Goal: Contribute content: Contribute content

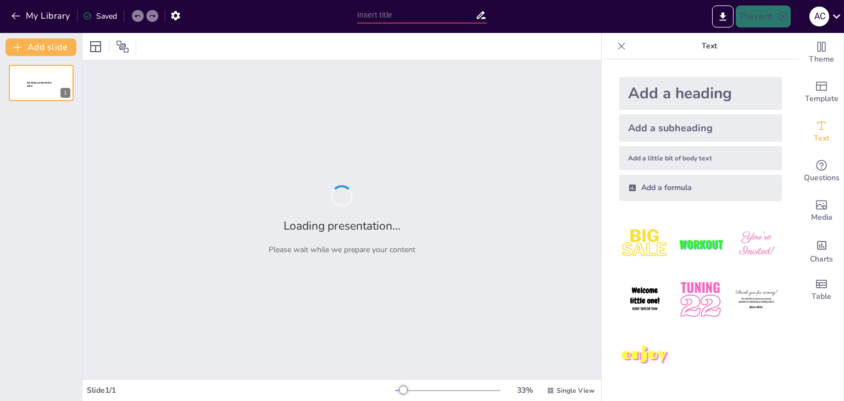
type input "[GEOGRAPHIC_DATA]: Природа и достопримечательности"
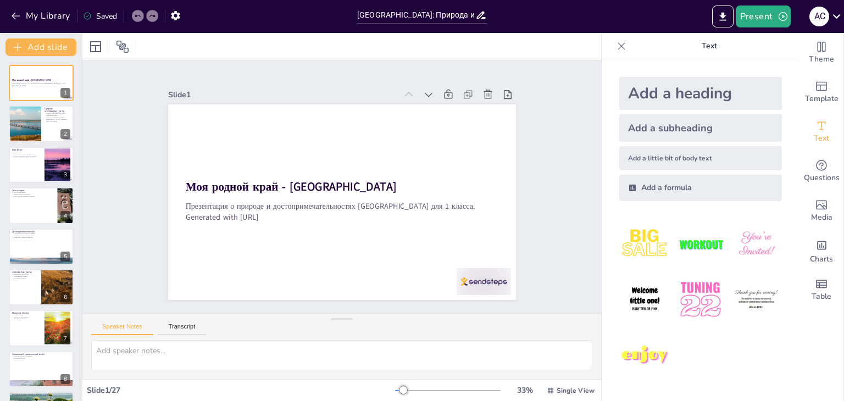
checkbox input "true"
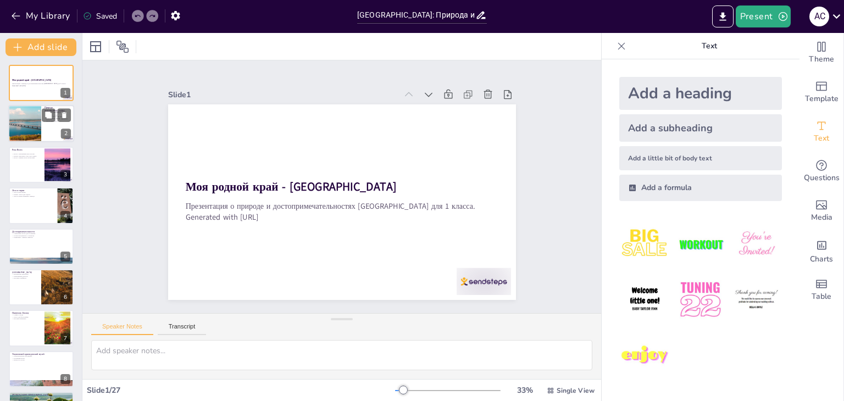
checkbox input "true"
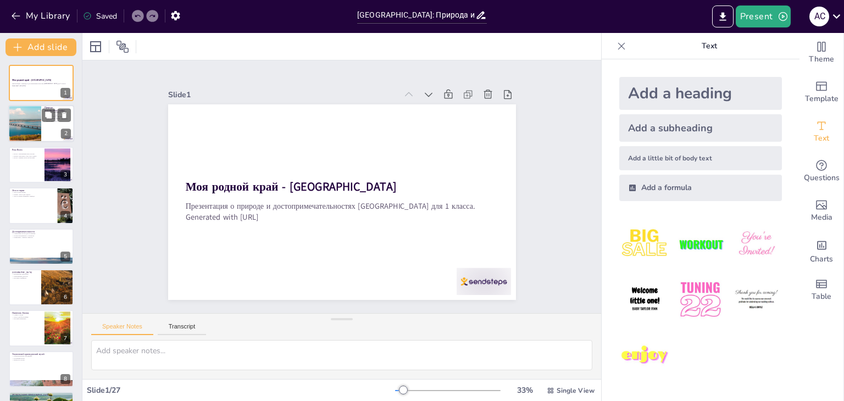
checkbox input "true"
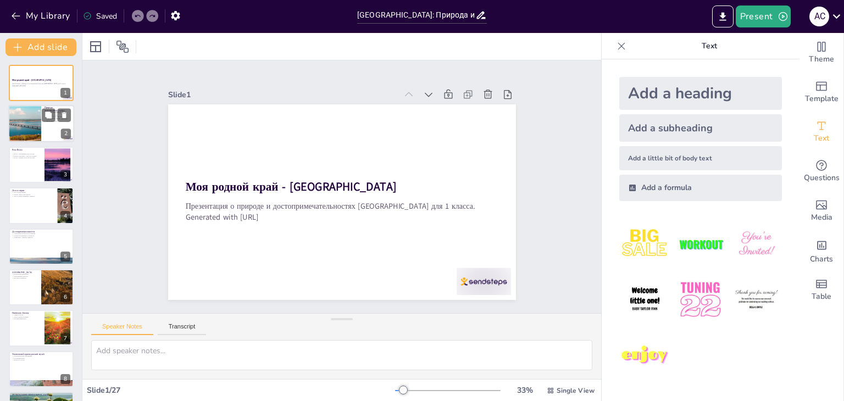
checkbox input "true"
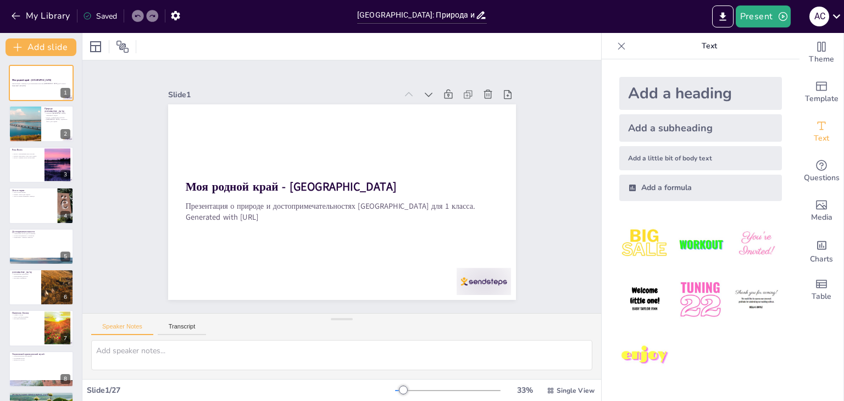
checkbox input "true"
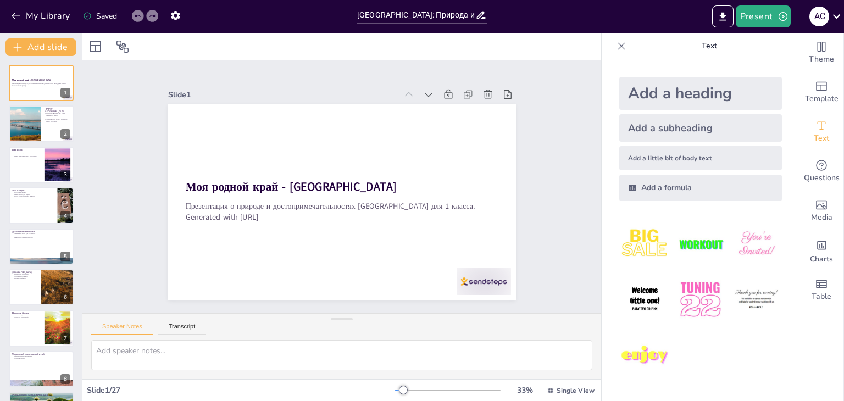
checkbox input "true"
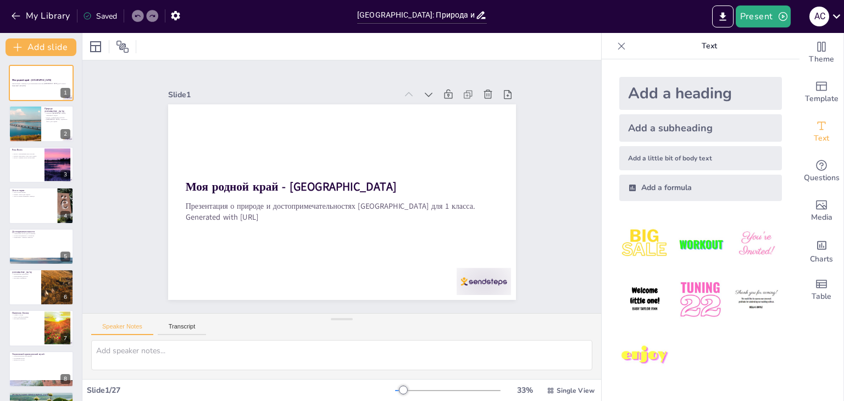
checkbox input "true"
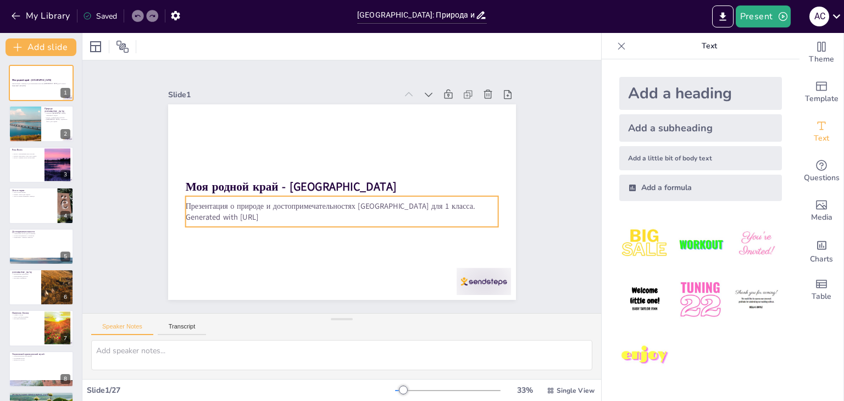
checkbox input "true"
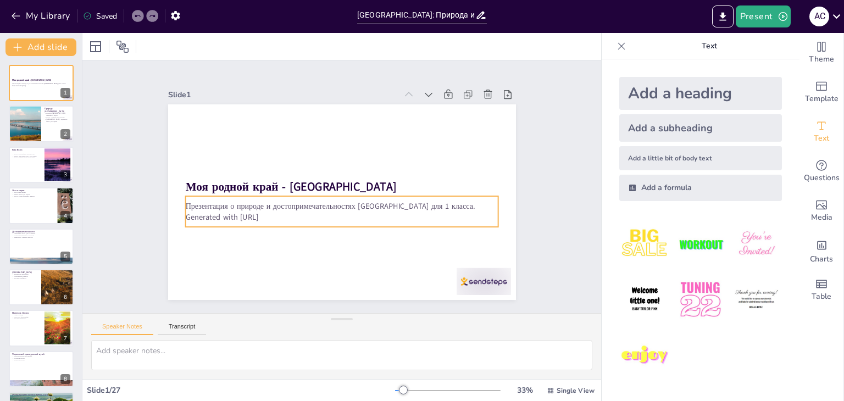
checkbox input "true"
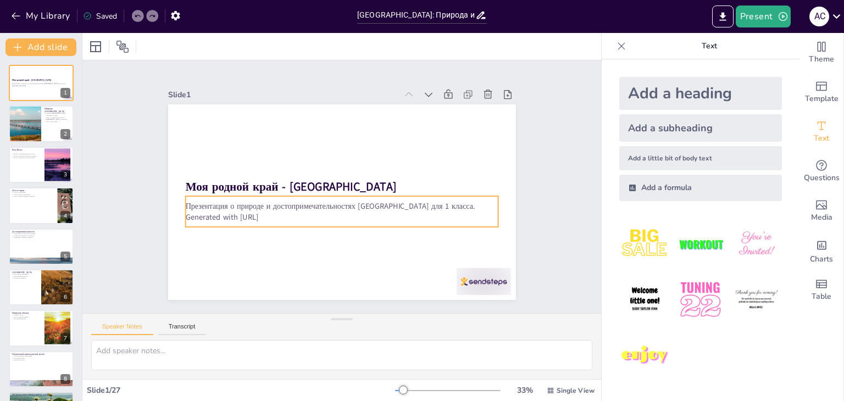
checkbox input "true"
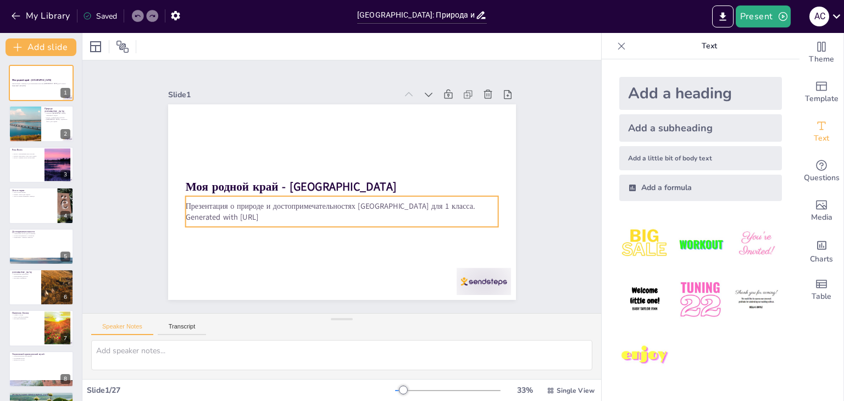
checkbox input "true"
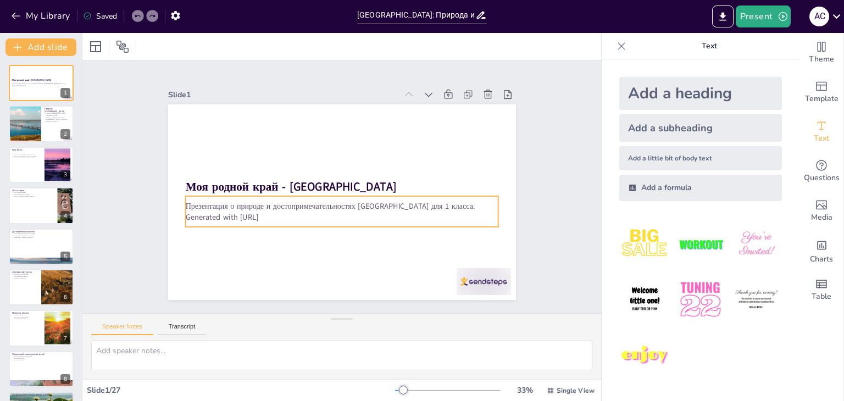
checkbox input "true"
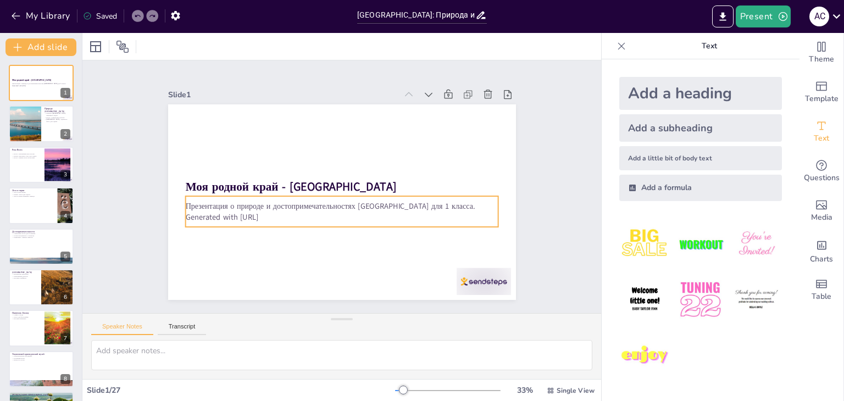
checkbox input "true"
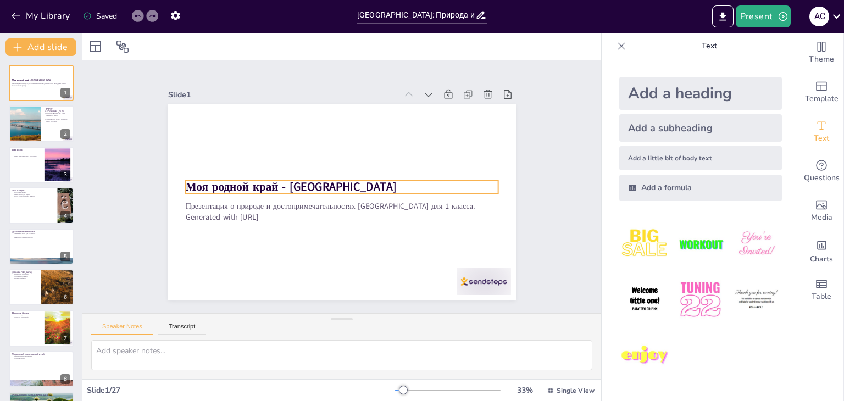
checkbox input "true"
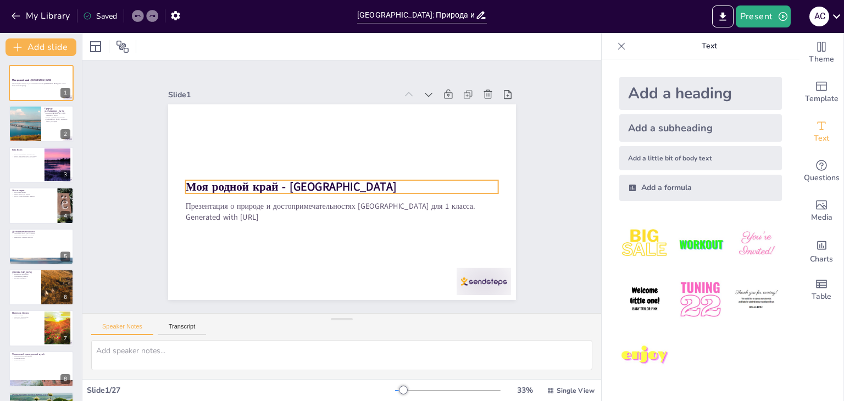
checkbox input "true"
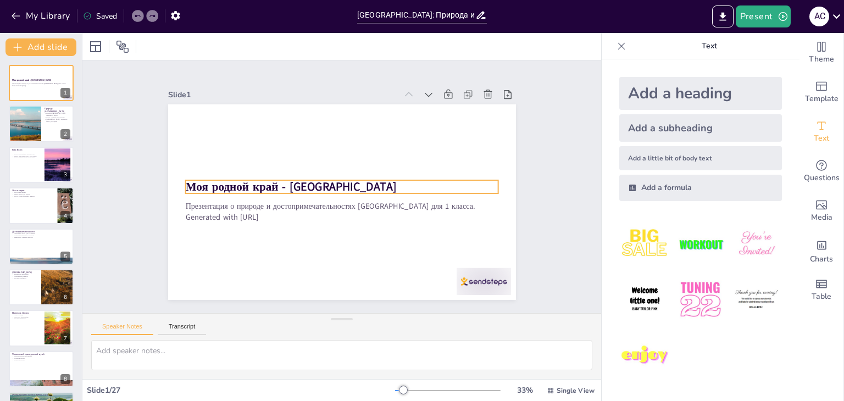
checkbox input "true"
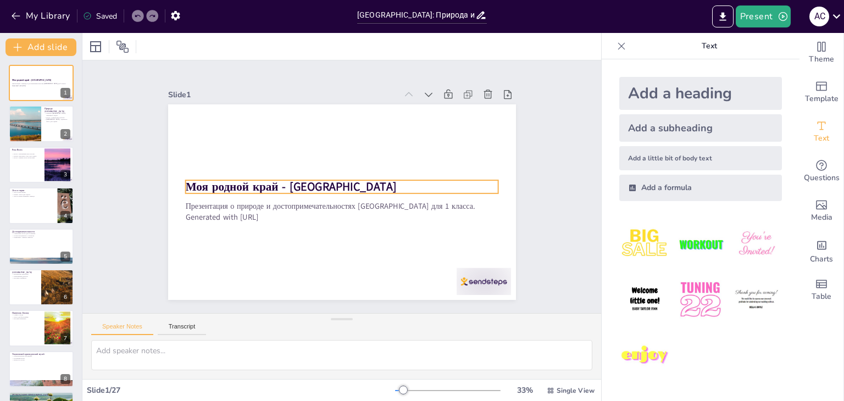
checkbox input "true"
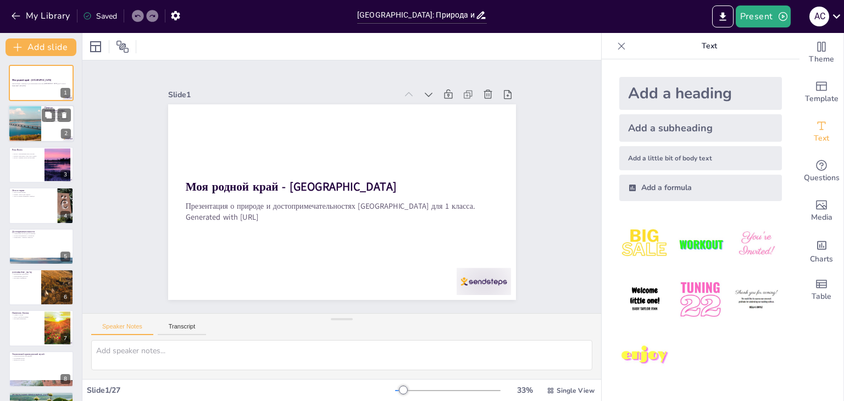
checkbox input "true"
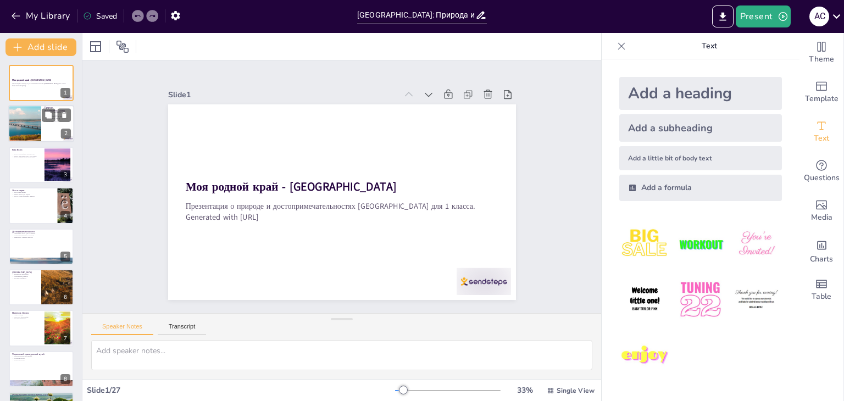
checkbox input "true"
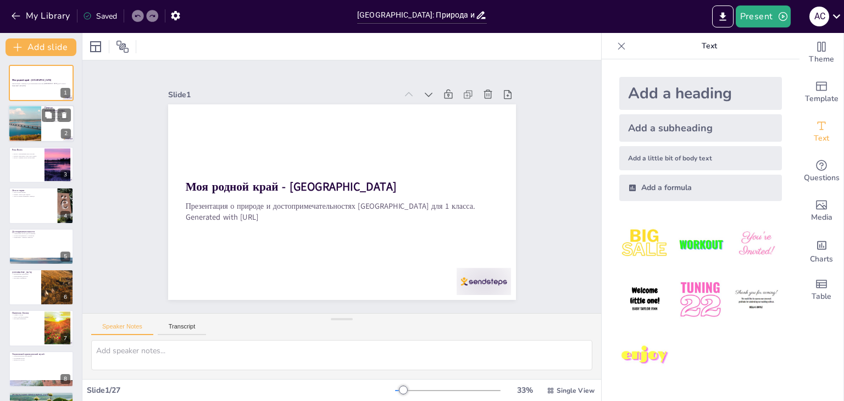
click at [37, 124] on div at bounding box center [25, 123] width 66 height 37
type textarea "Loremip Dolorsitame consect adipiscingeli seddoeius t incididuntut. Labo e dolo…"
checkbox input "true"
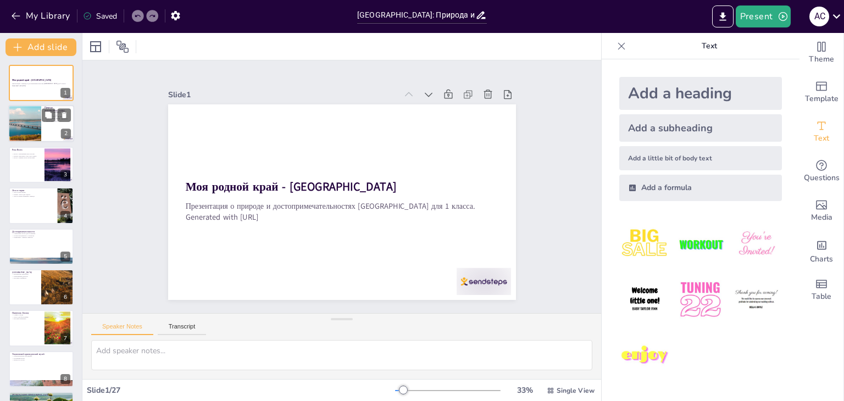
checkbox input "true"
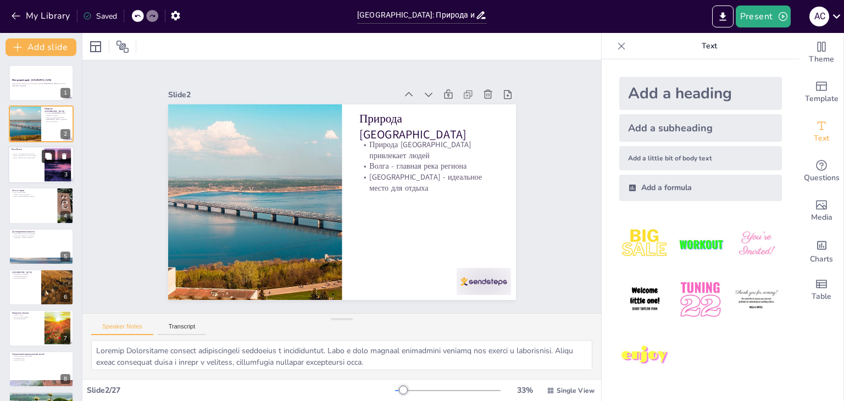
checkbox input "true"
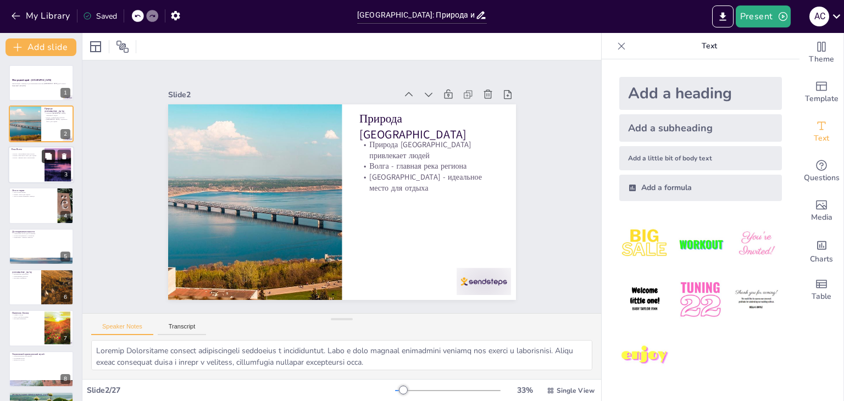
checkbox input "true"
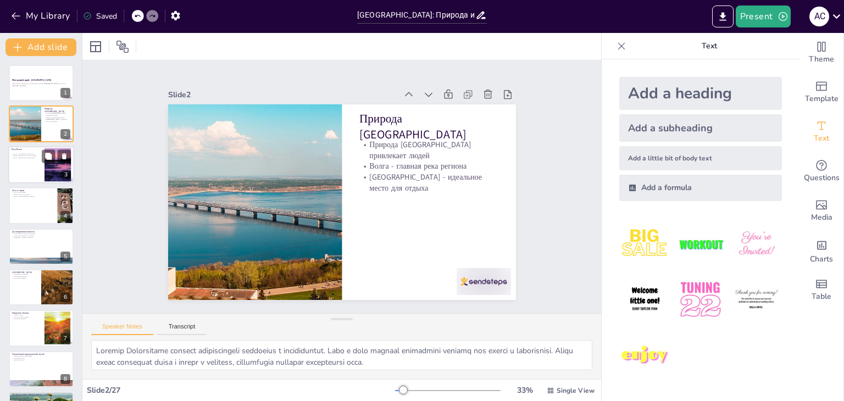
checkbox input "true"
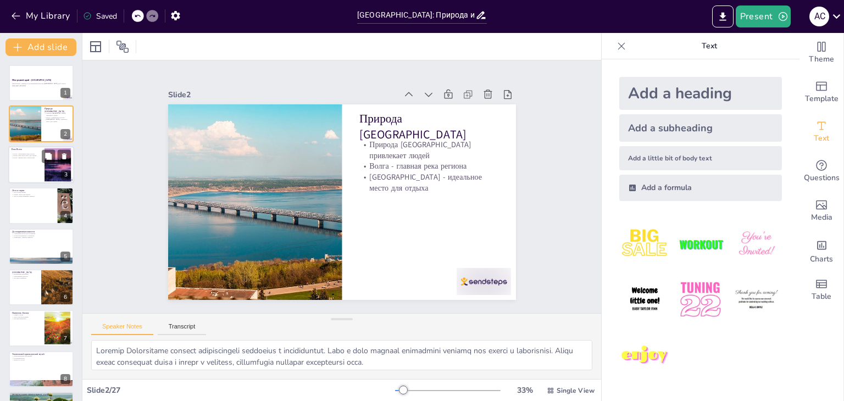
click at [46, 165] on div at bounding box center [57, 165] width 45 height 34
type textarea "Важно знать, что Волга - это не только река, но и символ [GEOGRAPHIC_DATA]. Она…"
checkbox input "true"
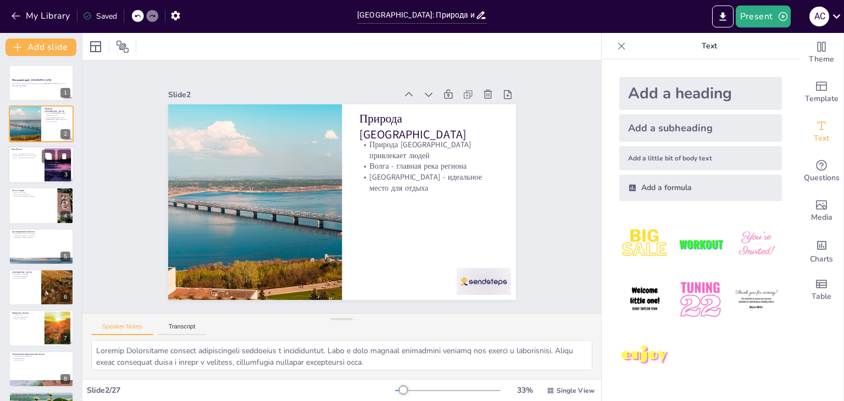
checkbox input "true"
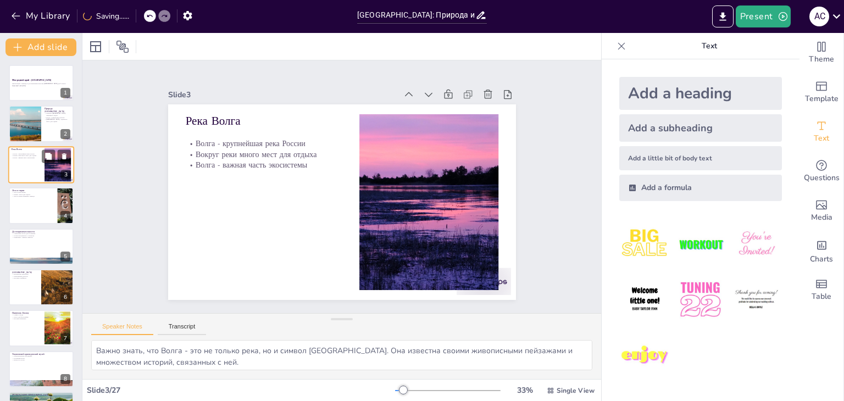
checkbox input "true"
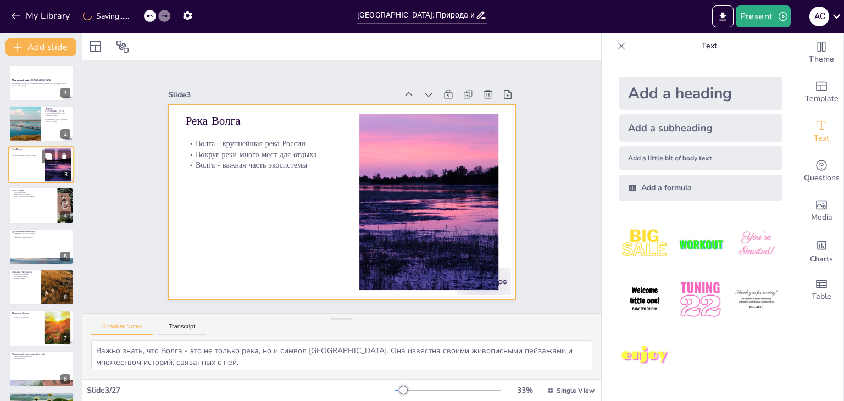
checkbox input "true"
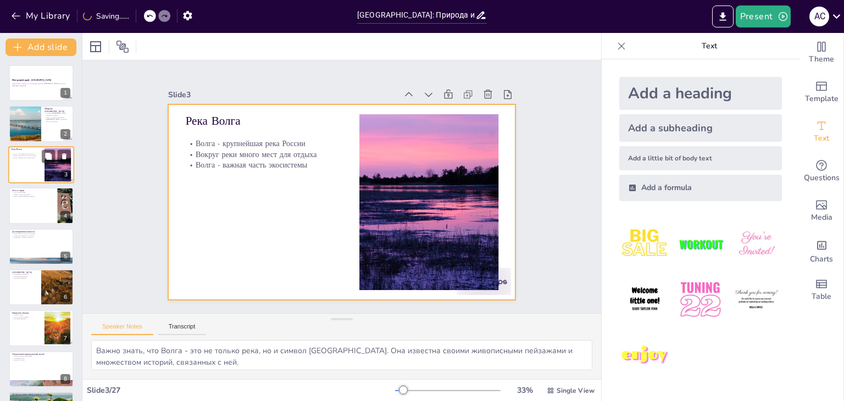
checkbox input "true"
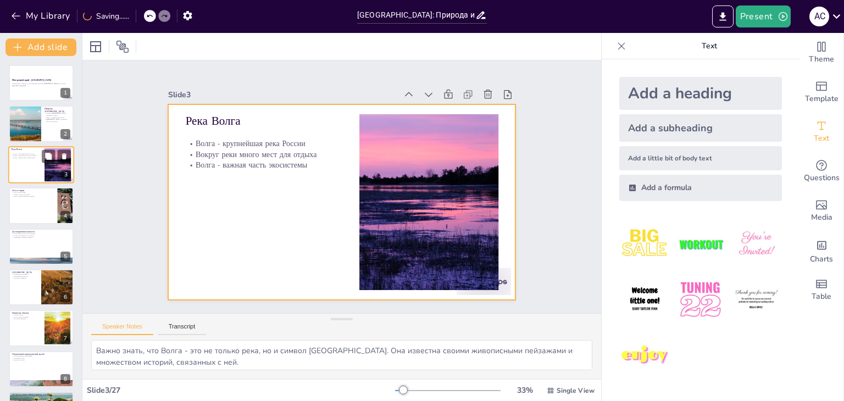
checkbox input "true"
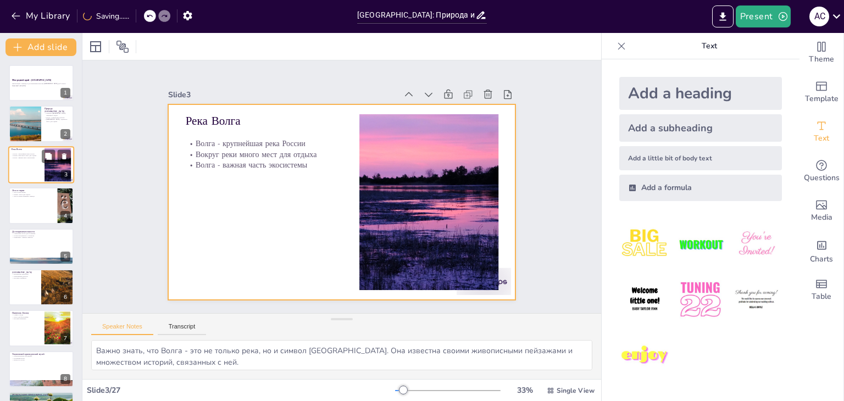
checkbox input "true"
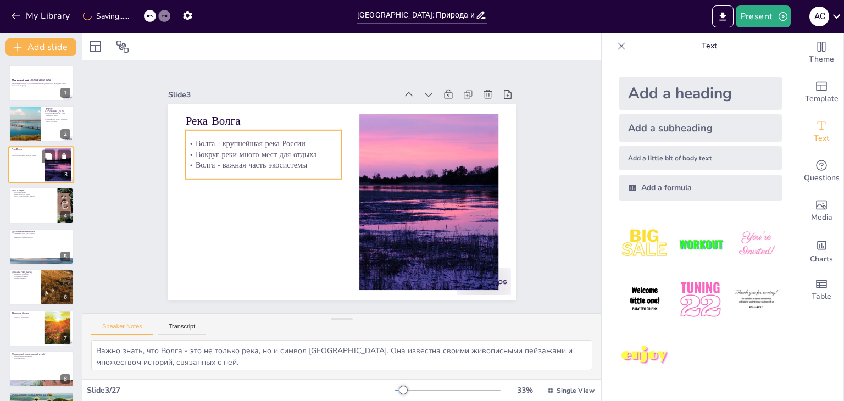
checkbox input "true"
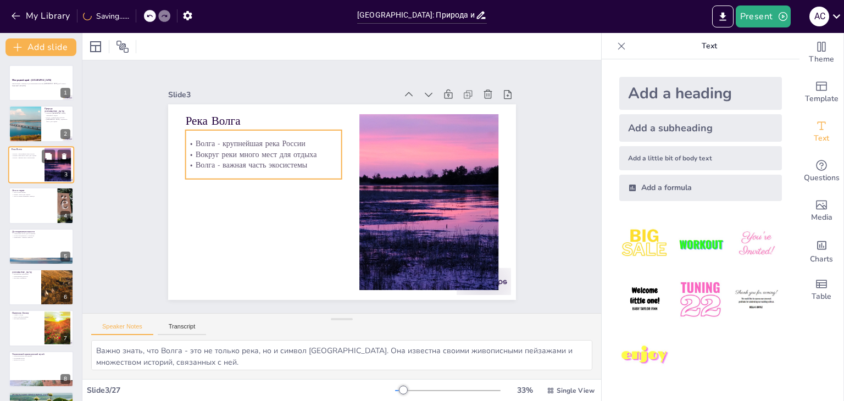
checkbox input "true"
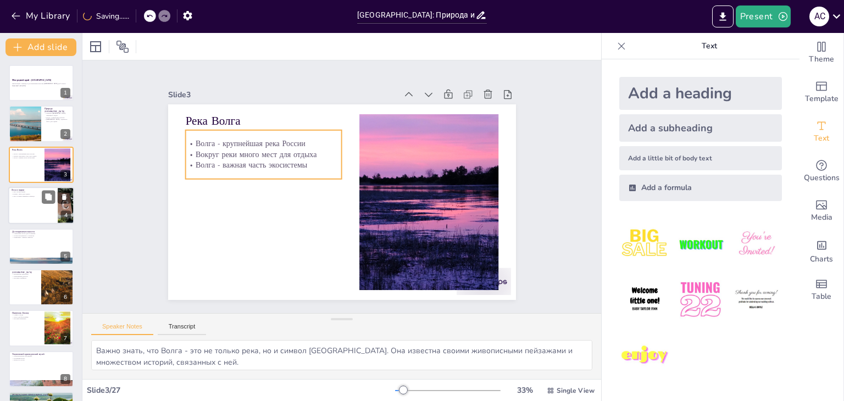
checkbox input "true"
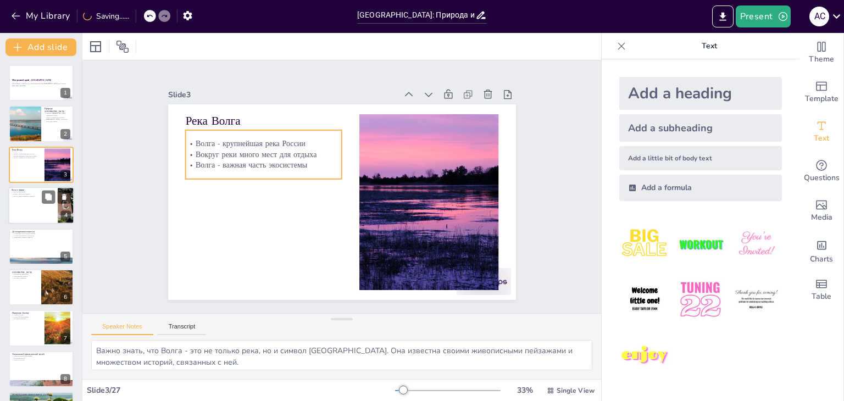
checkbox input "true"
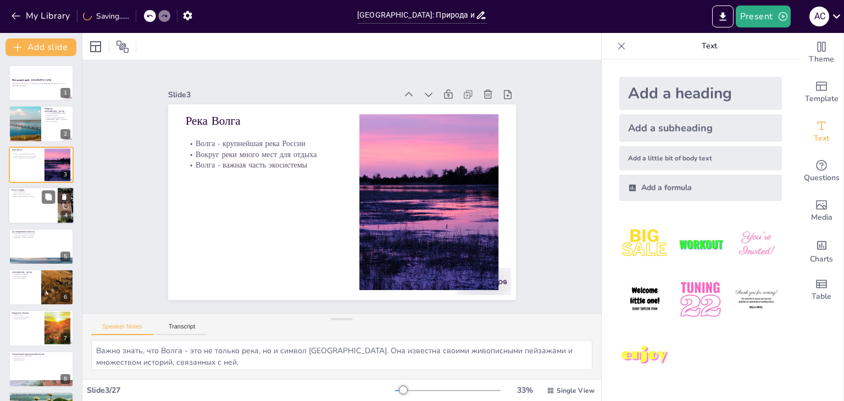
checkbox input "true"
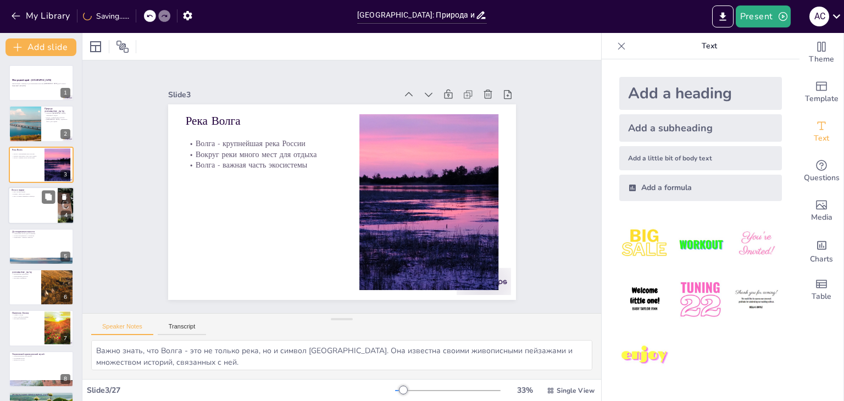
checkbox input "true"
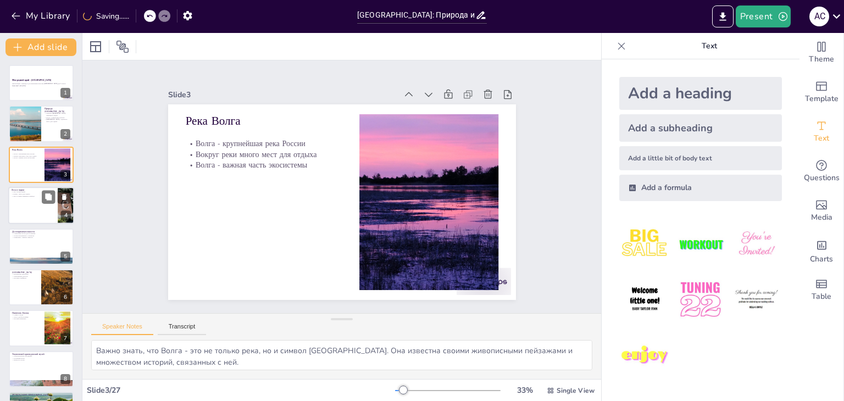
checkbox input "true"
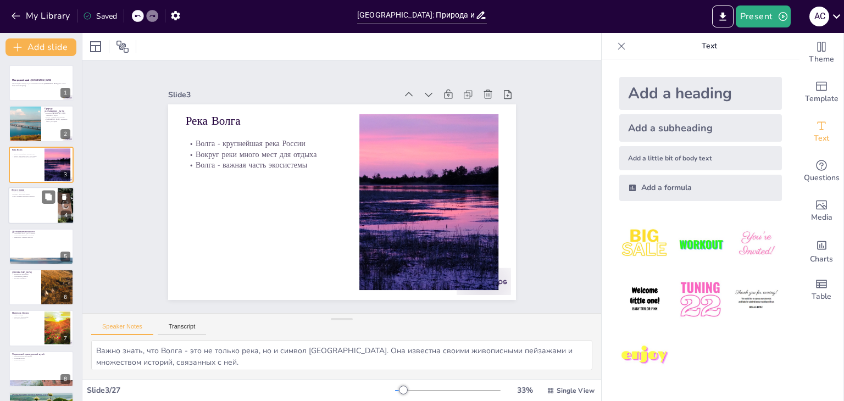
click at [26, 209] on div at bounding box center [41, 205] width 66 height 37
type textarea "Леса [GEOGRAPHIC_DATA] полны разнообразной жизни. Это место, где можно увидеть …"
checkbox input "true"
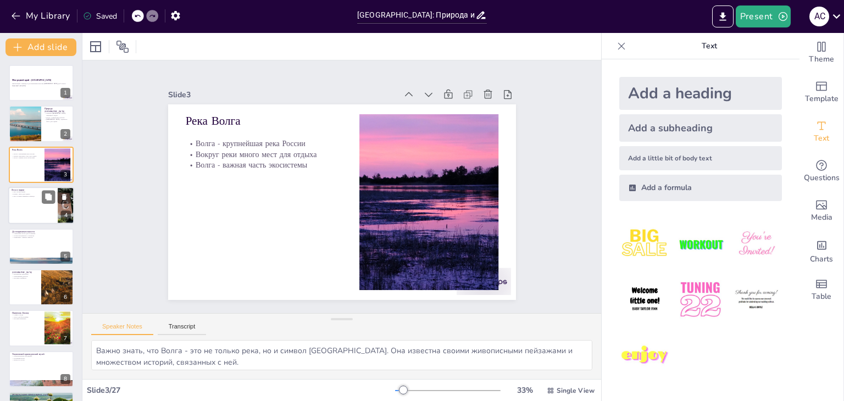
checkbox input "true"
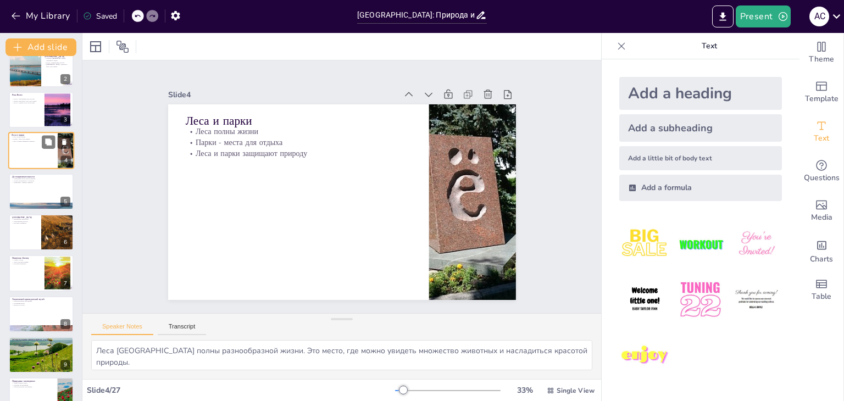
checkbox input "true"
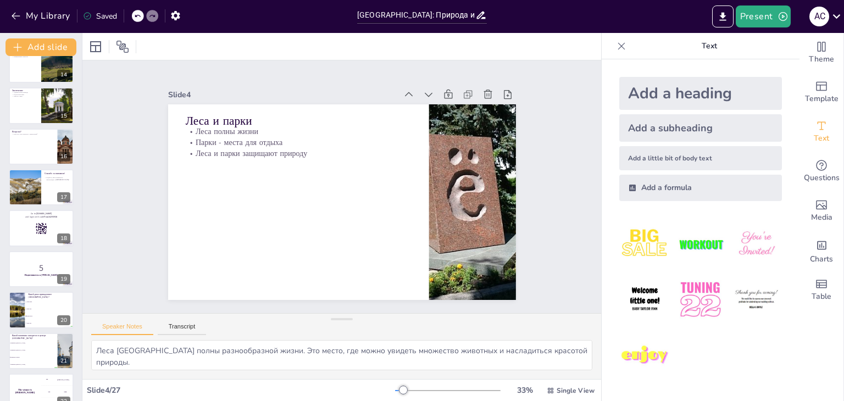
scroll to position [330, 0]
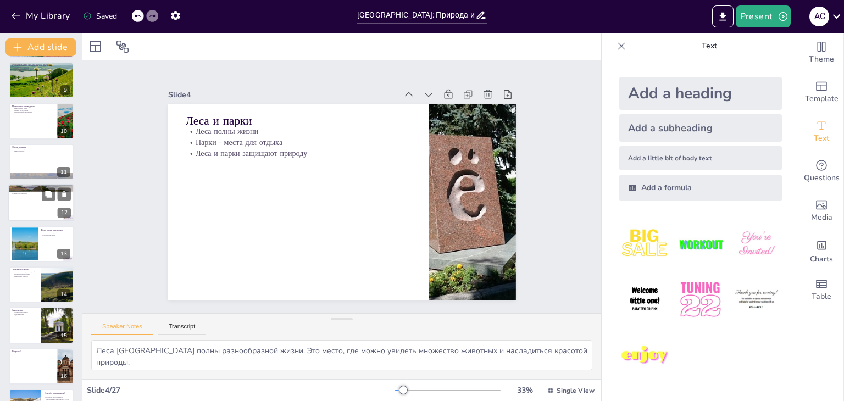
checkbox input "true"
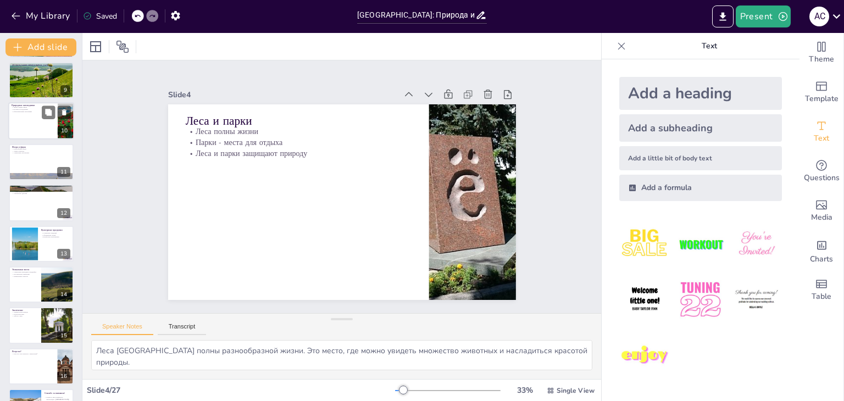
checkbox input "true"
click at [32, 90] on div at bounding box center [41, 80] width 66 height 44
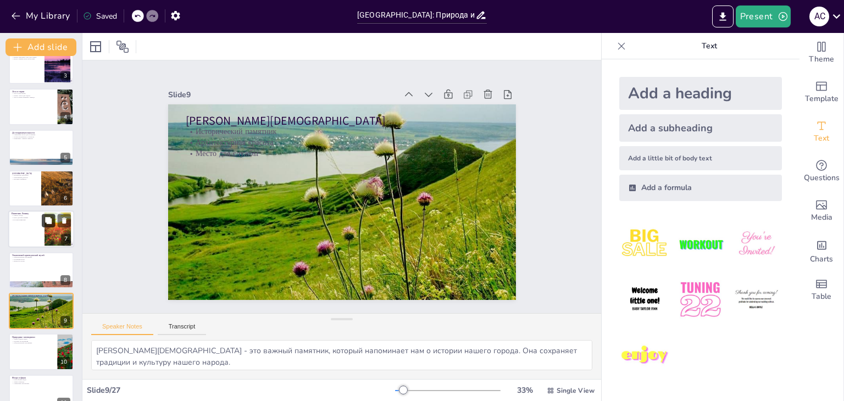
scroll to position [0, 0]
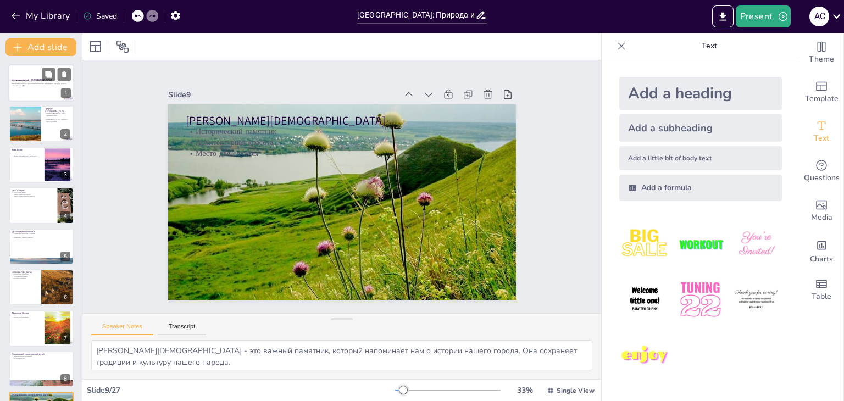
click at [35, 81] on strong "Моя родной край - [GEOGRAPHIC_DATA]" at bounding box center [32, 80] width 40 height 3
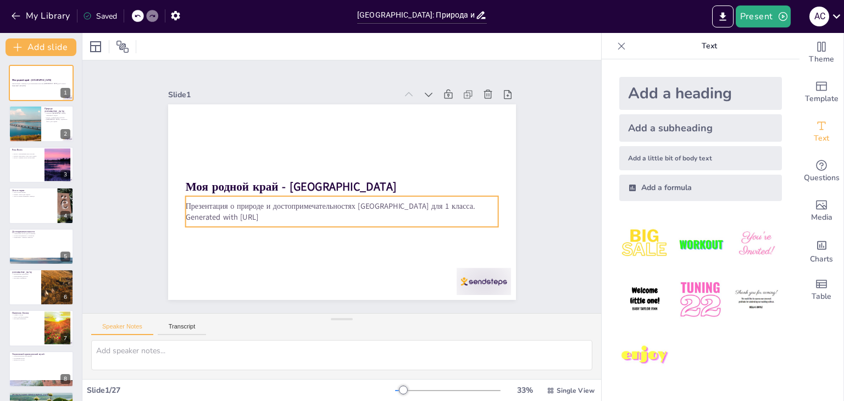
click at [332, 209] on p "Generated with [URL]" at bounding box center [338, 216] width 313 height 43
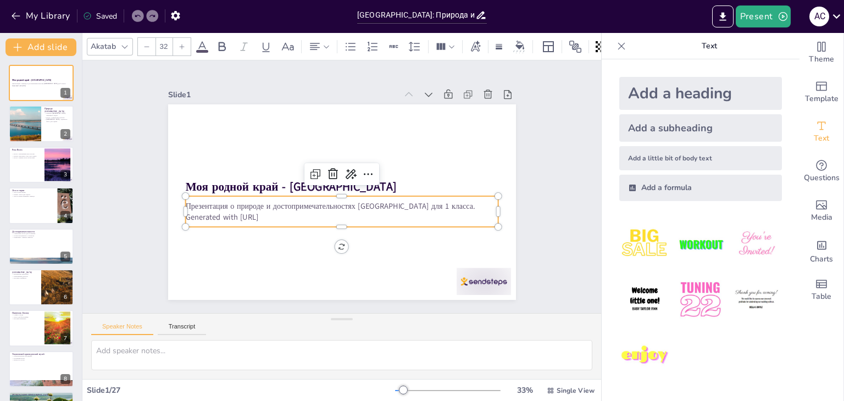
click at [271, 210] on p "Generated with [URL]" at bounding box center [338, 216] width 313 height 43
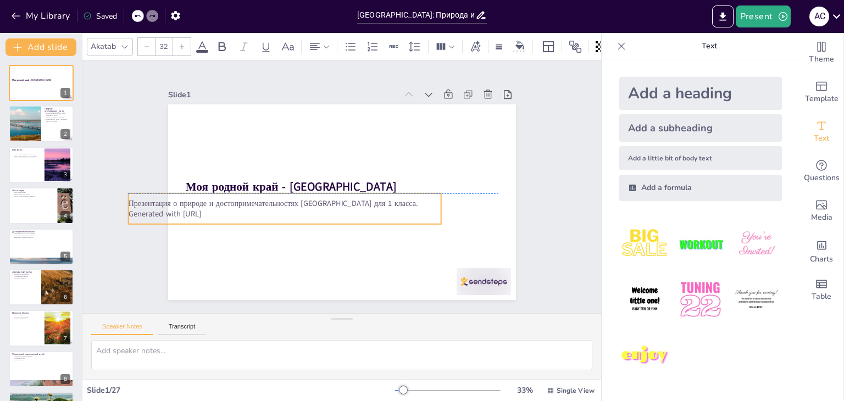
drag, startPoint x: 288, startPoint y: 212, endPoint x: 231, endPoint y: 212, distance: 57.1
click at [231, 212] on p "Generated with [URL]" at bounding box center [282, 207] width 313 height 43
click at [150, 16] on icon at bounding box center [149, 16] width 7 height 7
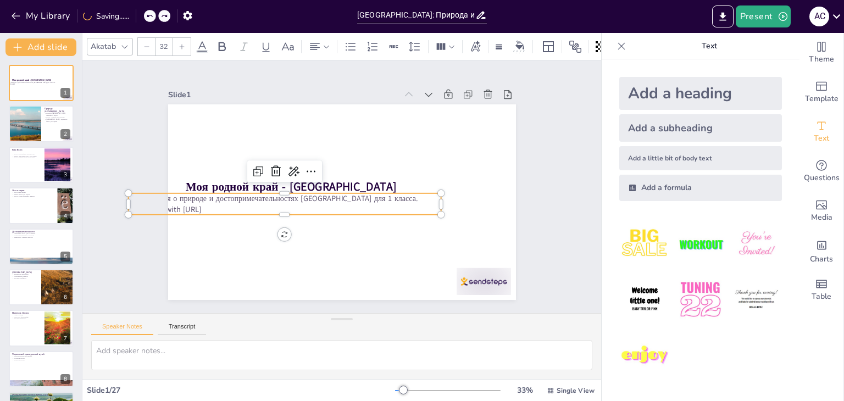
click at [151, 16] on icon at bounding box center [149, 16] width 7 height 7
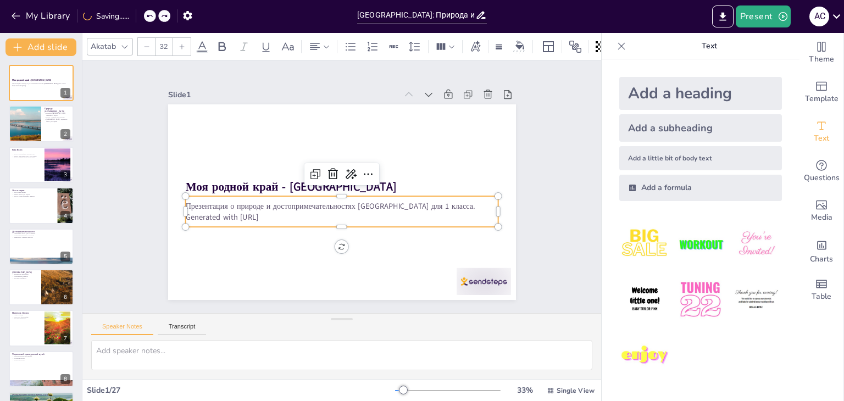
click at [250, 210] on p "Generated with [URL]" at bounding box center [338, 216] width 313 height 43
click at [276, 215] on p "Generated with [URL]" at bounding box center [341, 217] width 313 height 11
click at [256, 212] on span "Generated with [URL]" at bounding box center [219, 204] width 74 height 18
click at [429, 212] on span "Generated with [URL]" at bounding box center [465, 195] width 73 height 32
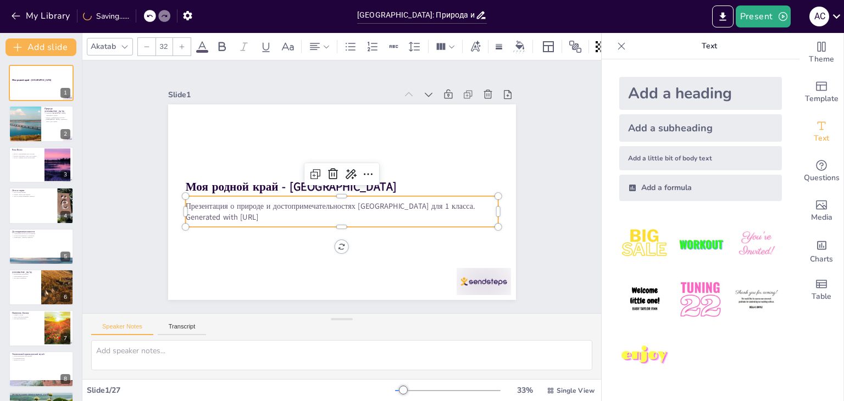
click at [278, 212] on p "Generated with [URL]" at bounding box center [338, 216] width 313 height 43
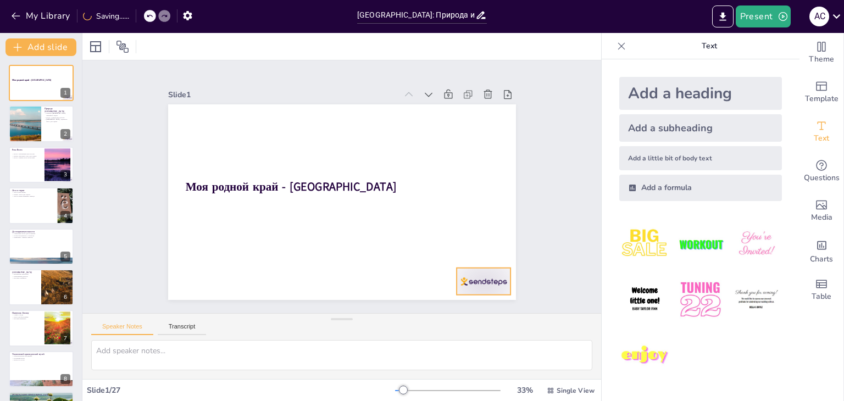
click at [478, 280] on div at bounding box center [472, 296] width 57 height 32
click at [539, 173] on div "Slide 1 Моя родной край - [GEOGRAPHIC_DATA] Slide 2 Природа [GEOGRAPHIC_DATA] […" at bounding box center [342, 186] width 560 height 355
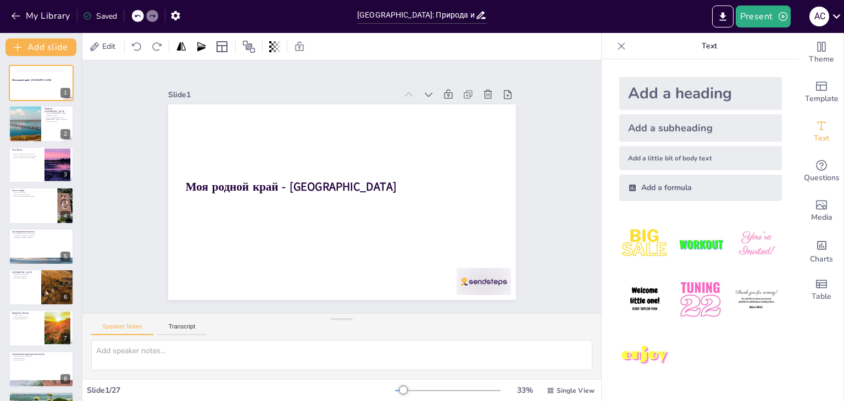
click at [642, 237] on img at bounding box center [644, 244] width 51 height 51
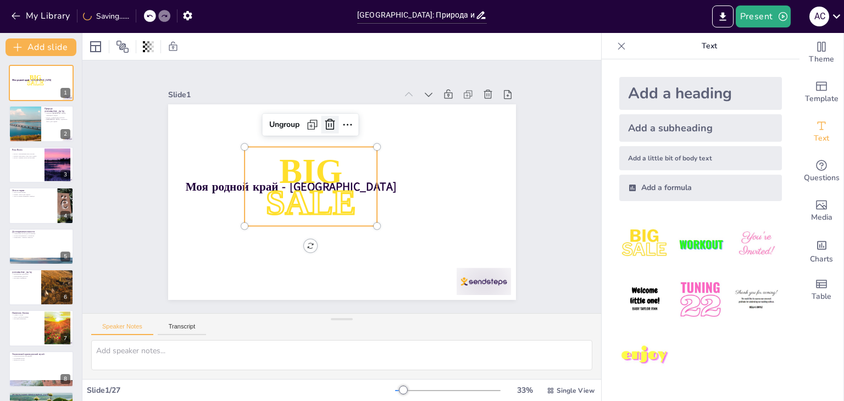
click at [331, 119] on icon at bounding box center [336, 124] width 11 height 12
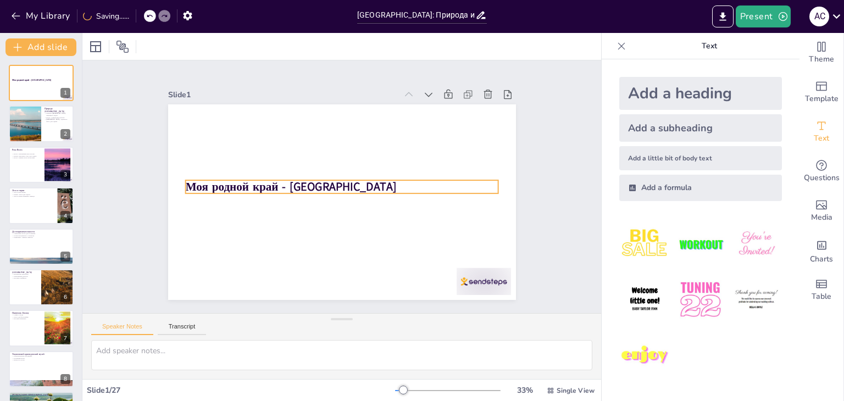
click at [323, 186] on strong "Моя родной край - [GEOGRAPHIC_DATA]" at bounding box center [291, 182] width 212 height 38
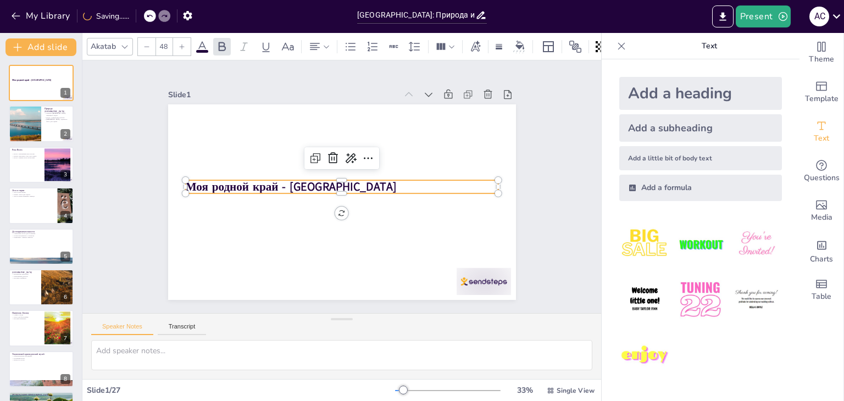
click at [694, 288] on img at bounding box center [700, 299] width 51 height 51
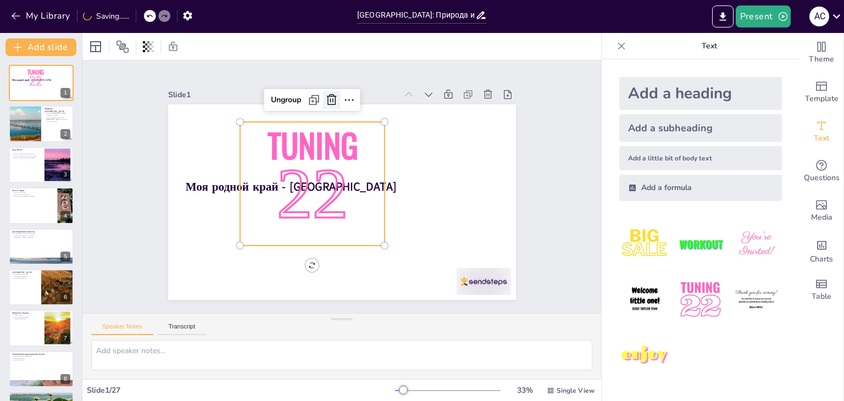
click at [344, 93] on icon at bounding box center [350, 99] width 12 height 13
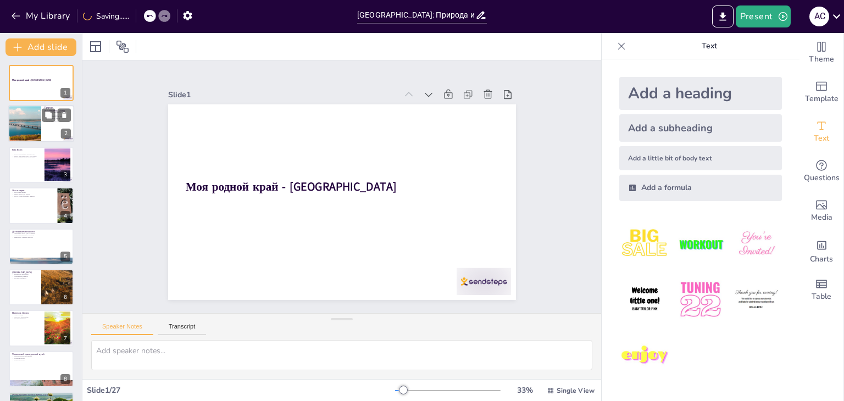
click at [36, 124] on div at bounding box center [25, 123] width 66 height 37
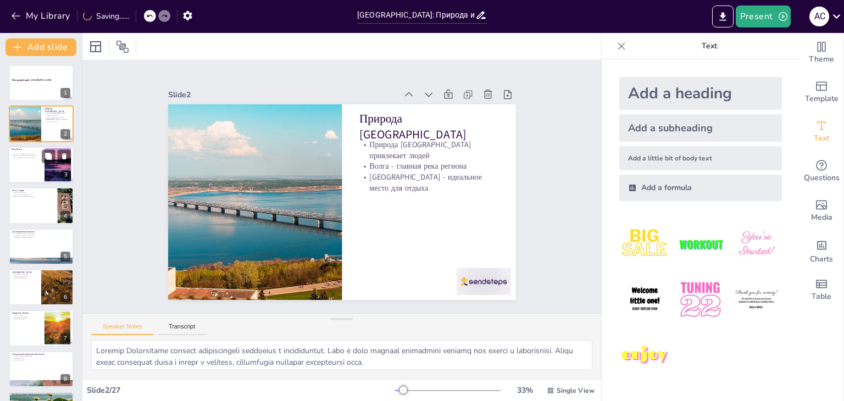
click at [45, 165] on div at bounding box center [57, 165] width 45 height 34
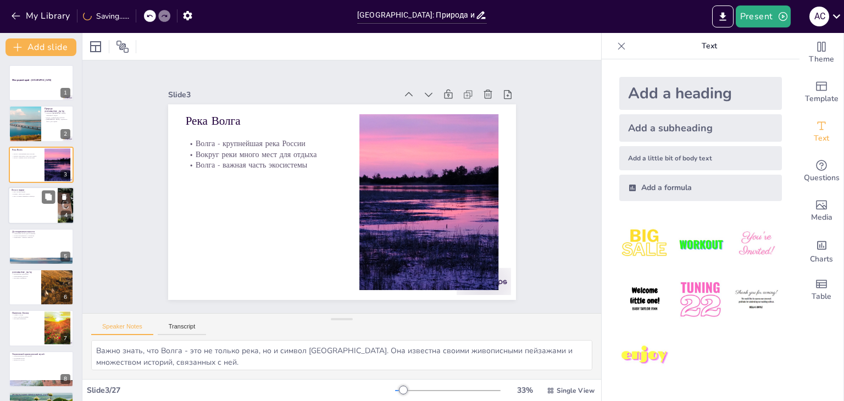
click at [37, 212] on div at bounding box center [41, 205] width 66 height 37
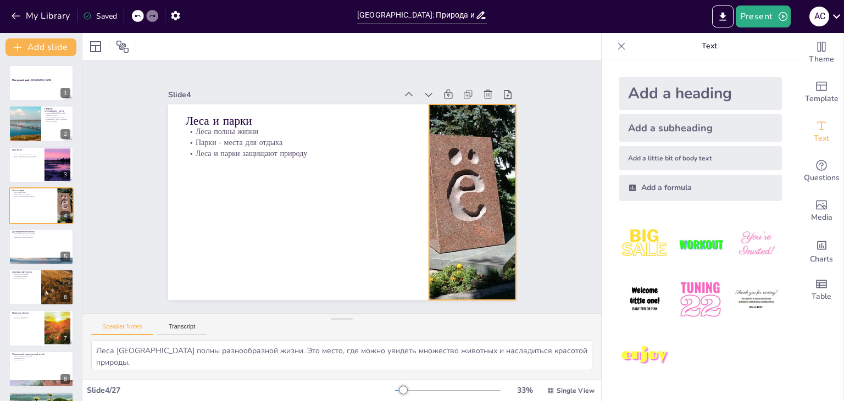
click at [455, 171] on div at bounding box center [466, 229] width 280 height 242
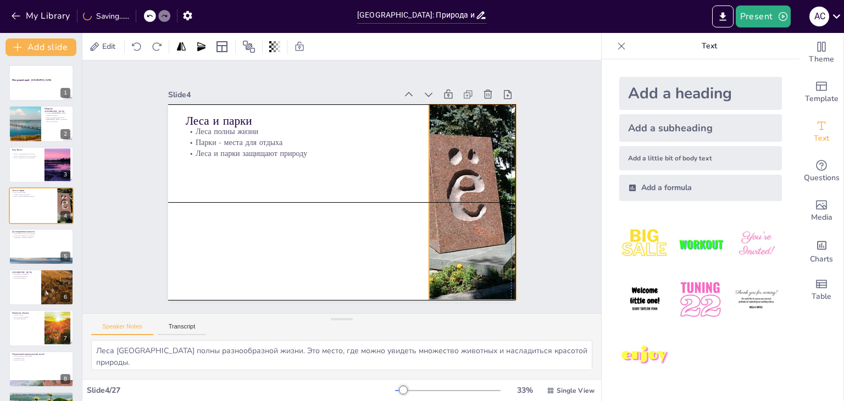
click at [454, 171] on div at bounding box center [470, 215] width 264 height 220
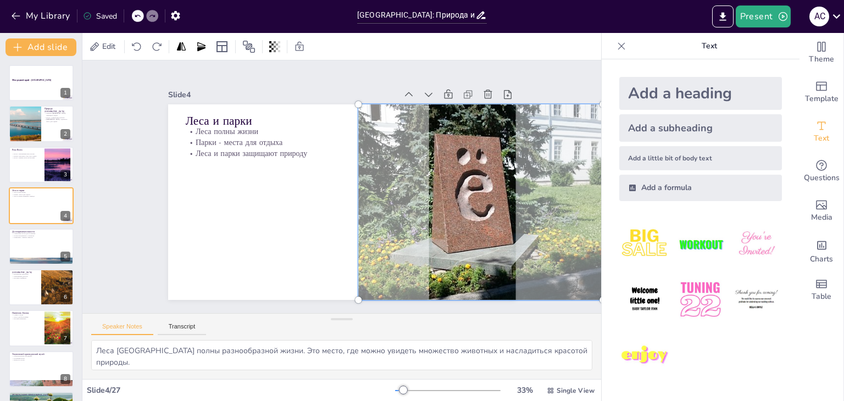
drag, startPoint x: 449, startPoint y: 196, endPoint x: 457, endPoint y: 195, distance: 8.3
click at [457, 195] on div at bounding box center [474, 231] width 296 height 258
click at [37, 246] on div at bounding box center [41, 246] width 66 height 37
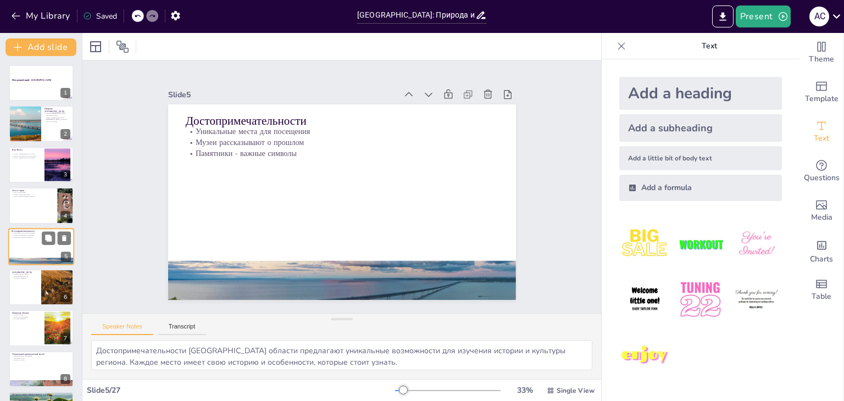
scroll to position [18, 0]
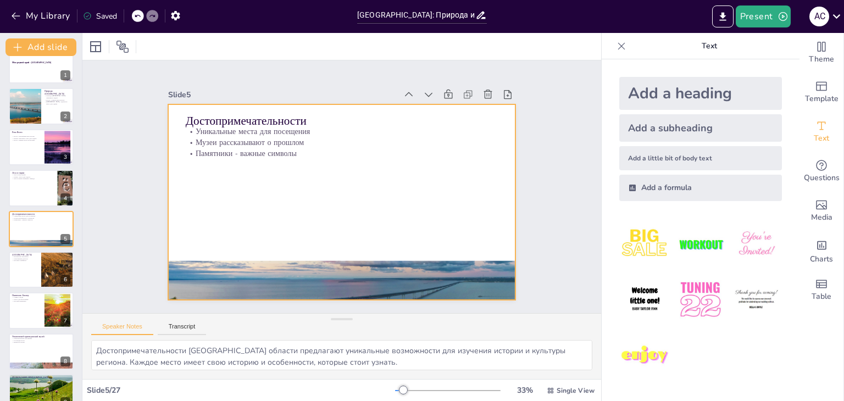
click at [291, 258] on div at bounding box center [321, 278] width 369 height 210
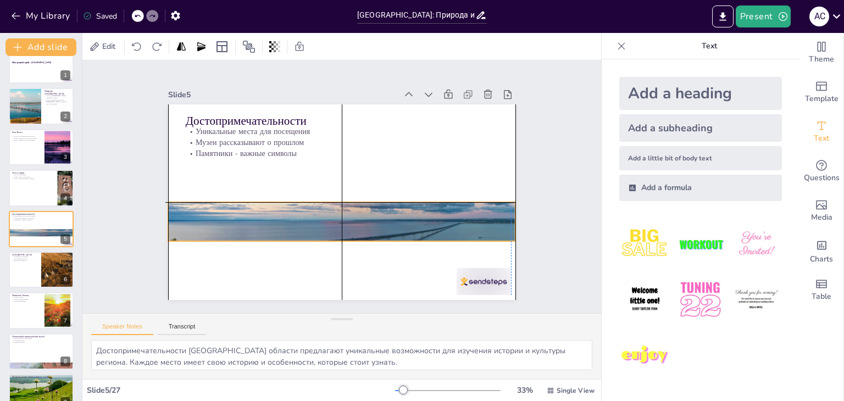
drag, startPoint x: 304, startPoint y: 261, endPoint x: 303, endPoint y: 214, distance: 47.3
click at [300, 209] on div at bounding box center [327, 219] width 375 height 270
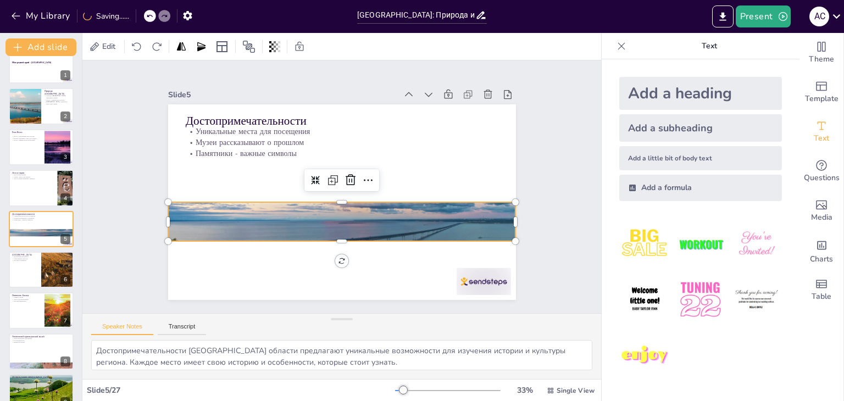
click at [326, 233] on div at bounding box center [338, 222] width 360 height 176
click at [324, 224] on div at bounding box center [318, 212] width 353 height 337
click at [324, 224] on div at bounding box center [334, 221] width 369 height 210
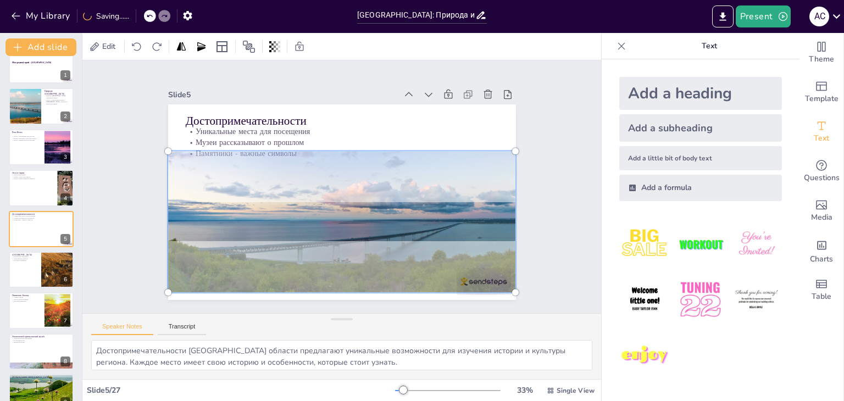
click at [343, 216] on div at bounding box center [338, 221] width 375 height 191
drag, startPoint x: 507, startPoint y: 148, endPoint x: 507, endPoint y: 159, distance: 11.0
click at [507, 159] on div at bounding box center [338, 222] width 360 height 176
click at [332, 212] on div at bounding box center [334, 221] width 385 height 226
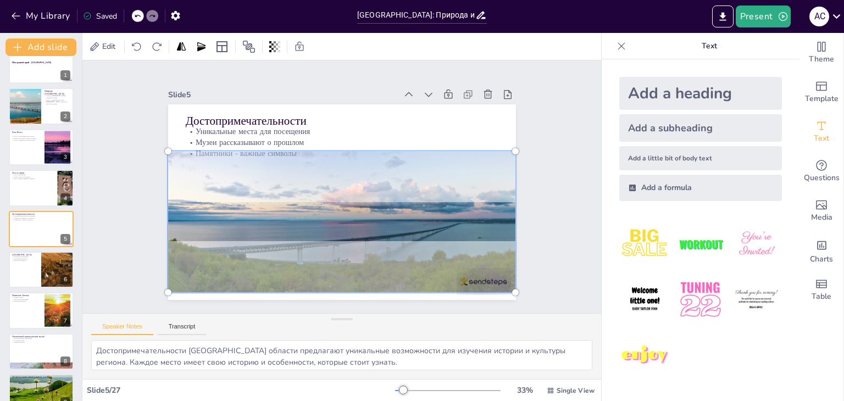
click at [432, 119] on p "Достопримечательности" at bounding box center [335, 121] width 313 height 49
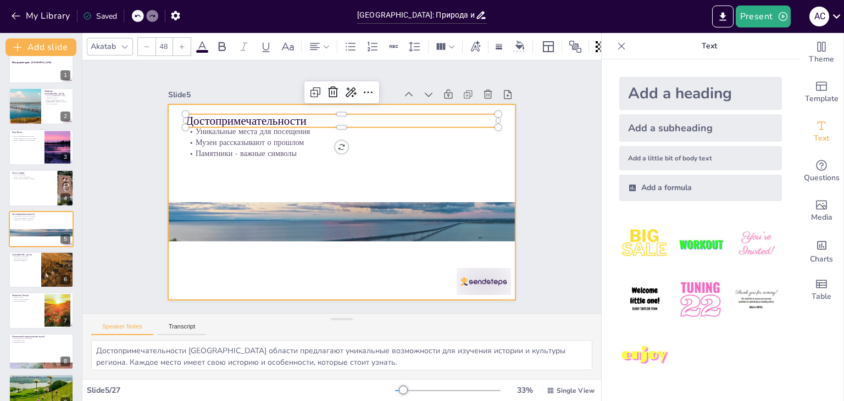
click at [347, 212] on div at bounding box center [334, 221] width 369 height 210
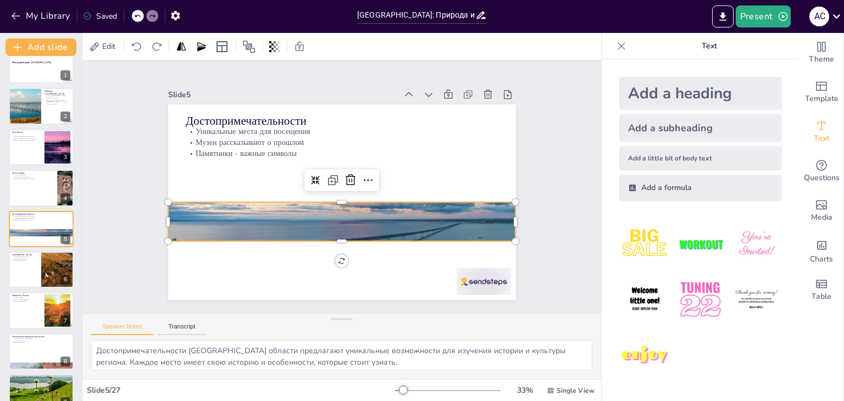
click at [347, 212] on div at bounding box center [338, 222] width 360 height 176
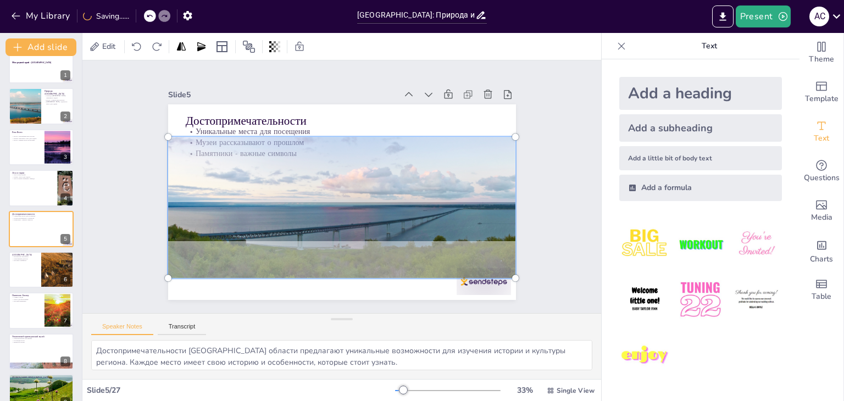
drag, startPoint x: 365, startPoint y: 222, endPoint x: 361, endPoint y: 208, distance: 14.7
click at [361, 208] on div at bounding box center [342, 207] width 361 height 154
click at [565, 128] on div "Slide 1 Моя родной край - [GEOGRAPHIC_DATA] Slide 2 Природа [GEOGRAPHIC_DATA] […" at bounding box center [342, 186] width 542 height 305
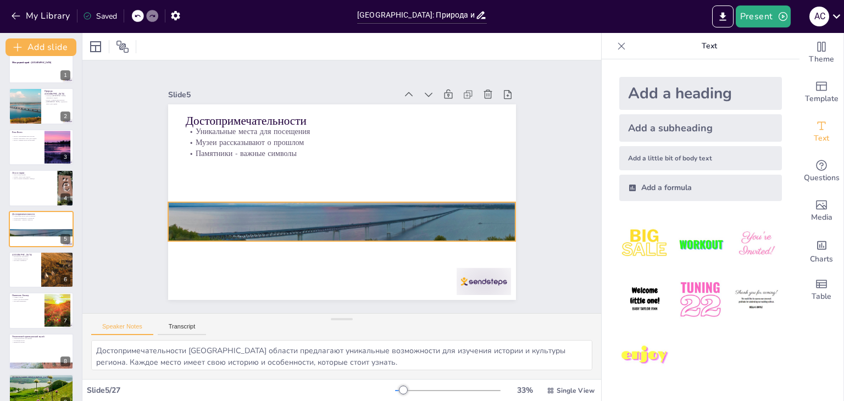
click at [263, 208] on div at bounding box center [337, 207] width 369 height 210
click at [263, 208] on div at bounding box center [339, 207] width 360 height 176
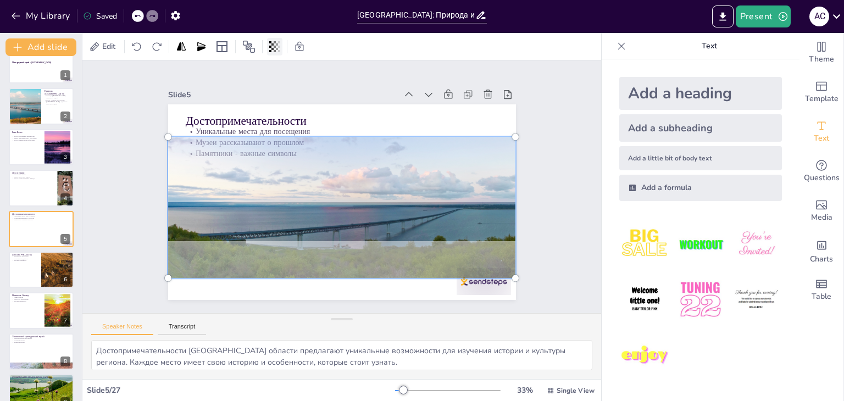
click at [276, 48] on icon at bounding box center [277, 46] width 2 height 7
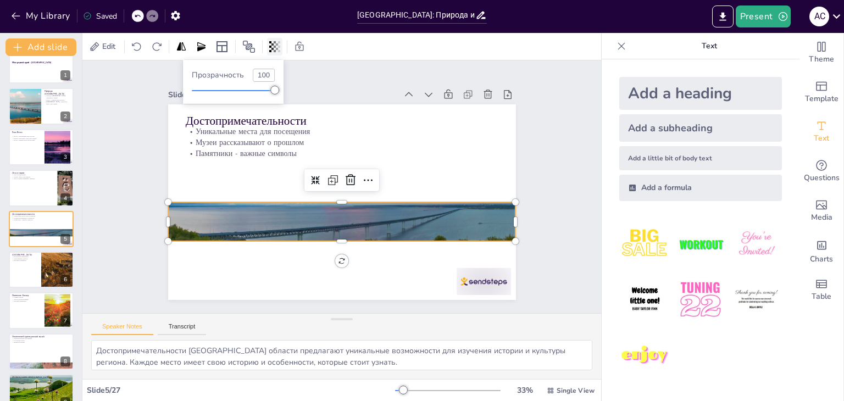
click at [276, 48] on icon at bounding box center [277, 46] width 2 height 7
click at [307, 182] on div at bounding box center [316, 177] width 19 height 19
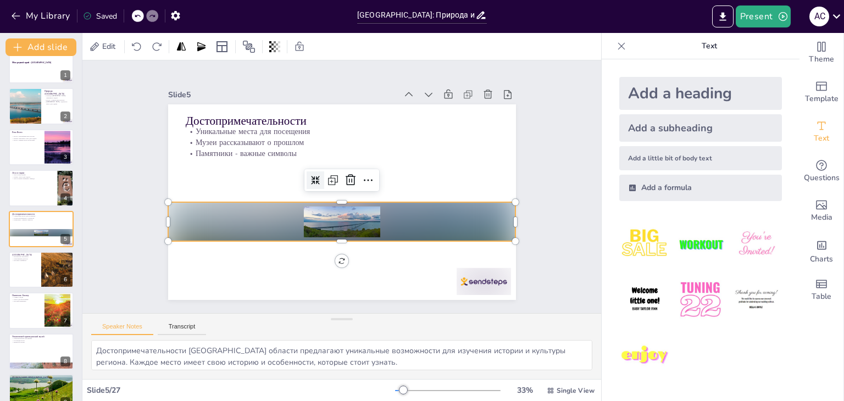
click at [307, 182] on div at bounding box center [316, 177] width 19 height 19
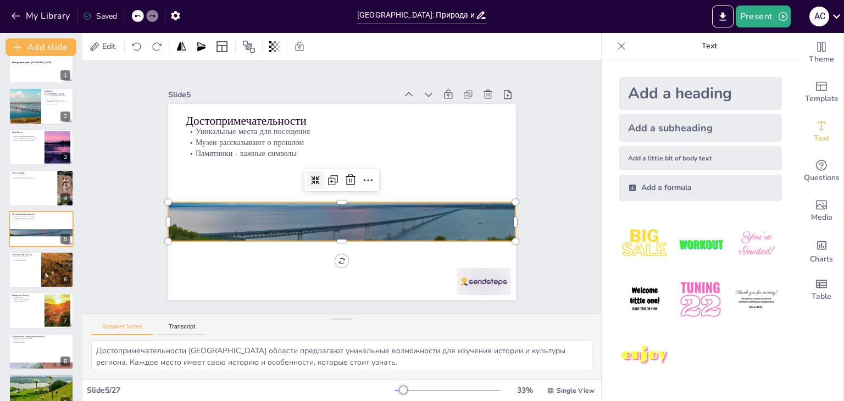
click at [311, 177] on icon at bounding box center [316, 178] width 10 height 10
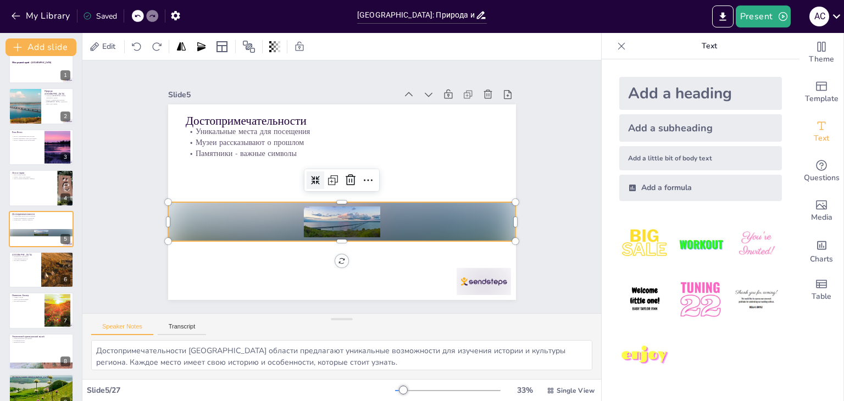
click at [330, 218] on div at bounding box center [338, 221] width 350 height 75
click at [312, 174] on icon at bounding box center [316, 177] width 9 height 9
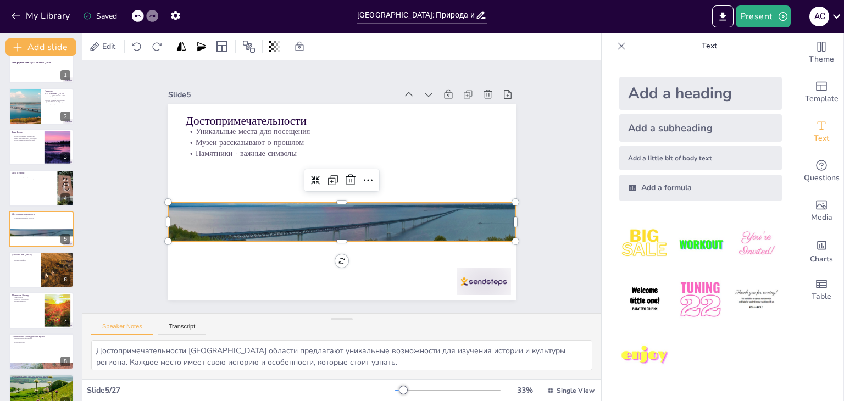
click at [546, 207] on div "Slide 1 Моя родной край - [GEOGRAPHIC_DATA] Slide 2 Природа [GEOGRAPHIC_DATA] […" at bounding box center [342, 186] width 560 height 355
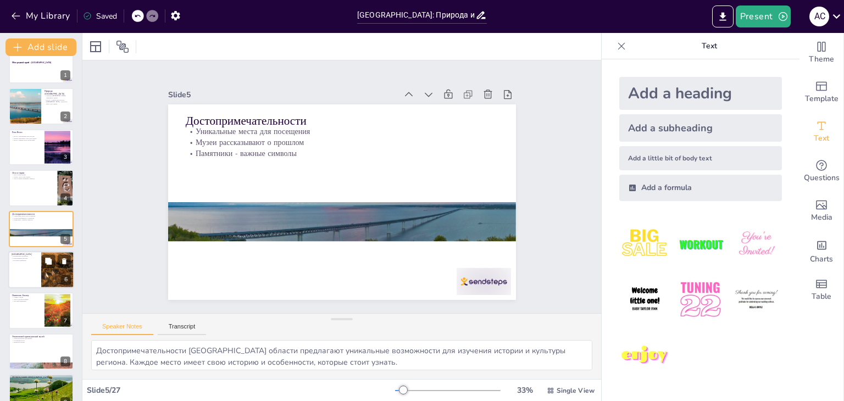
click at [29, 260] on p "История Симбирска" at bounding box center [25, 260] width 26 height 2
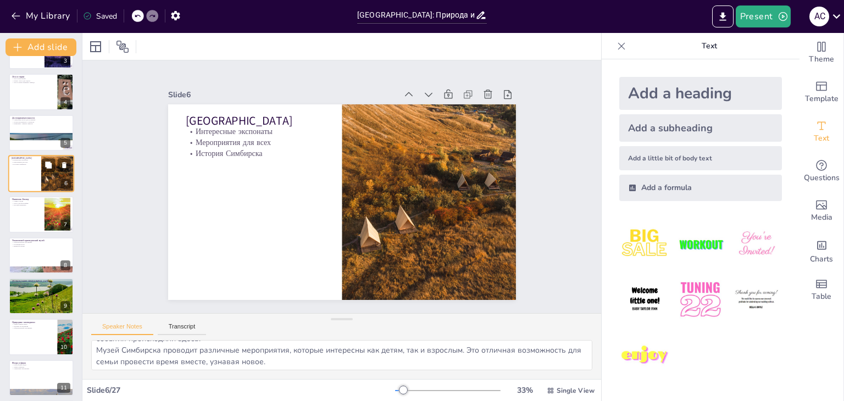
scroll to position [0, 0]
click at [28, 84] on div at bounding box center [41, 91] width 66 height 37
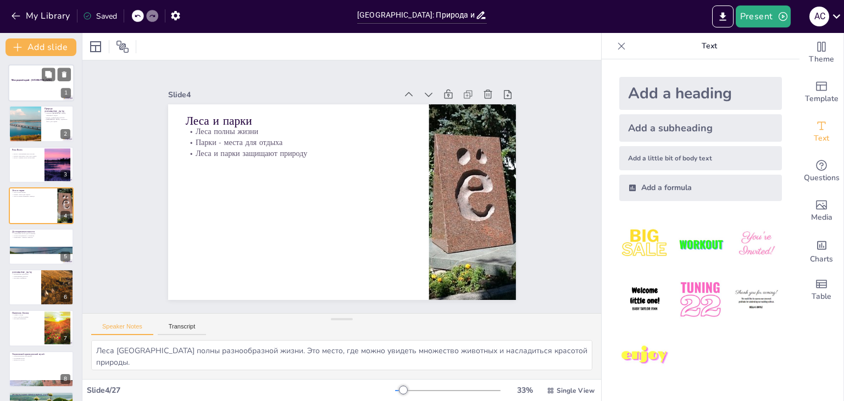
click at [40, 91] on div at bounding box center [41, 82] width 66 height 37
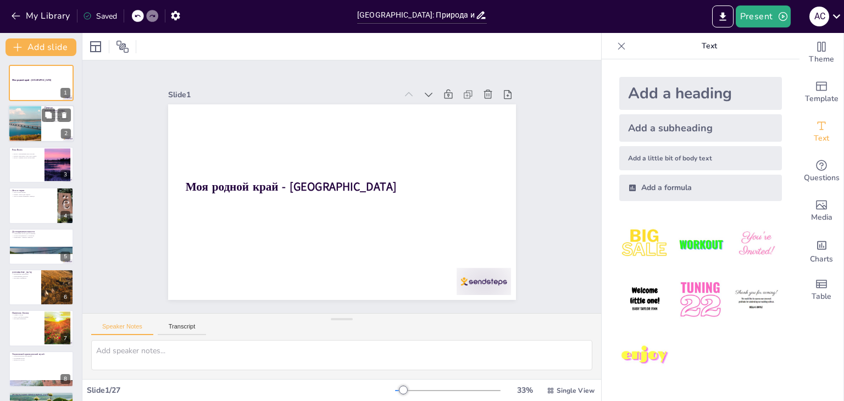
click at [26, 137] on div at bounding box center [25, 123] width 66 height 37
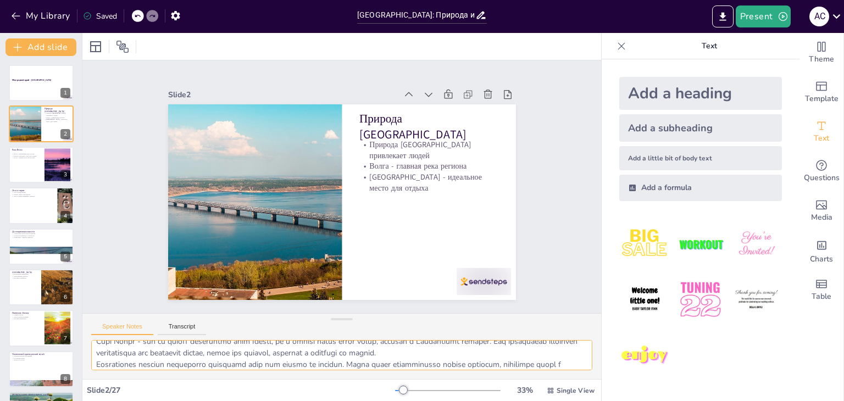
scroll to position [48, 0]
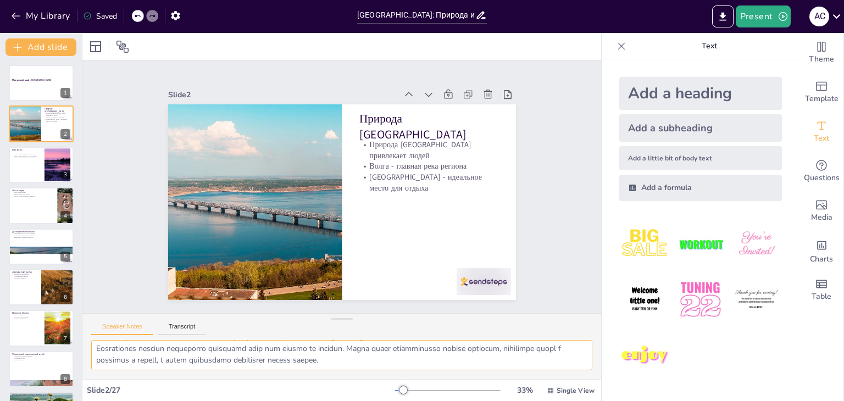
drag, startPoint x: 528, startPoint y: 367, endPoint x: 193, endPoint y: 368, distance: 334.6
click at [187, 368] on textarea at bounding box center [341, 355] width 501 height 30
click at [526, 375] on div at bounding box center [341, 359] width 519 height 39
drag, startPoint x: 435, startPoint y: 370, endPoint x: 428, endPoint y: 370, distance: 7.2
click at [428, 370] on div at bounding box center [341, 359] width 519 height 39
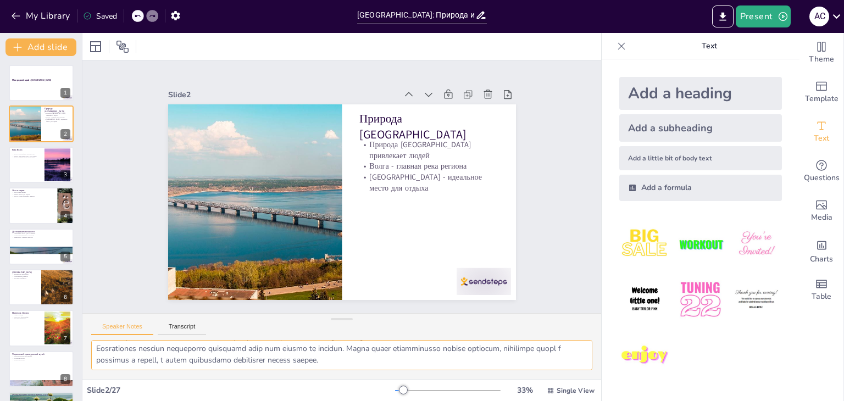
scroll to position [0, 0]
drag, startPoint x: 435, startPoint y: 363, endPoint x: 93, endPoint y: 353, distance: 342.4
click at [93, 353] on textarea at bounding box center [341, 355] width 501 height 30
drag, startPoint x: 94, startPoint y: 351, endPoint x: 499, endPoint y: 396, distance: 407.3
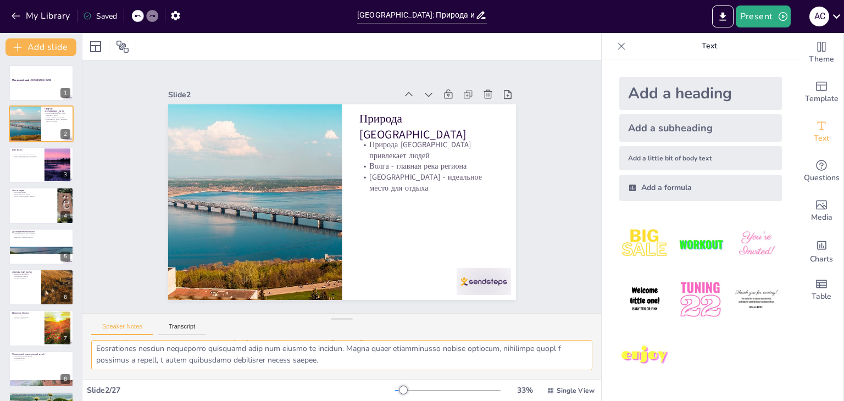
click at [499, 396] on div "Slide 1 Моя родной край - [GEOGRAPHIC_DATA] Slide 2 Природа [GEOGRAPHIC_DATA] […" at bounding box center [341, 217] width 519 height 368
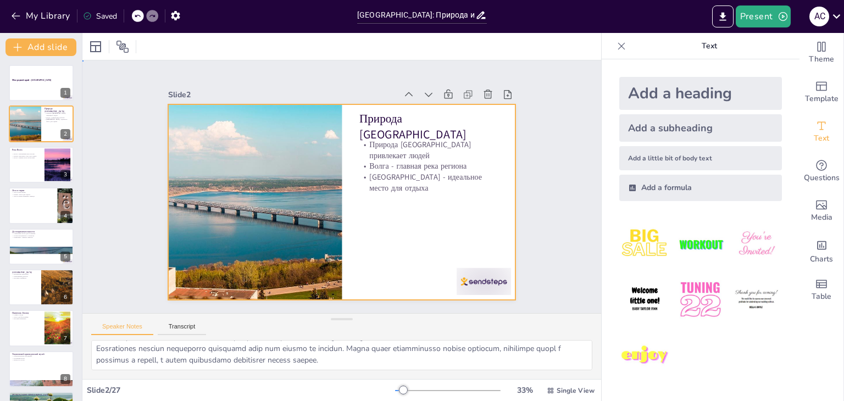
click at [407, 198] on div at bounding box center [340, 202] width 366 height 231
click at [424, 186] on div "Природа [GEOGRAPHIC_DATA] [GEOGRAPHIC_DATA] [GEOGRAPHIC_DATA] привлекает людей …" at bounding box center [338, 202] width 381 height 264
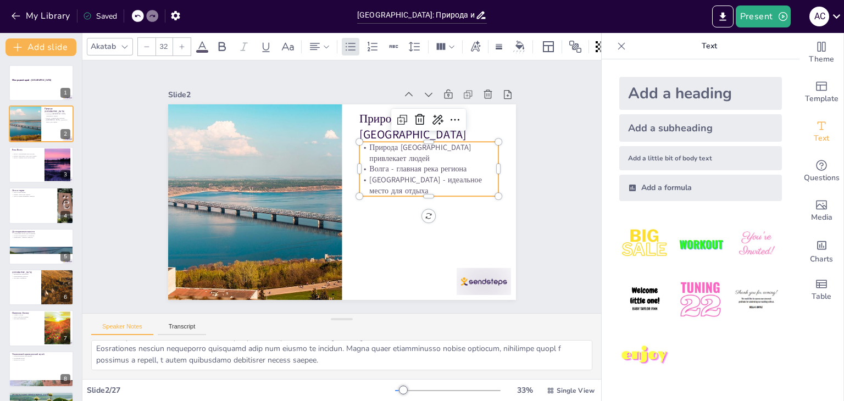
click at [431, 190] on p "[GEOGRAPHIC_DATA] - идеальное место для отдыха" at bounding box center [427, 203] width 141 height 50
click at [424, 208] on div "Природа [GEOGRAPHIC_DATA] [GEOGRAPHIC_DATA] [GEOGRAPHIC_DATA] привлекает людей …" at bounding box center [338, 202] width 381 height 264
click at [409, 357] on textarea at bounding box center [341, 355] width 501 height 30
click at [38, 168] on div at bounding box center [41, 164] width 66 height 37
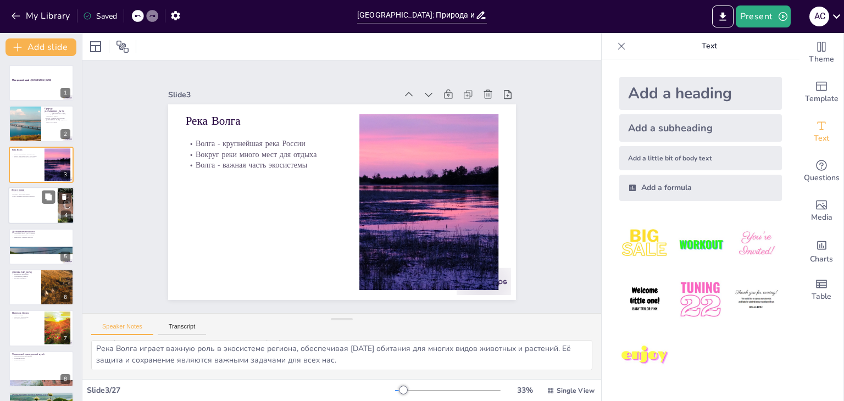
click at [31, 212] on div at bounding box center [41, 205] width 66 height 37
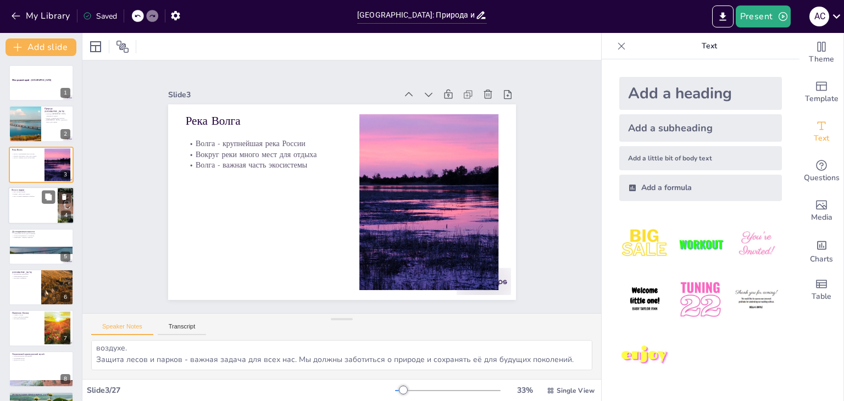
scroll to position [37, 0]
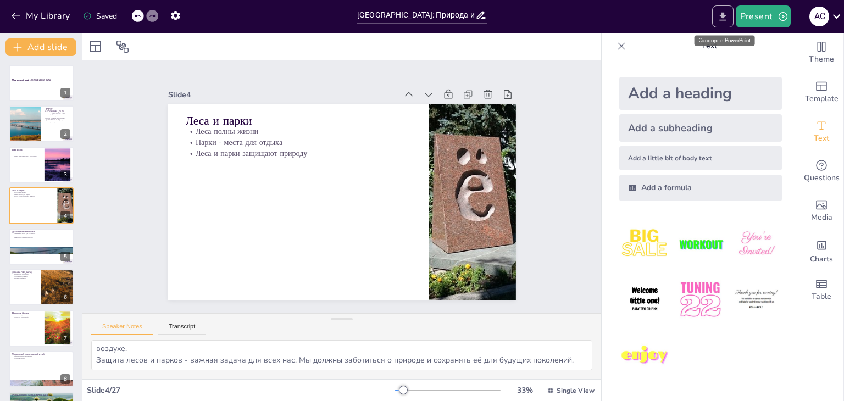
click at [727, 15] on icon "Export to PowerPoint" at bounding box center [723, 17] width 12 height 12
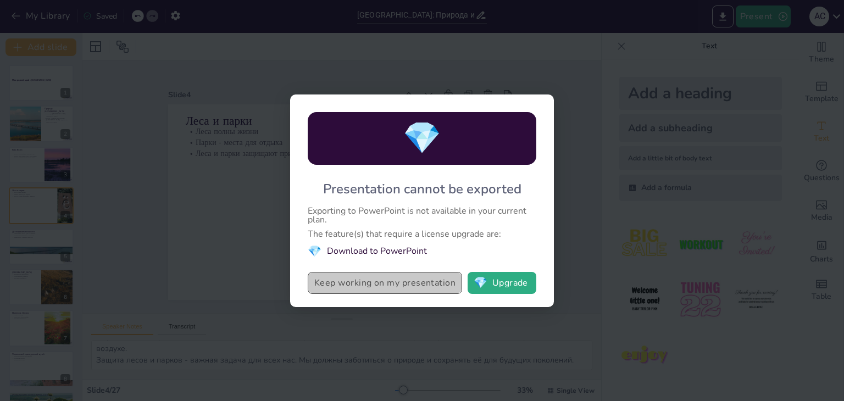
click at [393, 287] on button "Keep working on my presentation" at bounding box center [385, 283] width 154 height 22
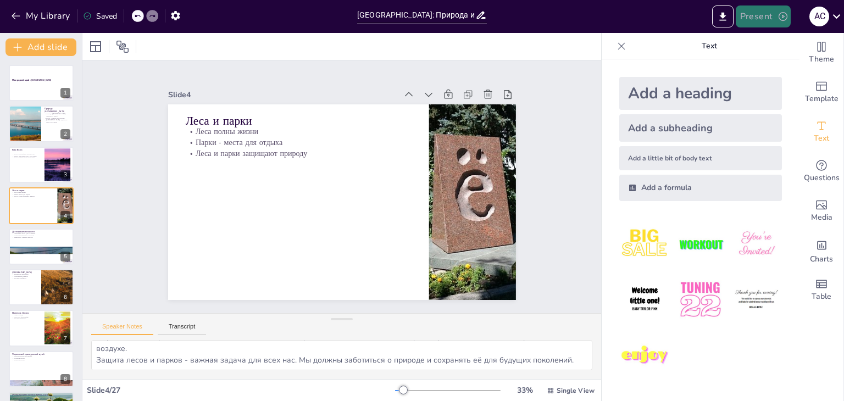
click at [758, 18] on button "Present" at bounding box center [763, 16] width 55 height 22
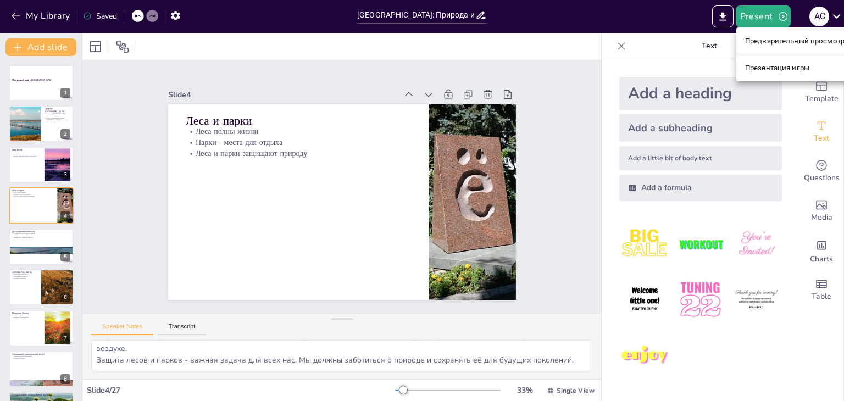
click at [769, 19] on div at bounding box center [422, 200] width 844 height 401
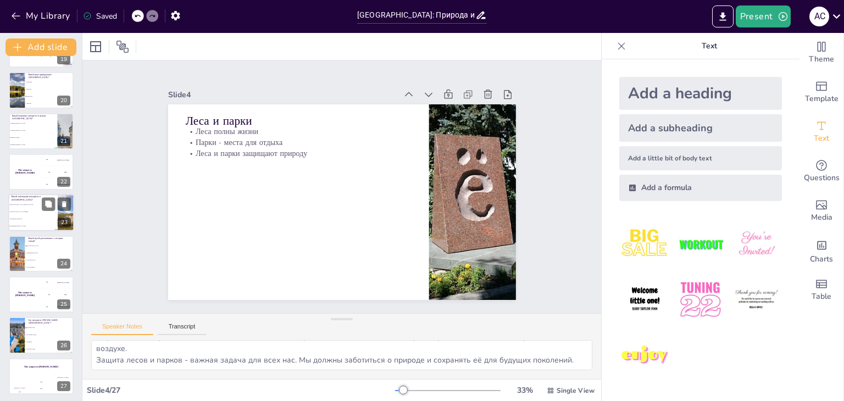
click at [27, 223] on li "Заповедник [PERSON_NAME]" at bounding box center [32, 226] width 49 height 7
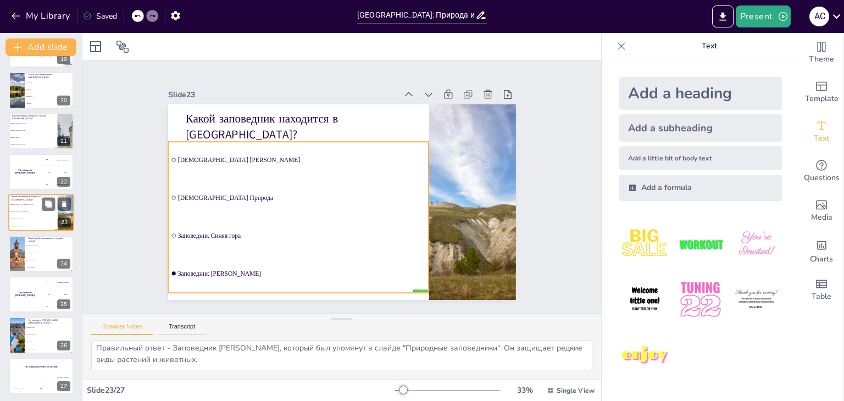
scroll to position [2, 0]
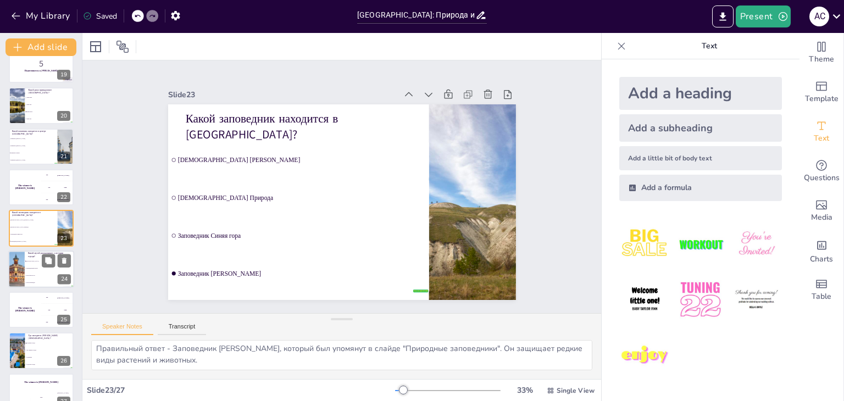
click at [37, 273] on li "Музей Искусств" at bounding box center [49, 275] width 49 height 7
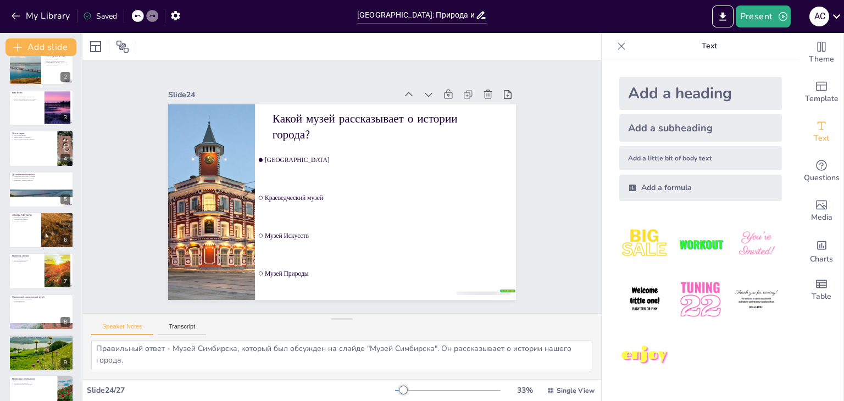
scroll to position [0, 0]
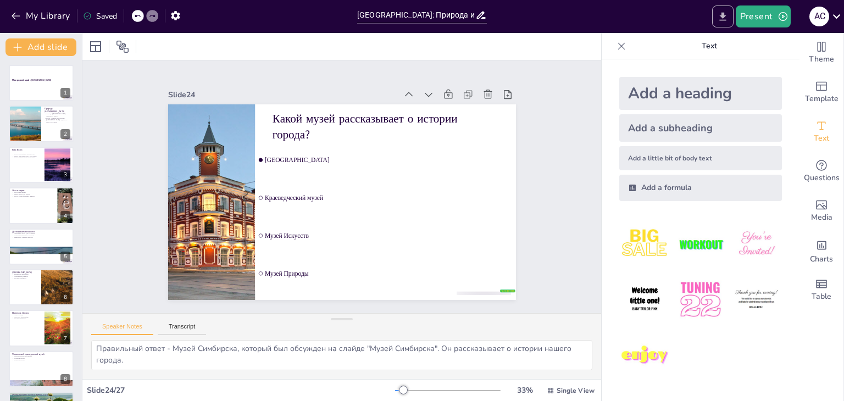
click at [716, 15] on button "Export to PowerPoint" at bounding box center [722, 16] width 21 height 22
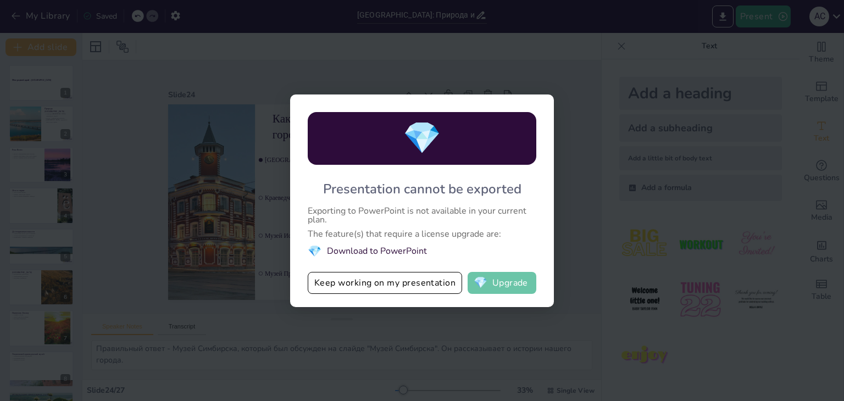
click at [508, 281] on button "💎 Upgrade" at bounding box center [502, 283] width 69 height 22
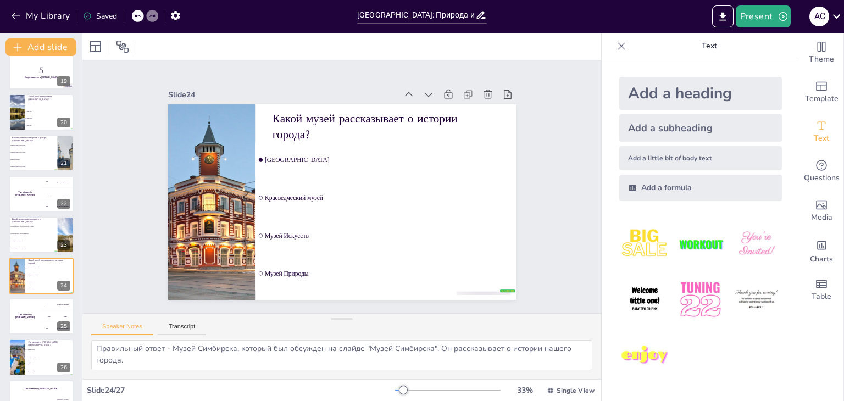
scroll to position [771, 0]
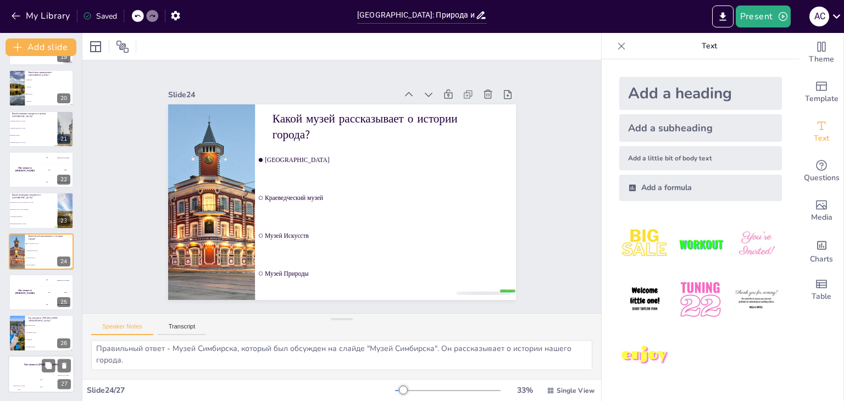
click at [38, 379] on div "Jaap" at bounding box center [41, 380] width 22 height 2
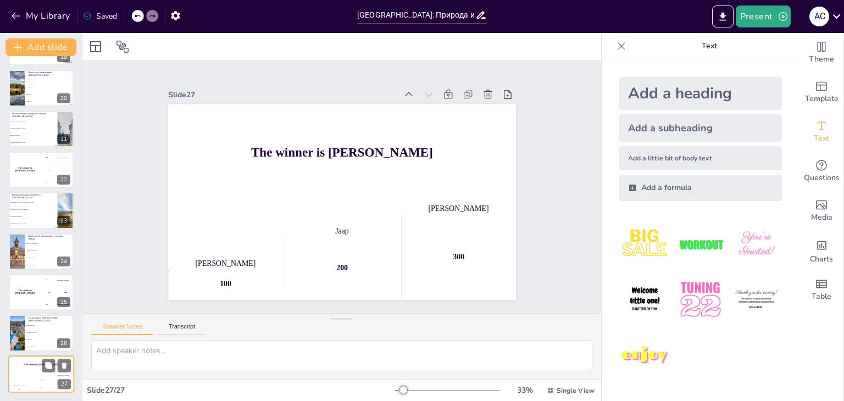
scroll to position [0, 0]
click at [720, 18] on icon "Export to PowerPoint" at bounding box center [723, 17] width 12 height 12
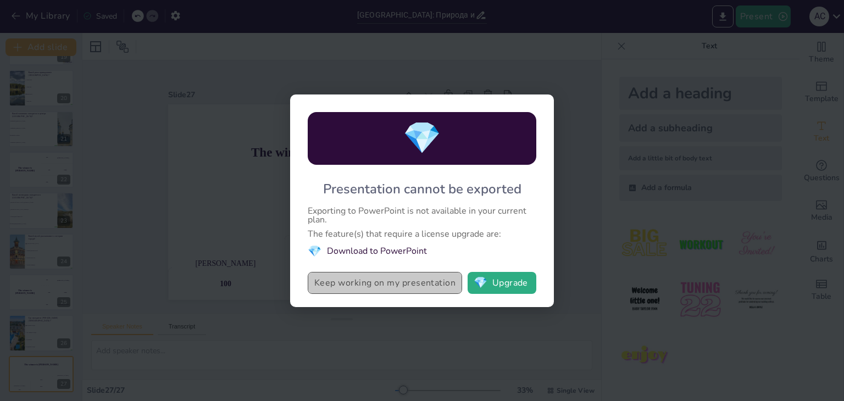
click at [381, 282] on button "Keep working on my presentation" at bounding box center [385, 283] width 154 height 22
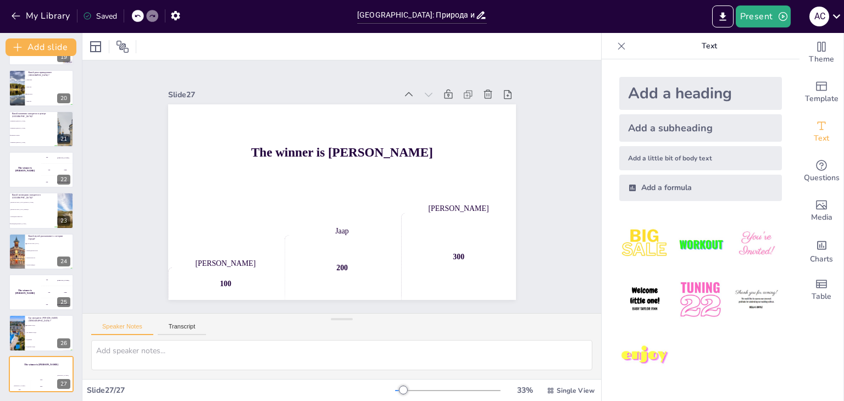
click at [618, 50] on icon at bounding box center [621, 46] width 11 height 11
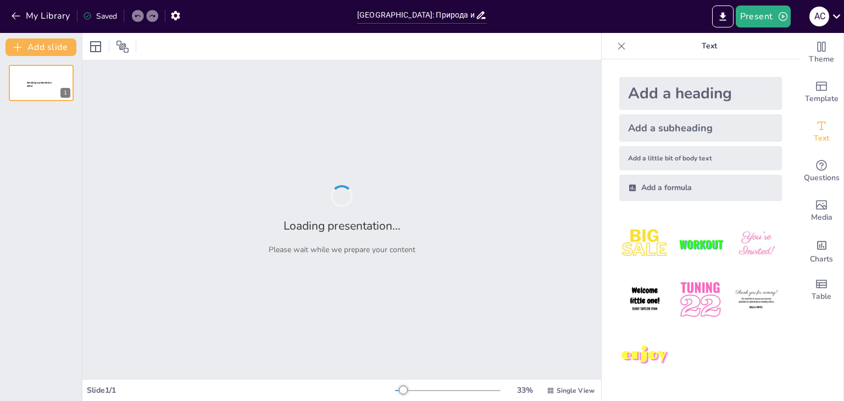
type input "[GEOGRAPHIC_DATA]: Природа и достопримечательности"
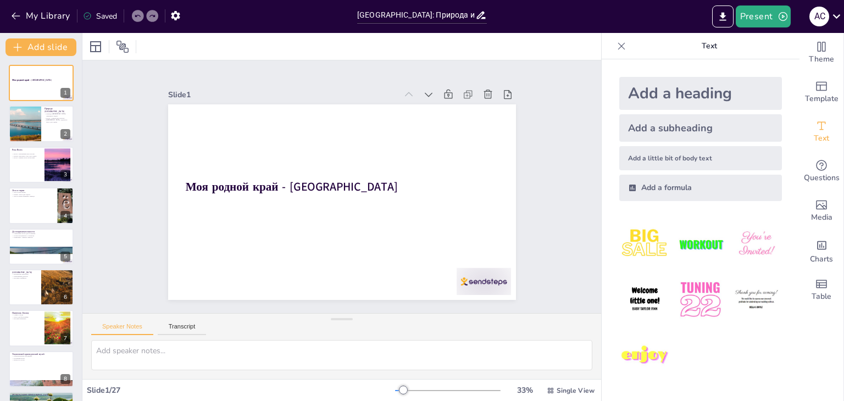
checkbox input "true"
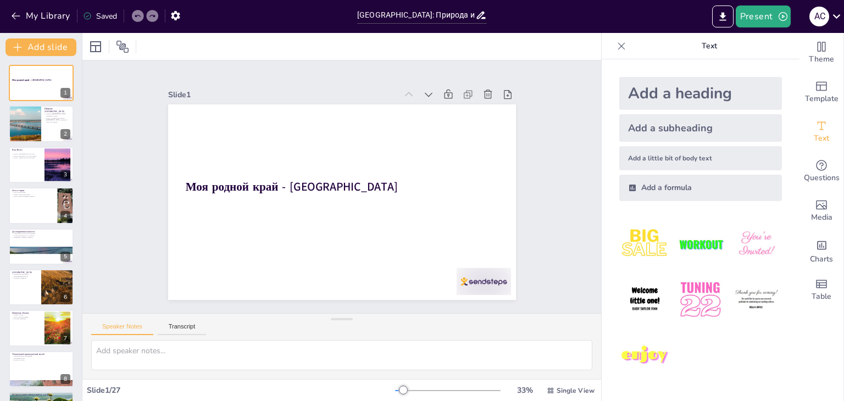
checkbox input "true"
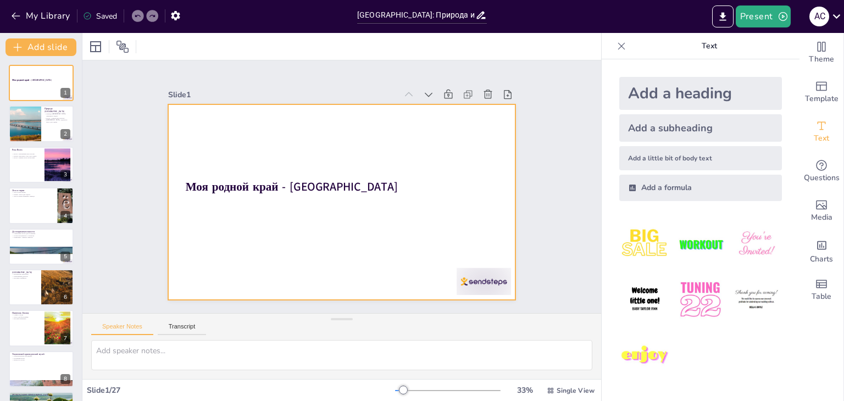
checkbox input "true"
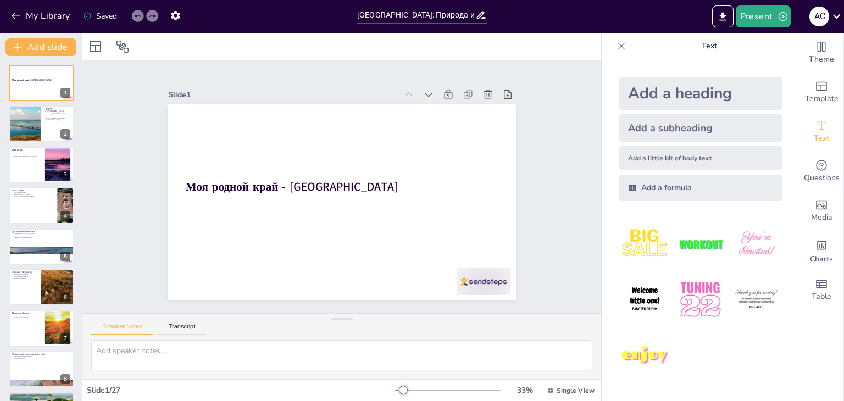
checkbox input "true"
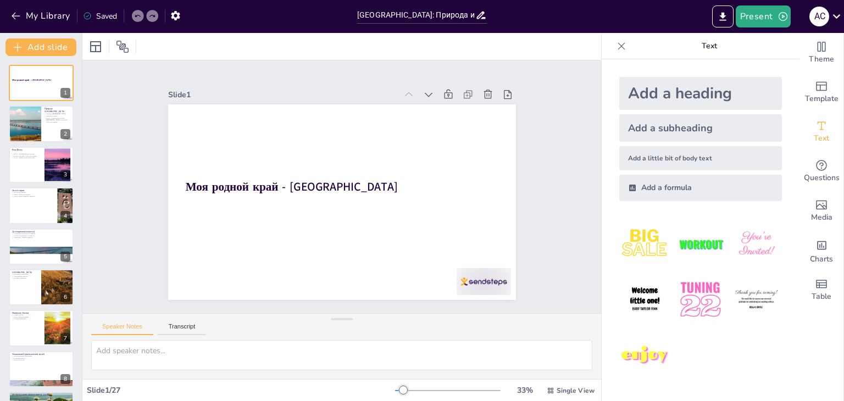
checkbox input "true"
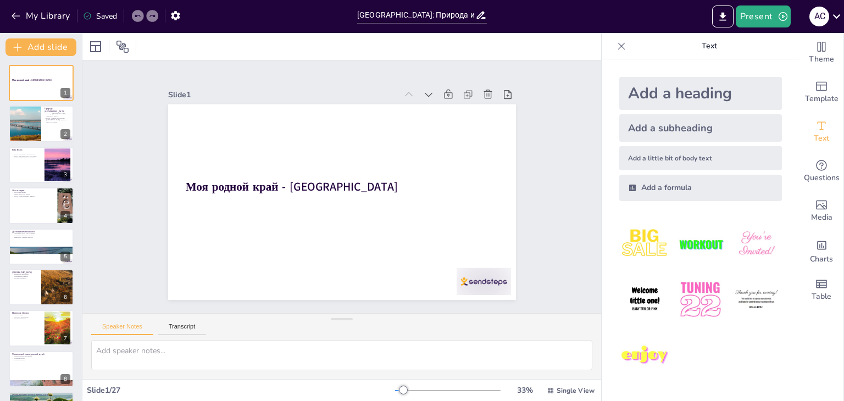
checkbox input "true"
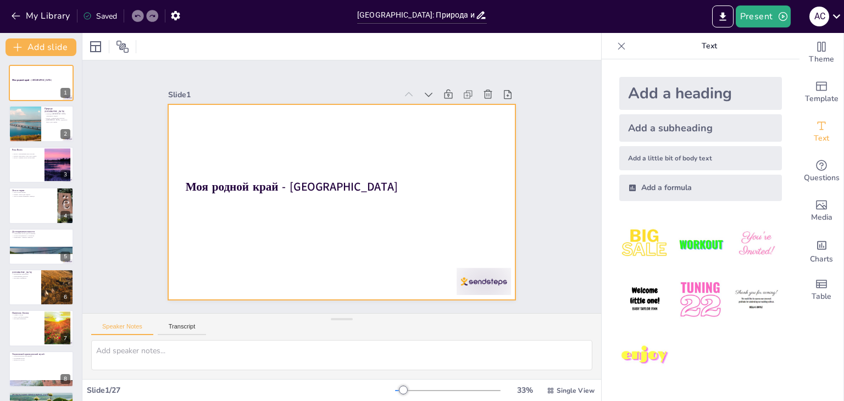
checkbox input "true"
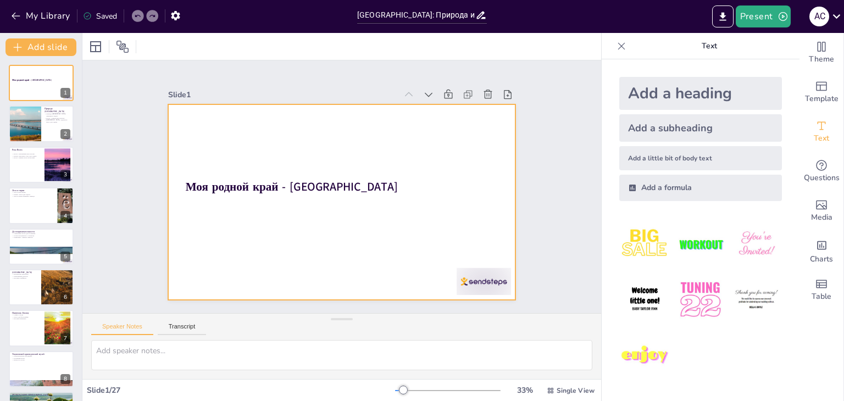
checkbox input "true"
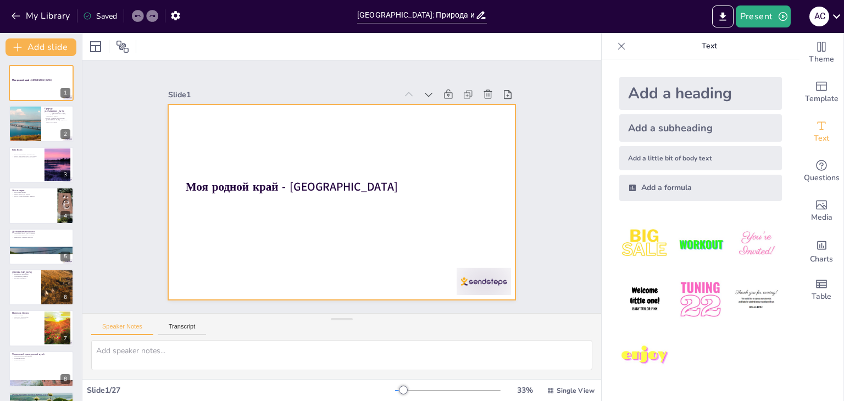
checkbox input "true"
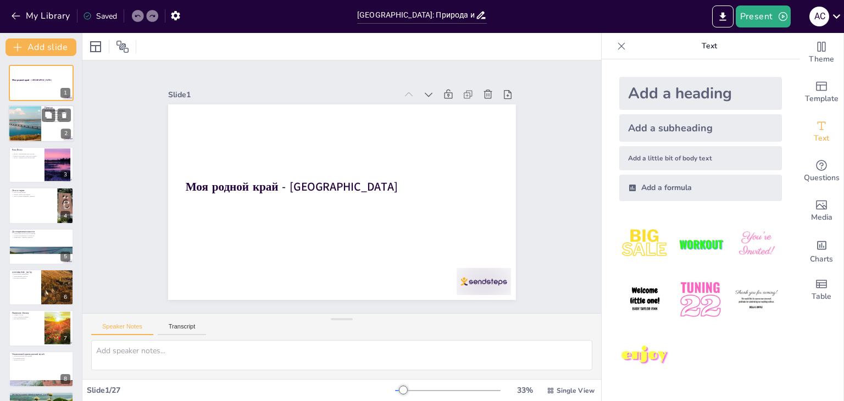
checkbox input "true"
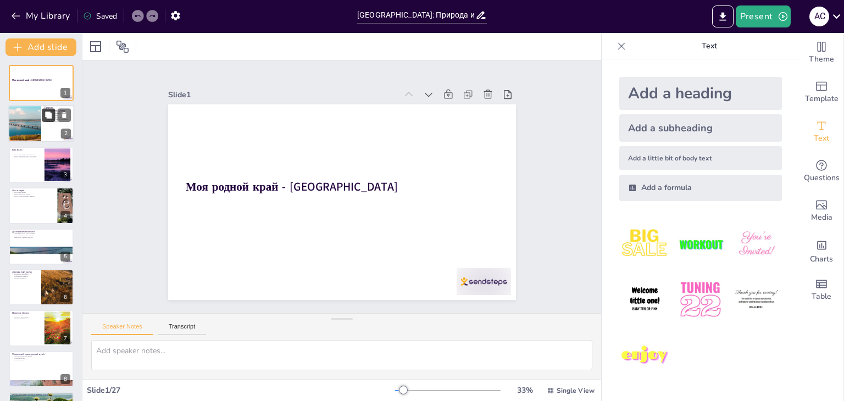
checkbox input "true"
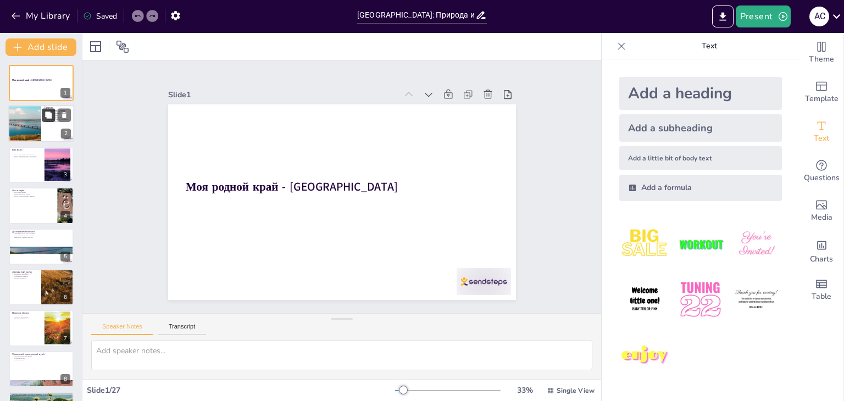
checkbox input "true"
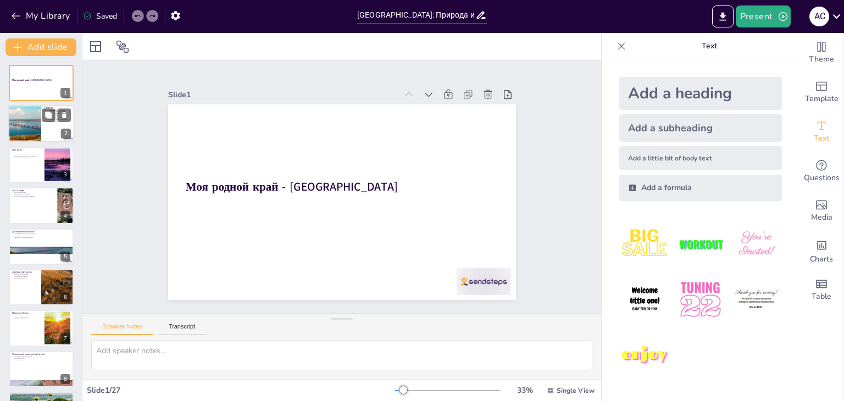
checkbox input "true"
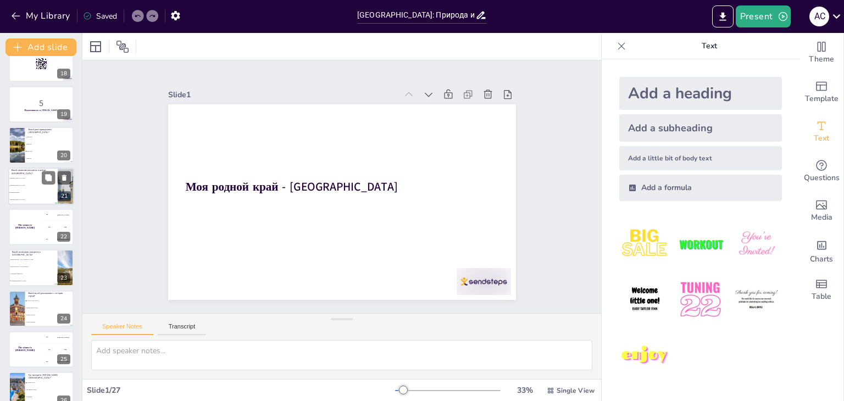
checkbox input "true"
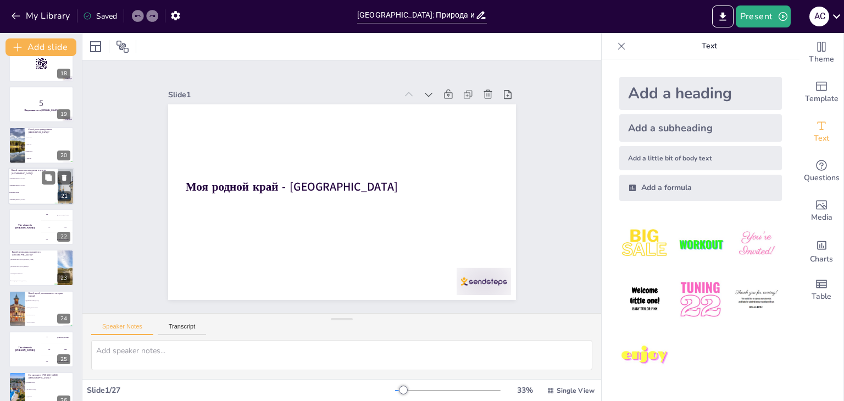
checkbox input "true"
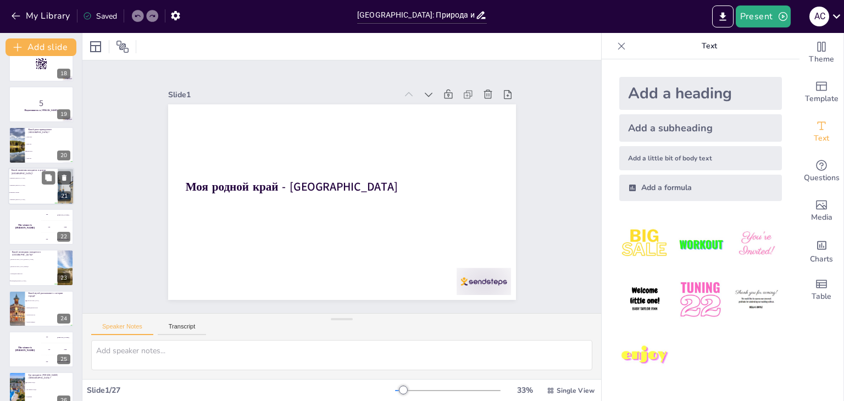
checkbox input "true"
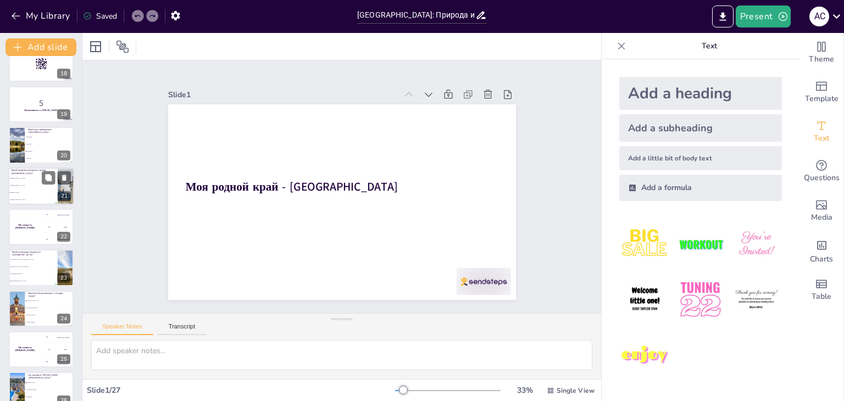
checkbox input "true"
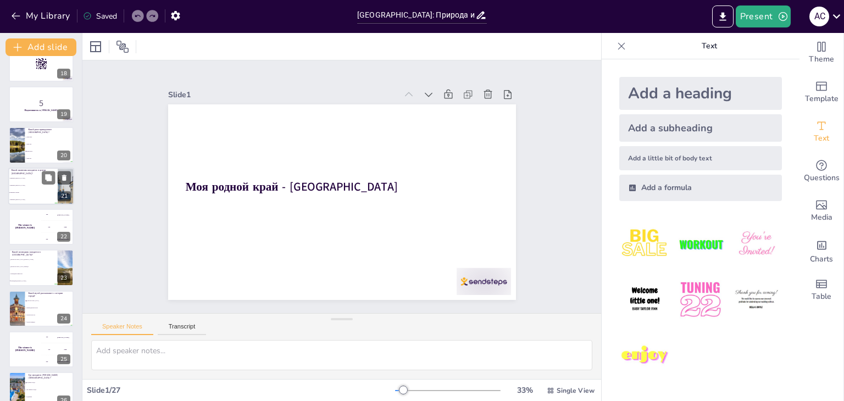
checkbox input "true"
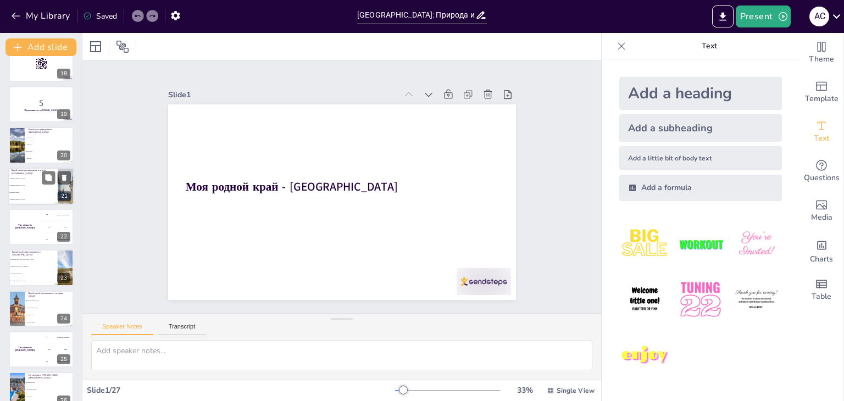
checkbox input "true"
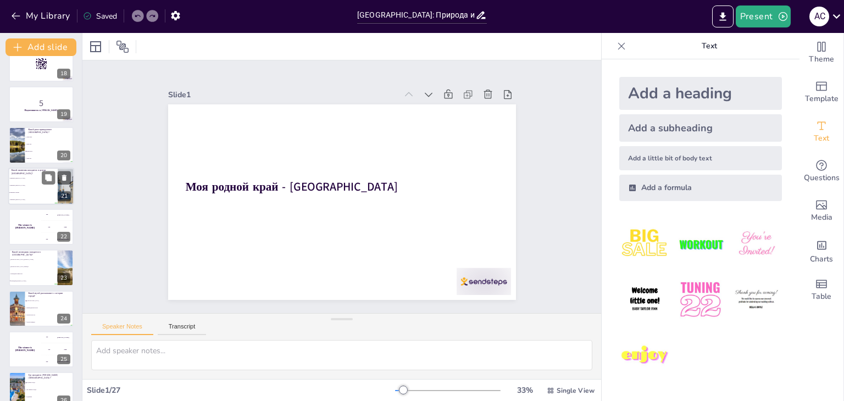
checkbox input "true"
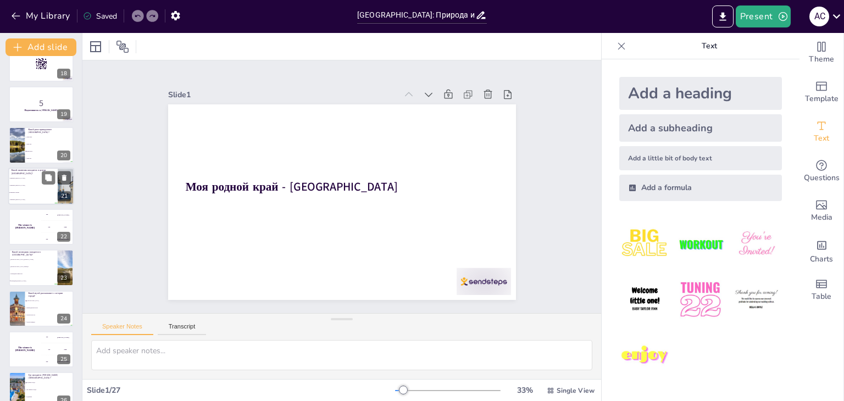
click at [43, 188] on li "Памятник [PERSON_NAME]" at bounding box center [32, 185] width 49 height 7
type textarea "Правильный ответ - памятник Ленину, который был обсужден на слайде "Памятник Ле…"
checkbox input "true"
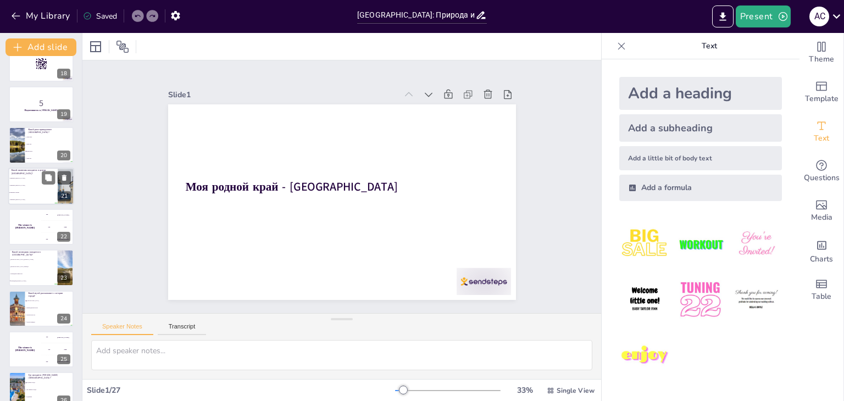
checkbox input "true"
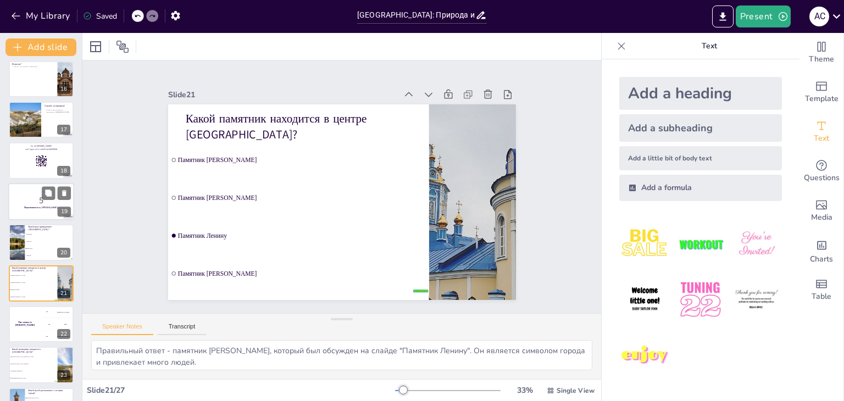
checkbox input "true"
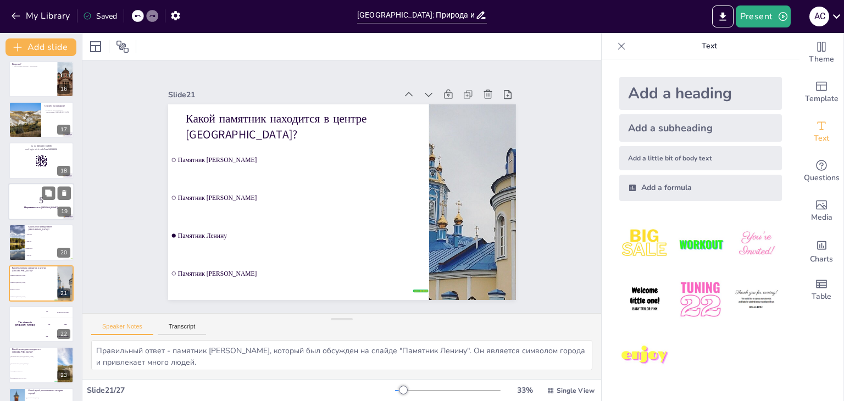
checkbox input "true"
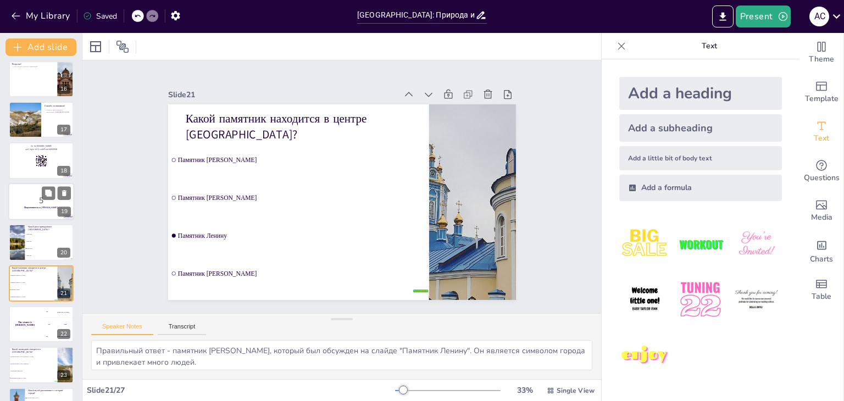
checkbox input "true"
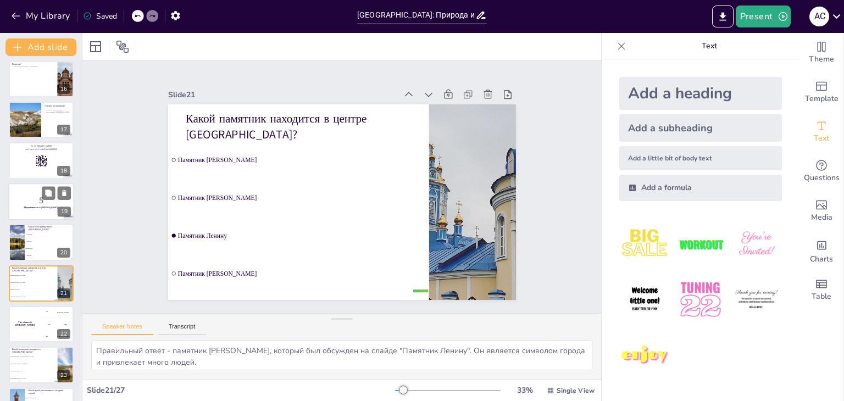
checkbox input "true"
click at [33, 196] on p "5" at bounding box center [41, 200] width 59 height 12
checkbox input "true"
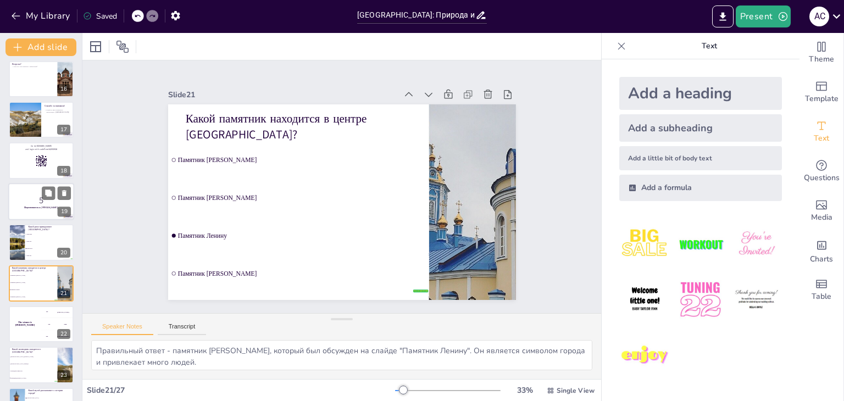
checkbox input "true"
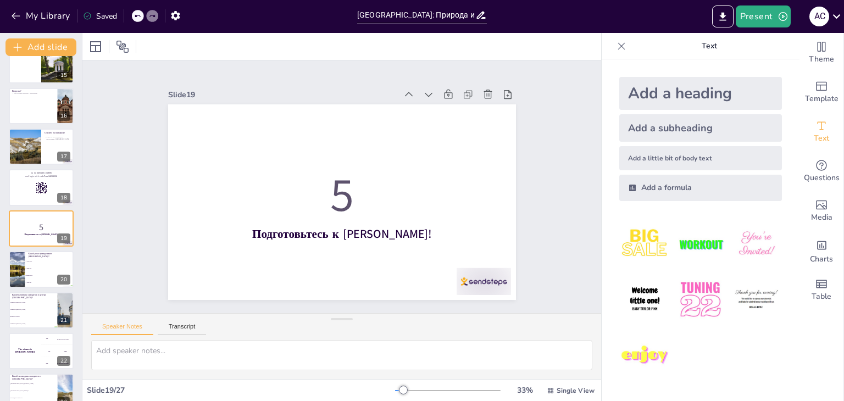
checkbox input "true"
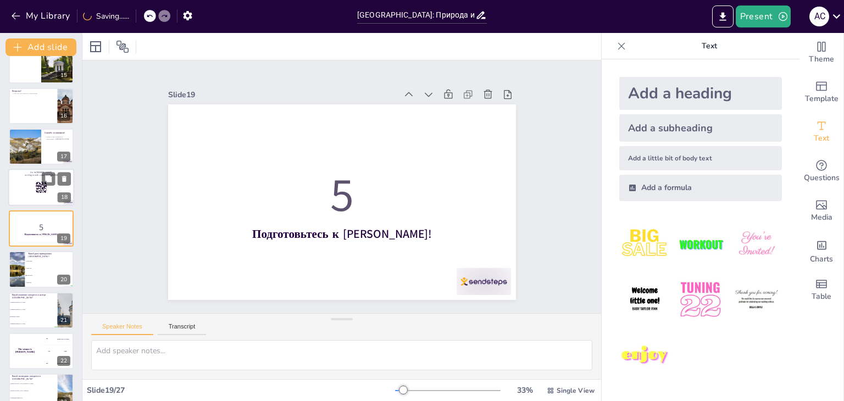
checkbox input "true"
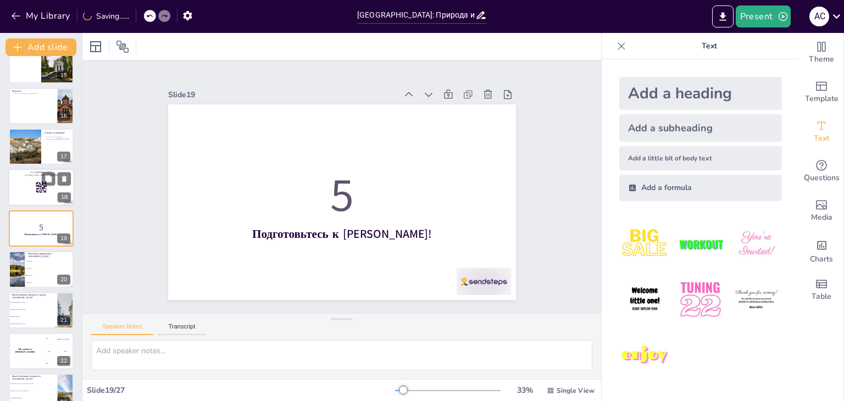
checkbox input "true"
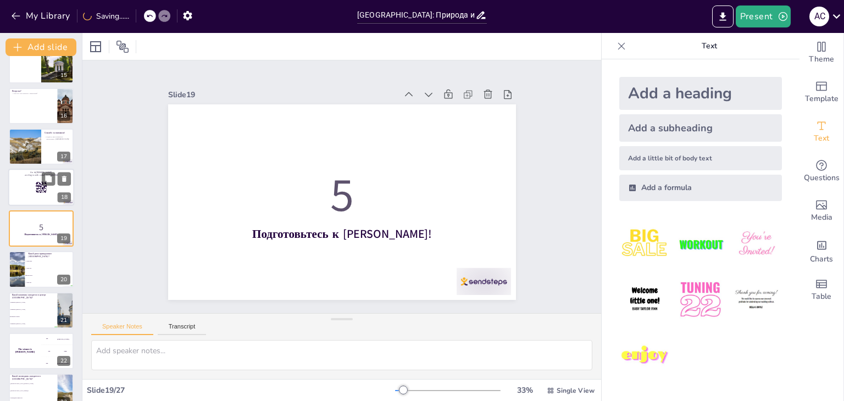
checkbox input "true"
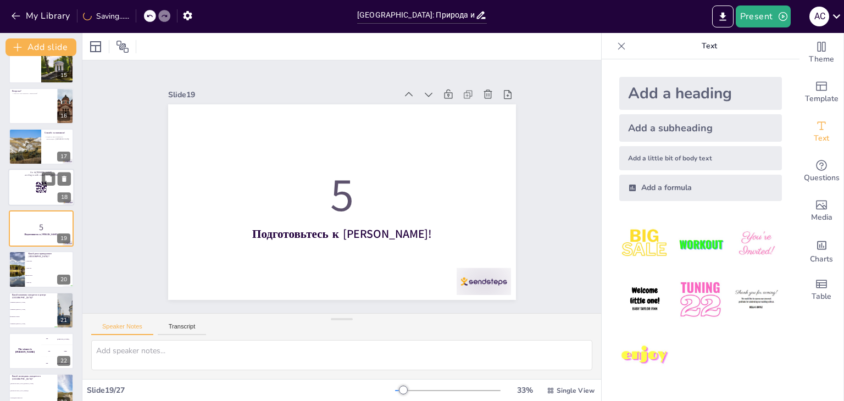
click at [26, 192] on div at bounding box center [41, 187] width 66 height 37
checkbox input "true"
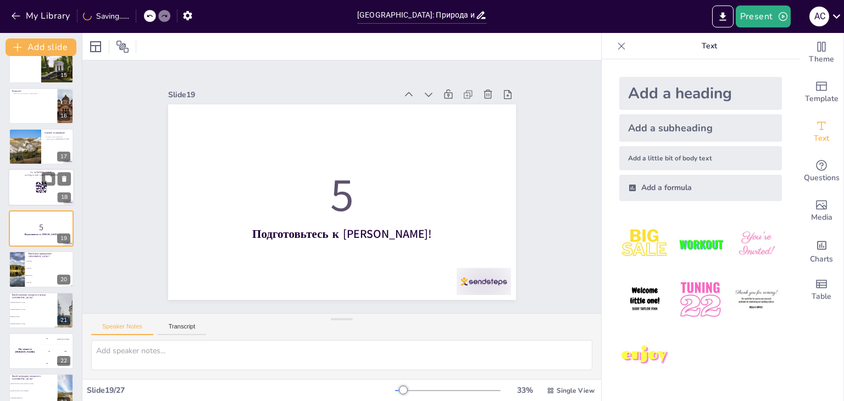
checkbox input "true"
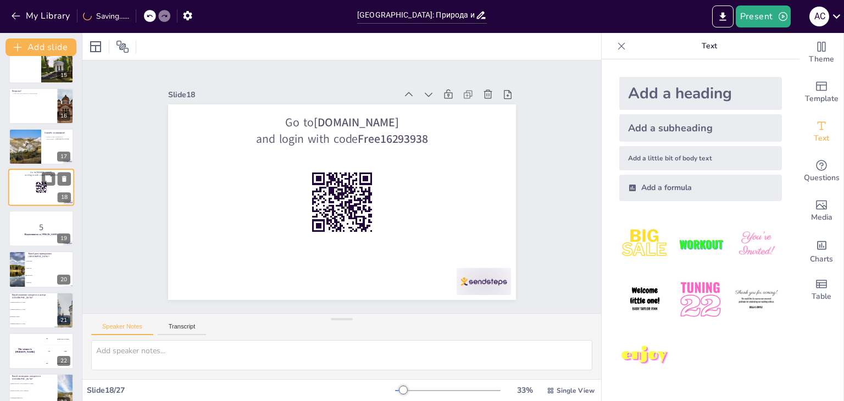
scroll to position [549, 0]
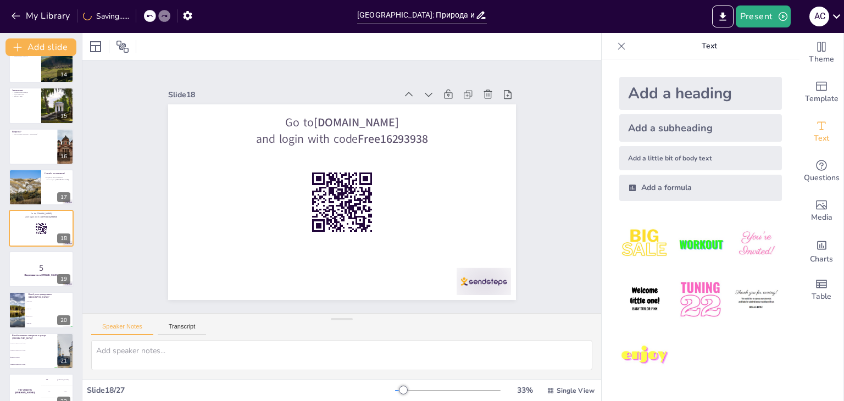
checkbox input "true"
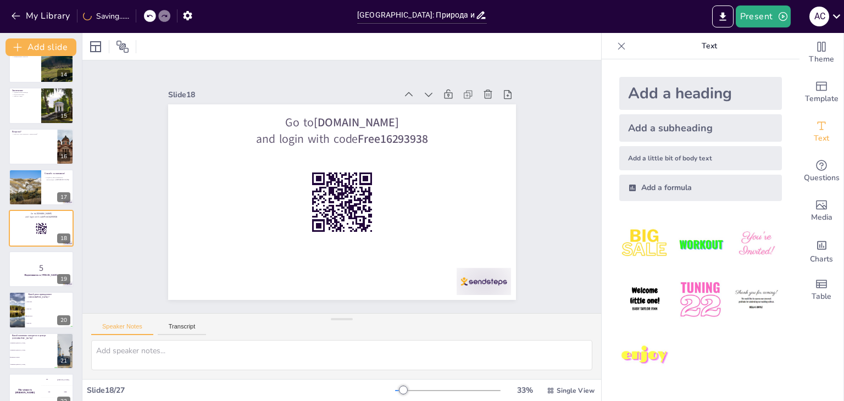
checkbox input "true"
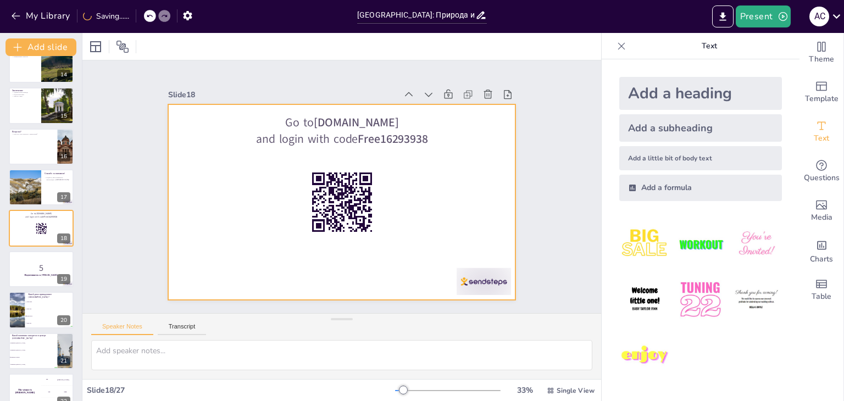
checkbox input "true"
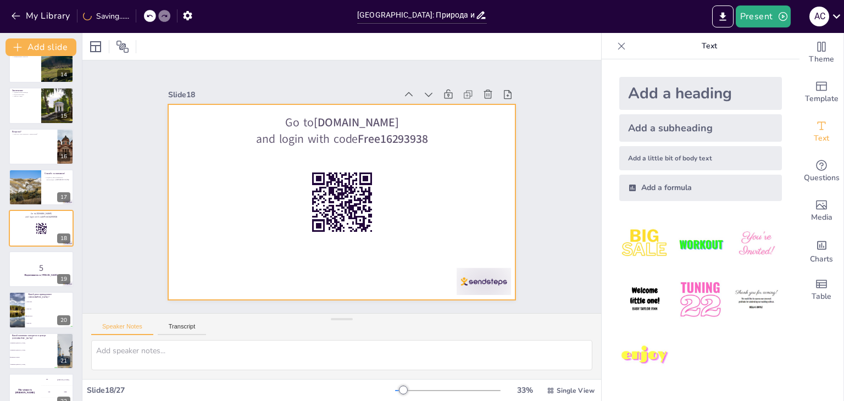
checkbox input "true"
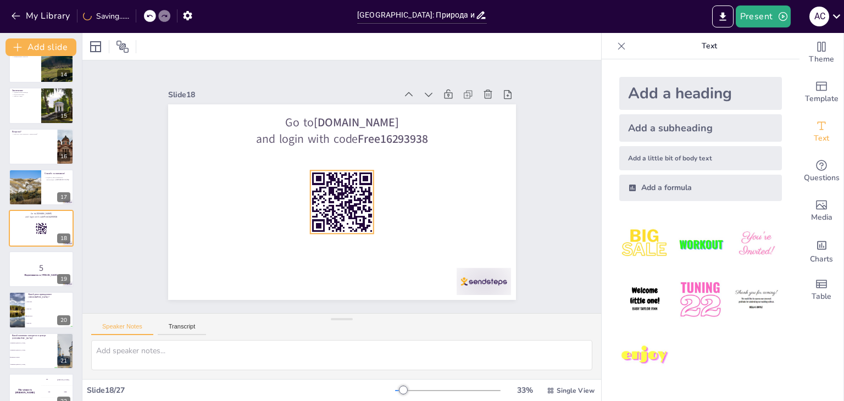
checkbox input "true"
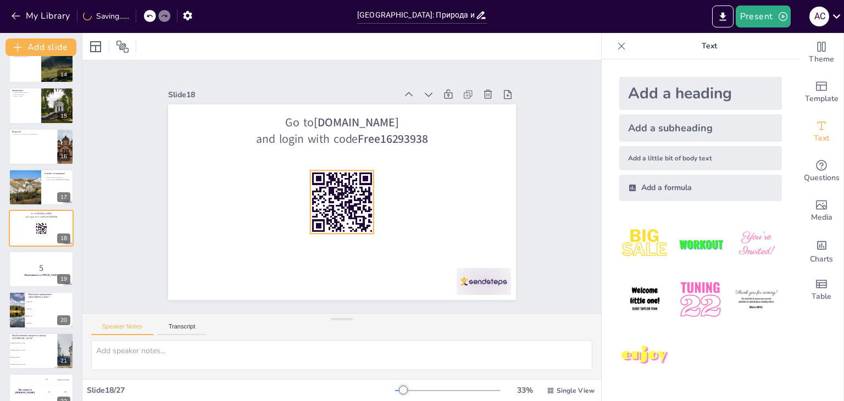
checkbox input "true"
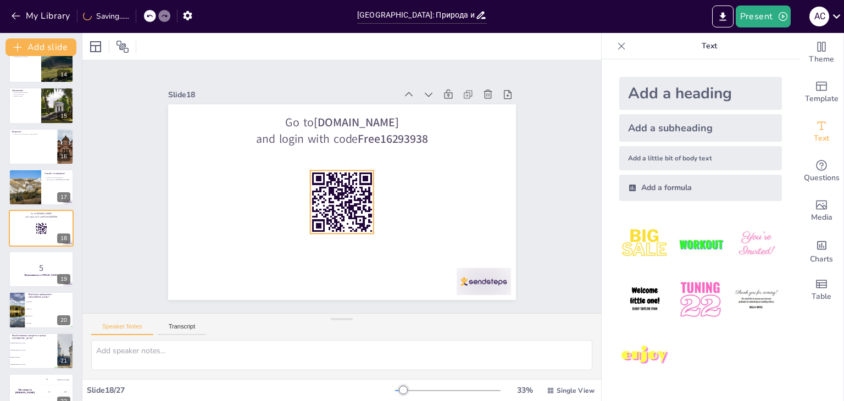
checkbox input "true"
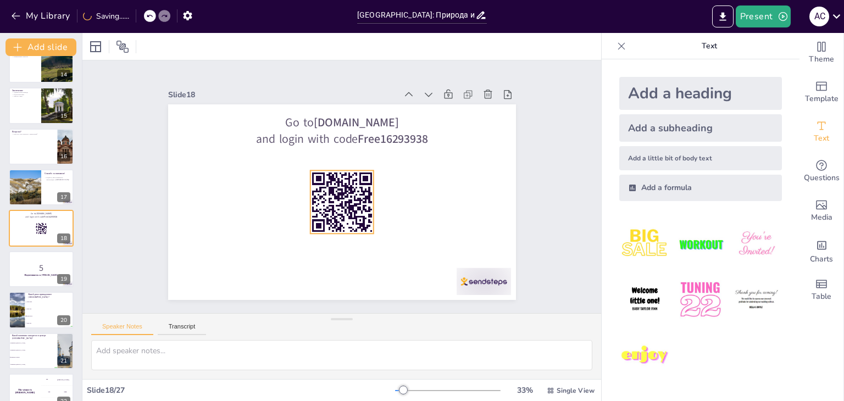
checkbox input "true"
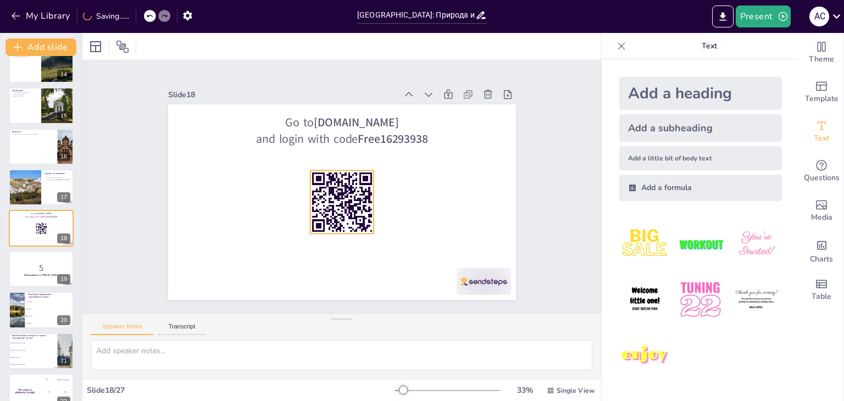
checkbox input "true"
click at [34, 299] on li "Река Кама" at bounding box center [49, 301] width 49 height 7
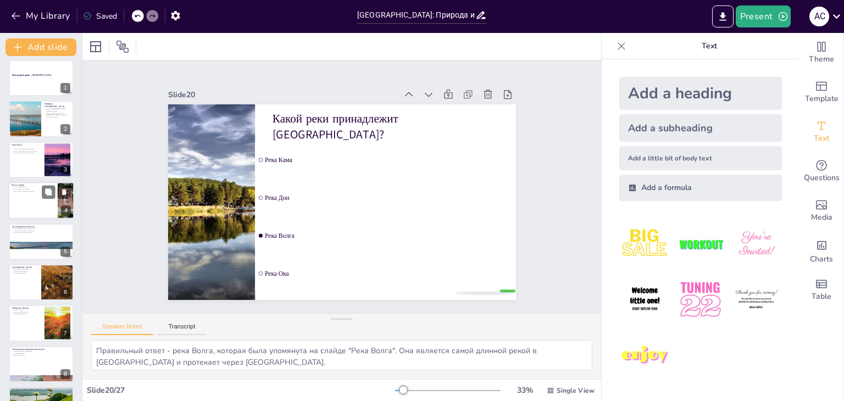
scroll to position [0, 0]
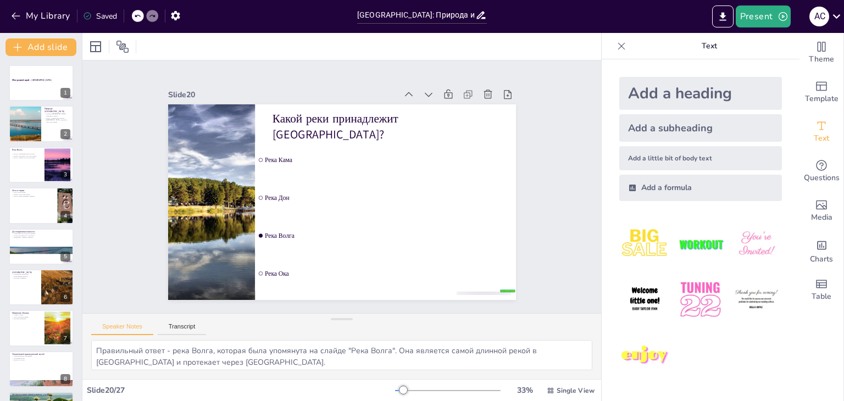
click at [92, 17] on div "Saved" at bounding box center [100, 16] width 34 height 10
click at [721, 16] on icon "Export to PowerPoint" at bounding box center [723, 17] width 12 height 12
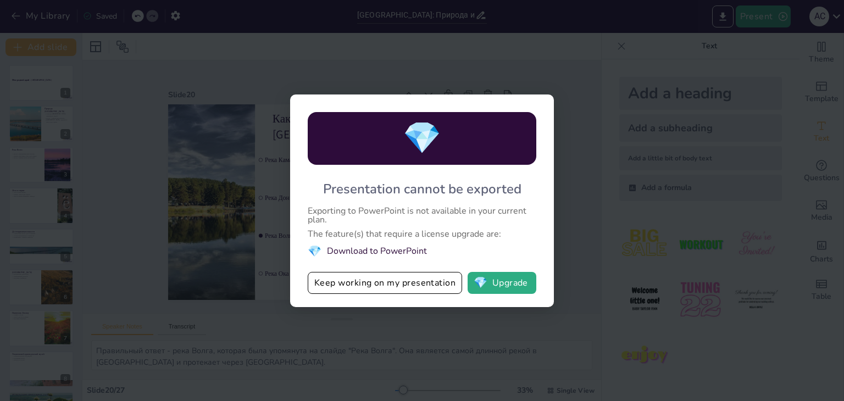
click at [579, 240] on div "💎 Presentation cannot be exported Exporting to PowerPoint is not available in y…" at bounding box center [422, 200] width 844 height 401
click at [404, 254] on li "💎 Download to PowerPoint" at bounding box center [422, 251] width 229 height 15
click at [313, 253] on span "💎" at bounding box center [315, 251] width 14 height 15
click at [569, 83] on div "💎 Presentation cannot be exported Exporting to PowerPoint is not available in y…" at bounding box center [422, 200] width 844 height 401
click at [476, 332] on div "💎 Presentation cannot be exported Exporting to PowerPoint is not available in y…" at bounding box center [422, 200] width 844 height 401
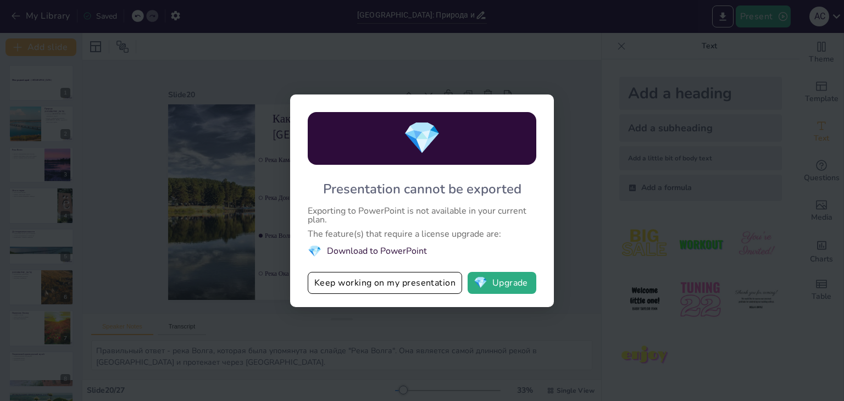
click at [602, 66] on div "💎 Presentation cannot be exported Exporting to PowerPoint is not available in y…" at bounding box center [422, 200] width 844 height 401
click at [387, 284] on button "Keep working on my presentation" at bounding box center [385, 283] width 154 height 22
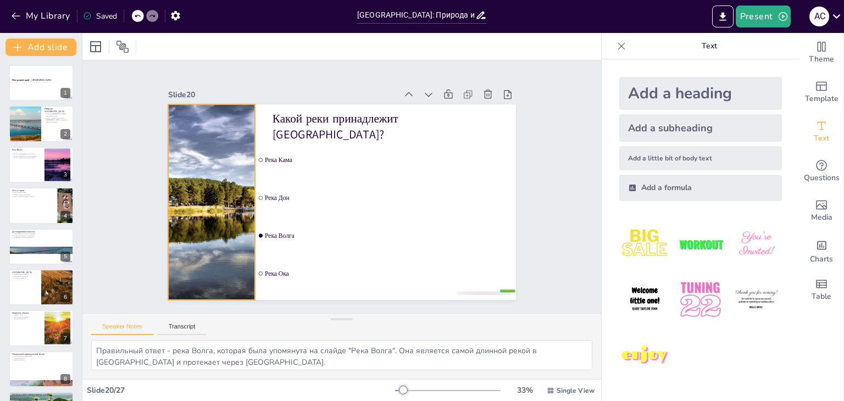
click at [198, 108] on div at bounding box center [211, 188] width 314 height 225
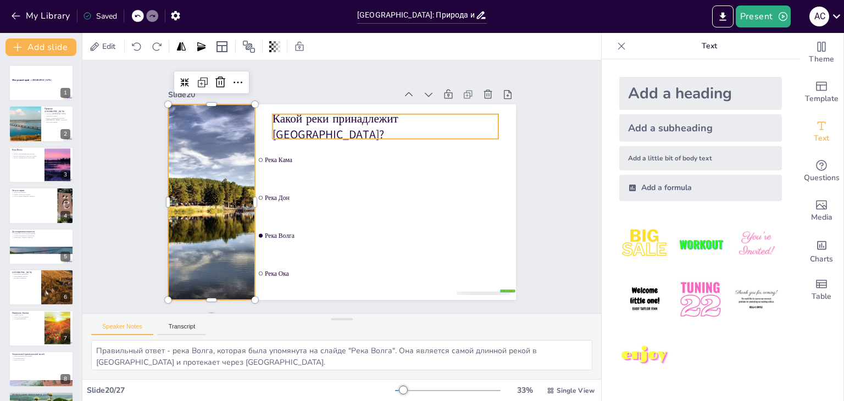
click at [355, 129] on p "Какой реки принадлежит [GEOGRAPHIC_DATA]?" at bounding box center [391, 131] width 228 height 56
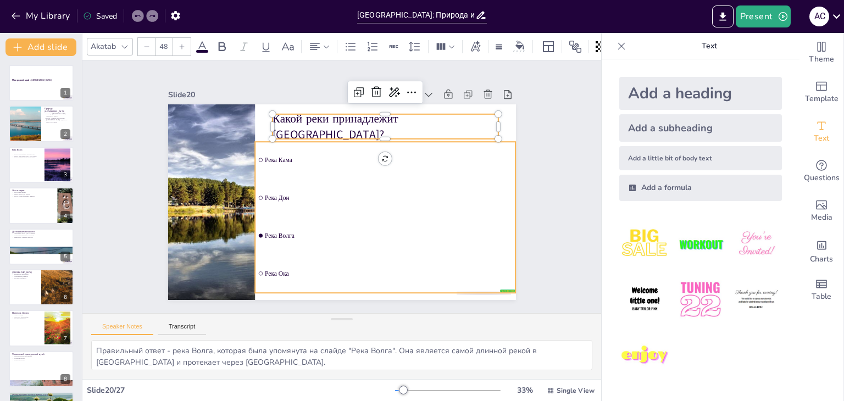
click at [324, 177] on li "Река Дон" at bounding box center [382, 207] width 263 height 90
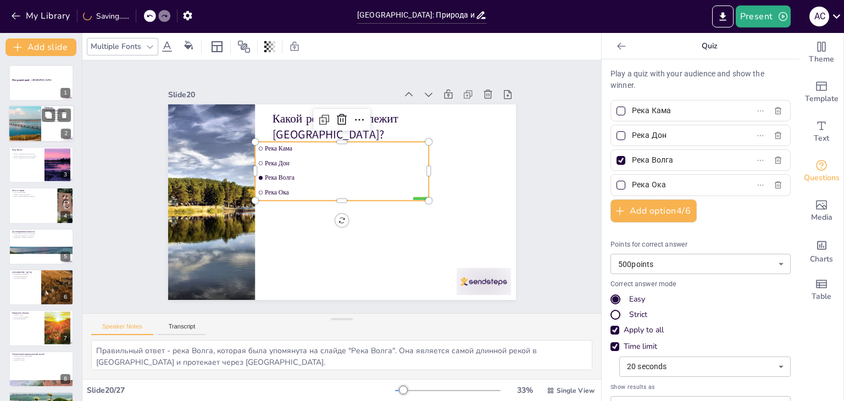
click at [37, 124] on div at bounding box center [25, 123] width 66 height 37
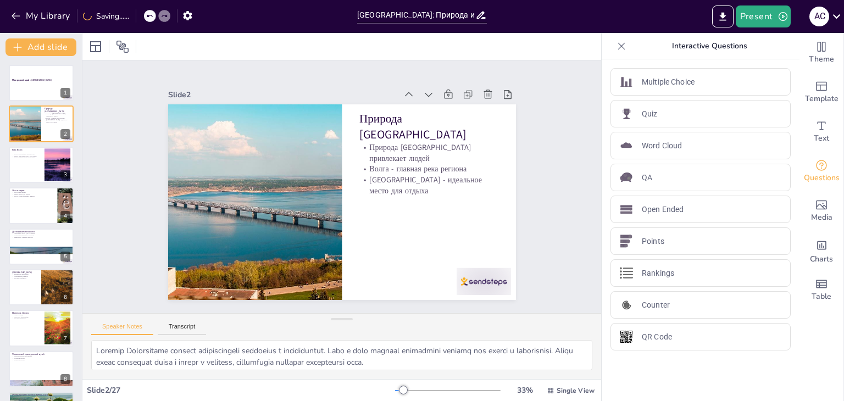
click at [26, 61] on div "Моя родной край - Ульяновская область 1 Природа Ульяновской области Природа Уль…" at bounding box center [41, 228] width 82 height 345
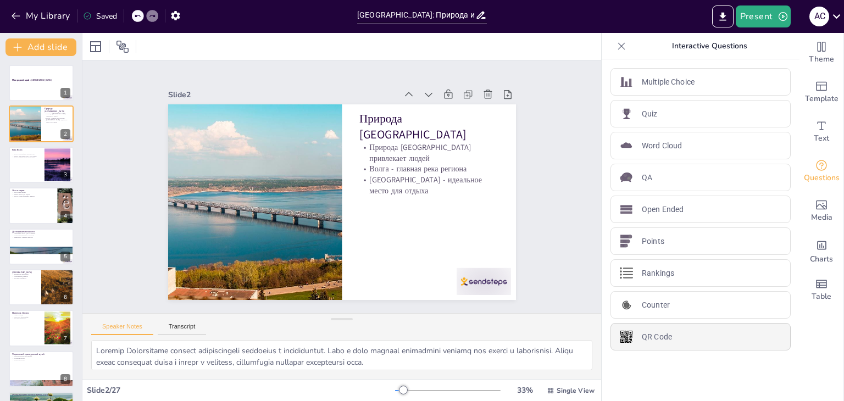
click at [642, 335] on p "QR Code" at bounding box center [657, 337] width 30 height 12
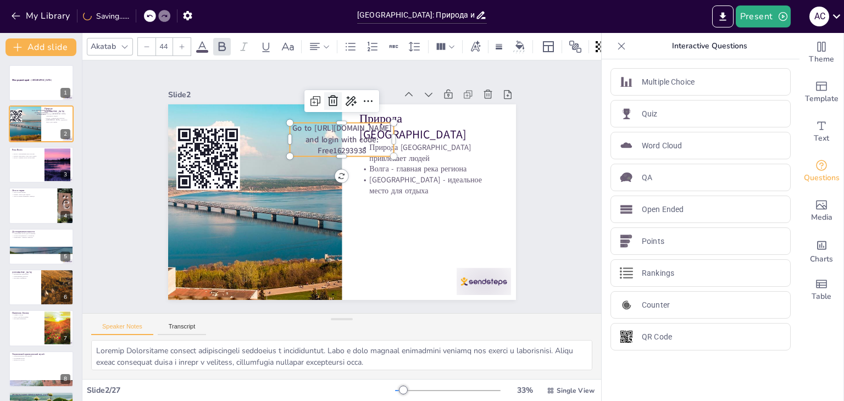
click at [335, 93] on icon at bounding box center [342, 100] width 14 height 14
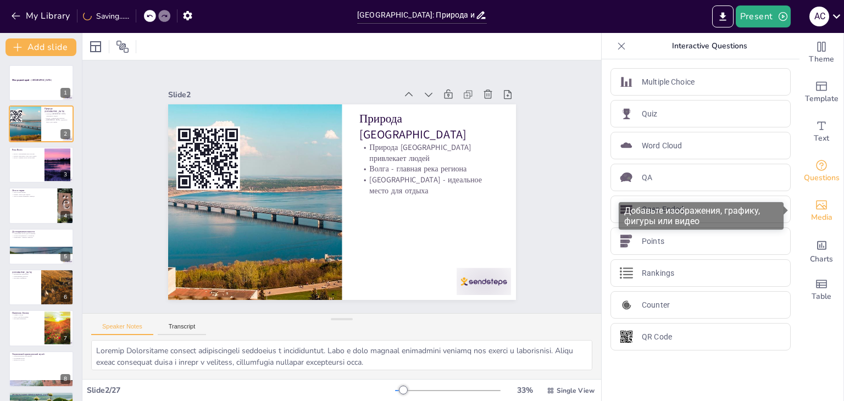
click at [824, 223] on span "Media" at bounding box center [821, 218] width 21 height 12
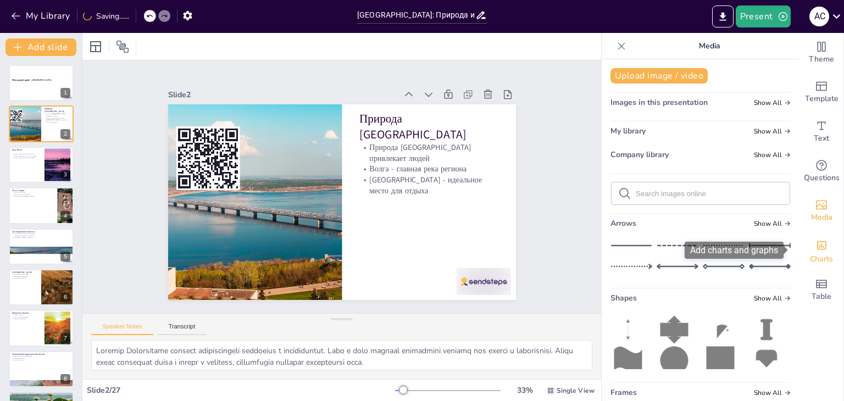
click at [826, 244] on div "Charts" at bounding box center [821, 251] width 44 height 40
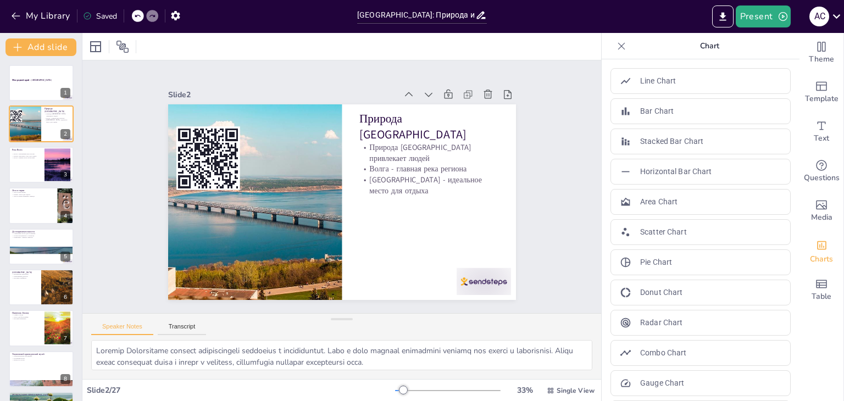
click at [616, 48] on icon at bounding box center [621, 46] width 11 height 11
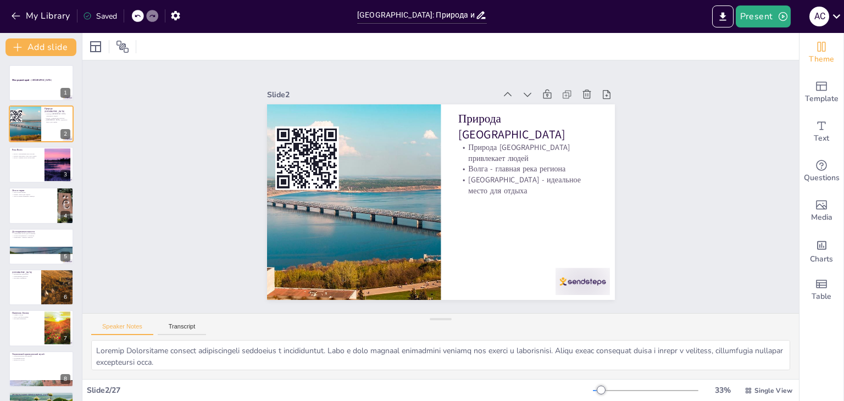
click at [819, 54] on span "Theme" at bounding box center [821, 59] width 25 height 12
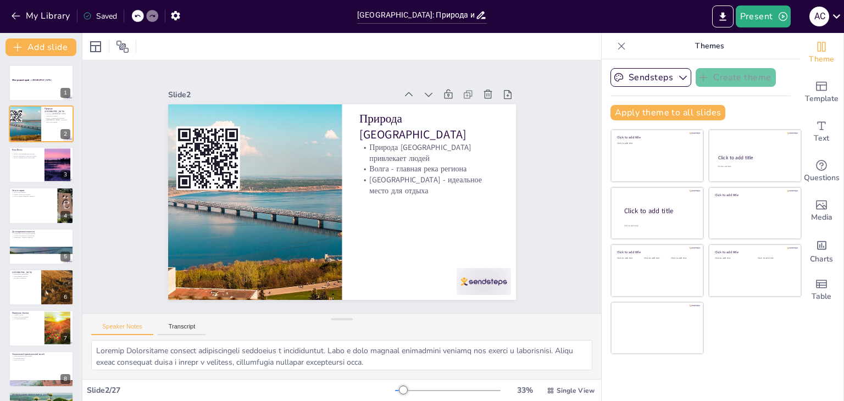
click at [618, 50] on icon at bounding box center [621, 46] width 11 height 11
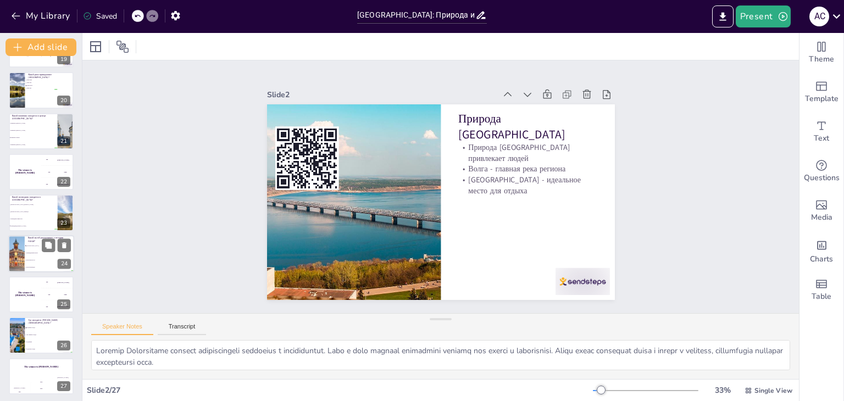
click at [44, 254] on li "Краеведческий музей" at bounding box center [49, 252] width 49 height 7
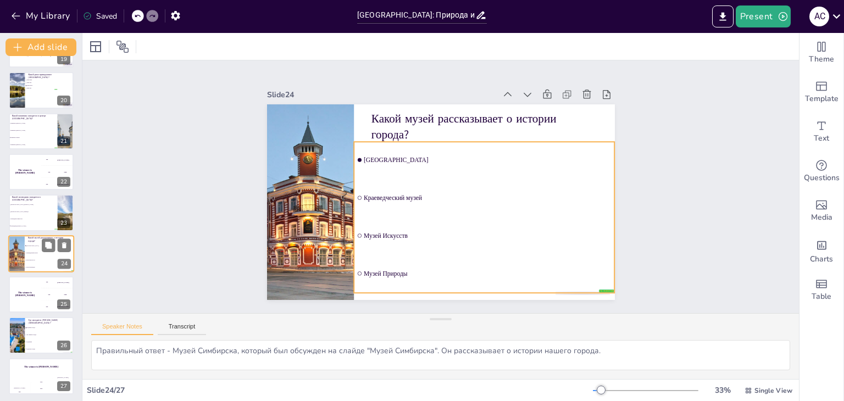
scroll to position [771, 0]
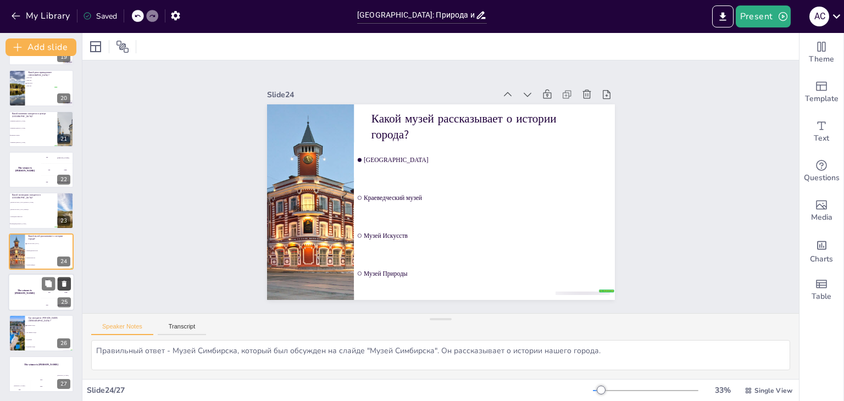
click at [64, 286] on icon at bounding box center [64, 284] width 4 height 6
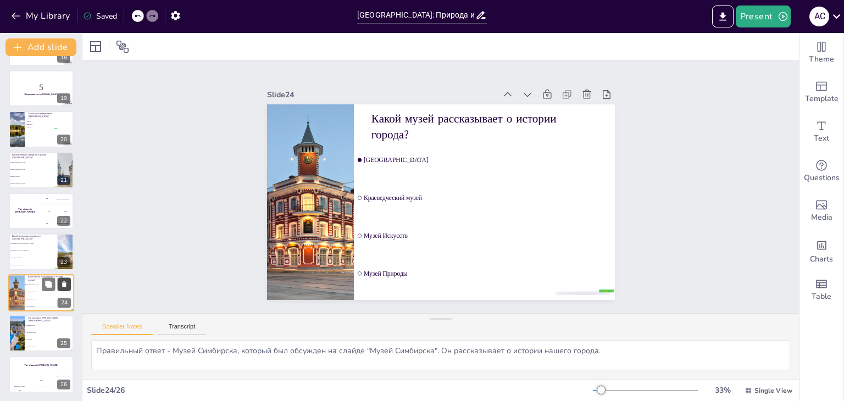
click at [64, 286] on icon at bounding box center [64, 284] width 4 height 6
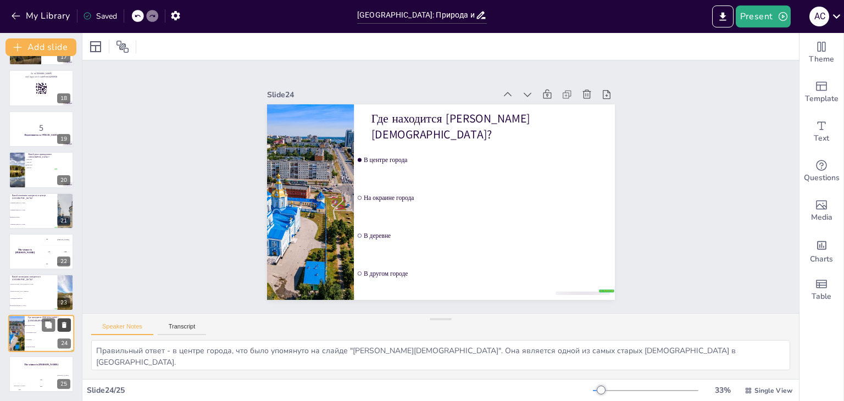
click at [64, 286] on icon at bounding box center [64, 284] width 4 height 6
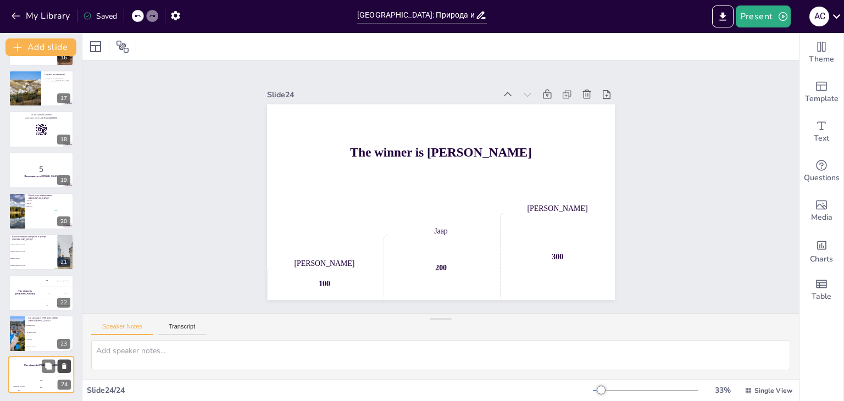
click at [64, 286] on icon at bounding box center [64, 285] width 4 height 6
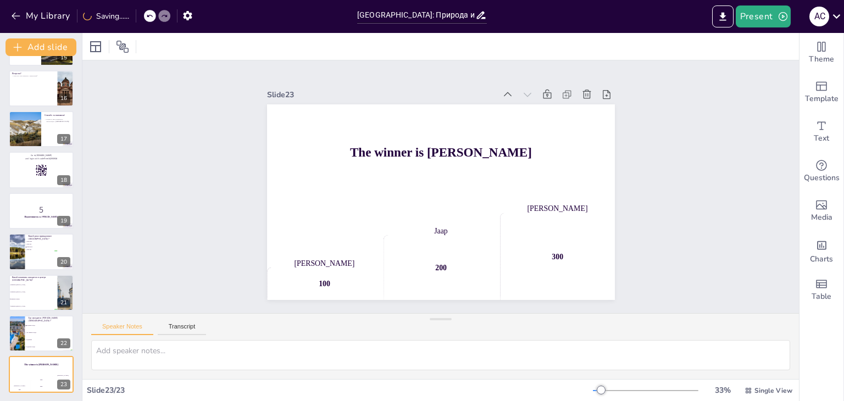
click at [64, 286] on icon at bounding box center [64, 284] width 4 height 6
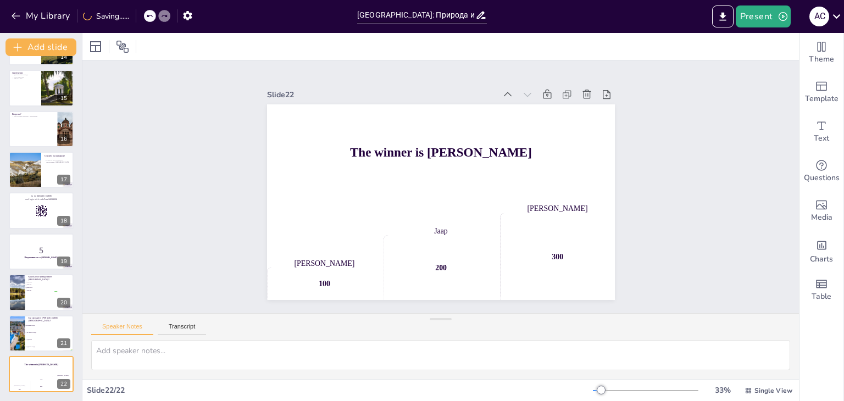
click at [64, 286] on icon at bounding box center [64, 284] width 4 height 6
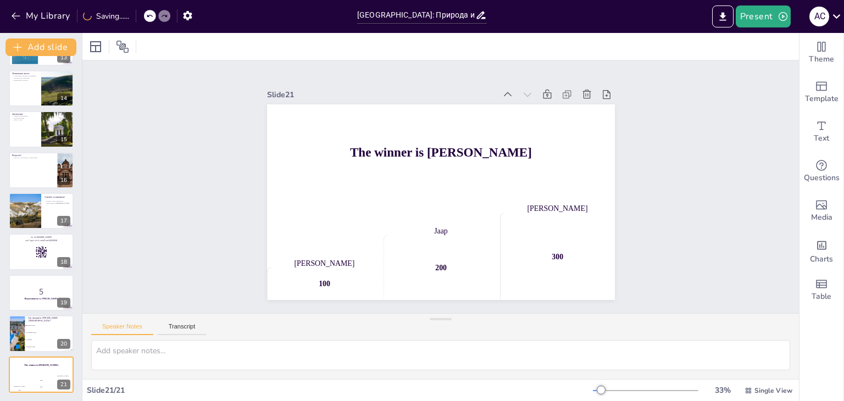
click at [64, 286] on icon at bounding box center [64, 285] width 4 height 6
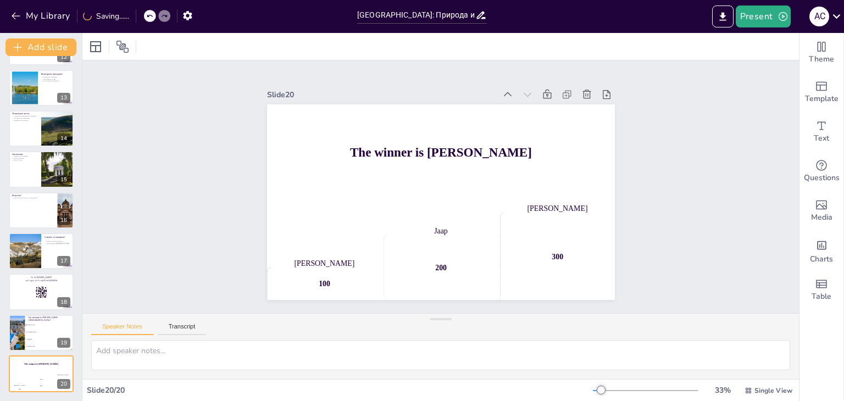
scroll to position [485, 0]
click at [65, 285] on icon at bounding box center [64, 284] width 4 height 6
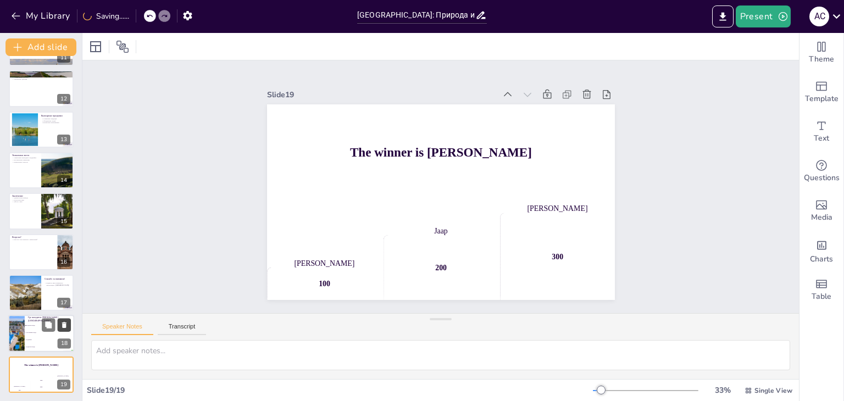
click at [65, 326] on icon at bounding box center [64, 325] width 4 height 6
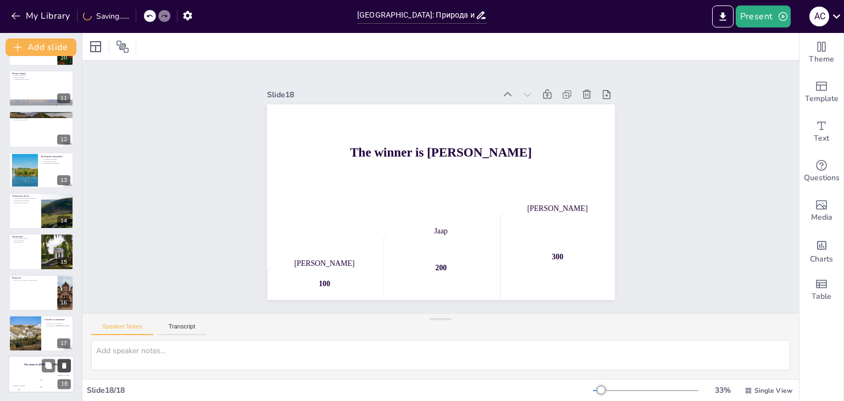
click at [65, 359] on button at bounding box center [64, 365] width 13 height 13
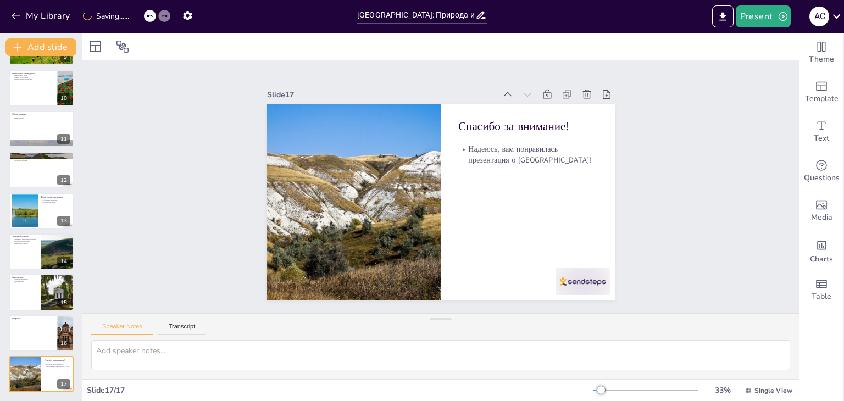
scroll to position [363, 0]
click at [769, 32] on div "Present А С" at bounding box center [668, 16] width 352 height 33
click at [732, 16] on button "Export to PowerPoint" at bounding box center [722, 16] width 21 height 22
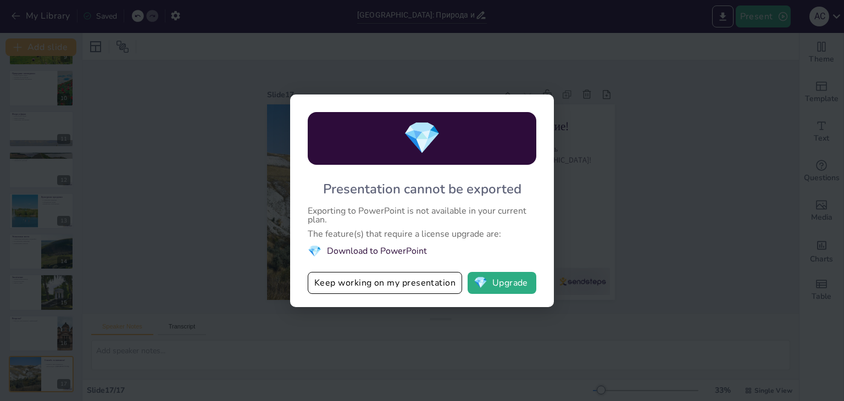
drag, startPoint x: 499, startPoint y: 231, endPoint x: 295, endPoint y: 194, distance: 207.1
click at [295, 194] on div "💎 Presentation cannot be exported Exporting to PowerPoint is not available in y…" at bounding box center [422, 200] width 264 height 213
click at [422, 290] on button "Keep working on my presentation" at bounding box center [385, 283] width 154 height 22
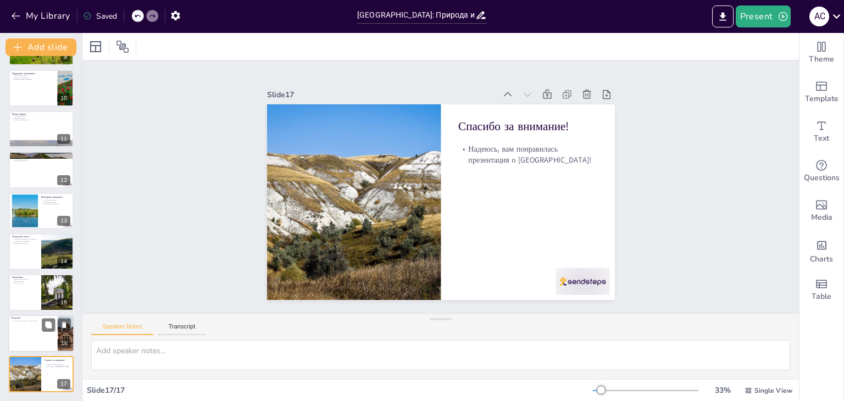
click at [35, 326] on div at bounding box center [41, 333] width 66 height 37
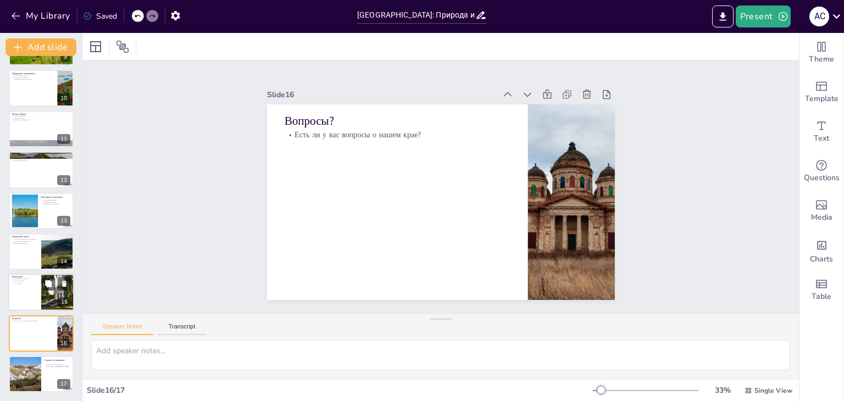
click at [29, 291] on div at bounding box center [41, 292] width 66 height 37
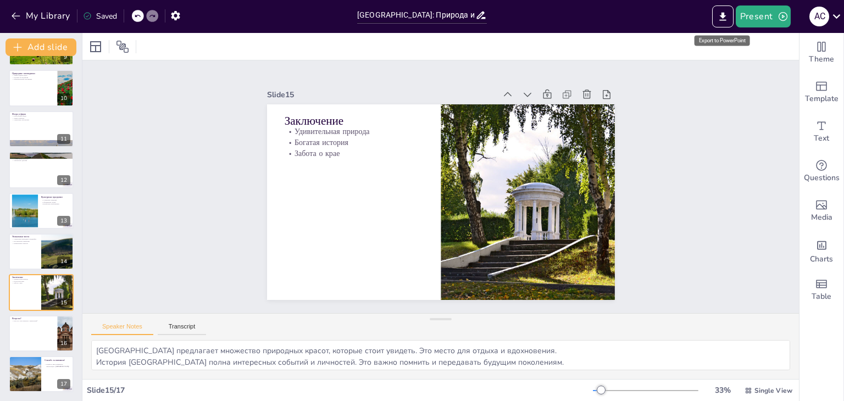
click at [734, 5] on div at bounding box center [723, 16] width 26 height 22
click at [724, 15] on icon "Export to PowerPoint" at bounding box center [722, 16] width 7 height 8
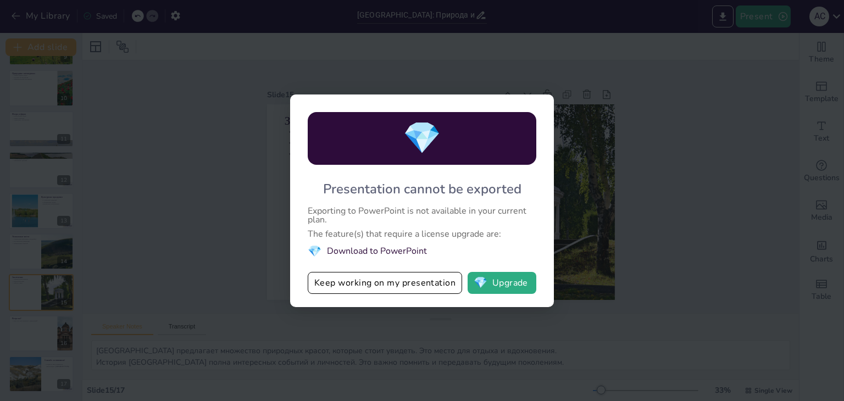
click at [491, 297] on div "💎 Presentation cannot be exported Exporting to PowerPoint is not available in y…" at bounding box center [422, 200] width 264 height 213
click at [492, 284] on button "💎 Upgrade" at bounding box center [502, 283] width 69 height 22
